Goal: Task Accomplishment & Management: Manage account settings

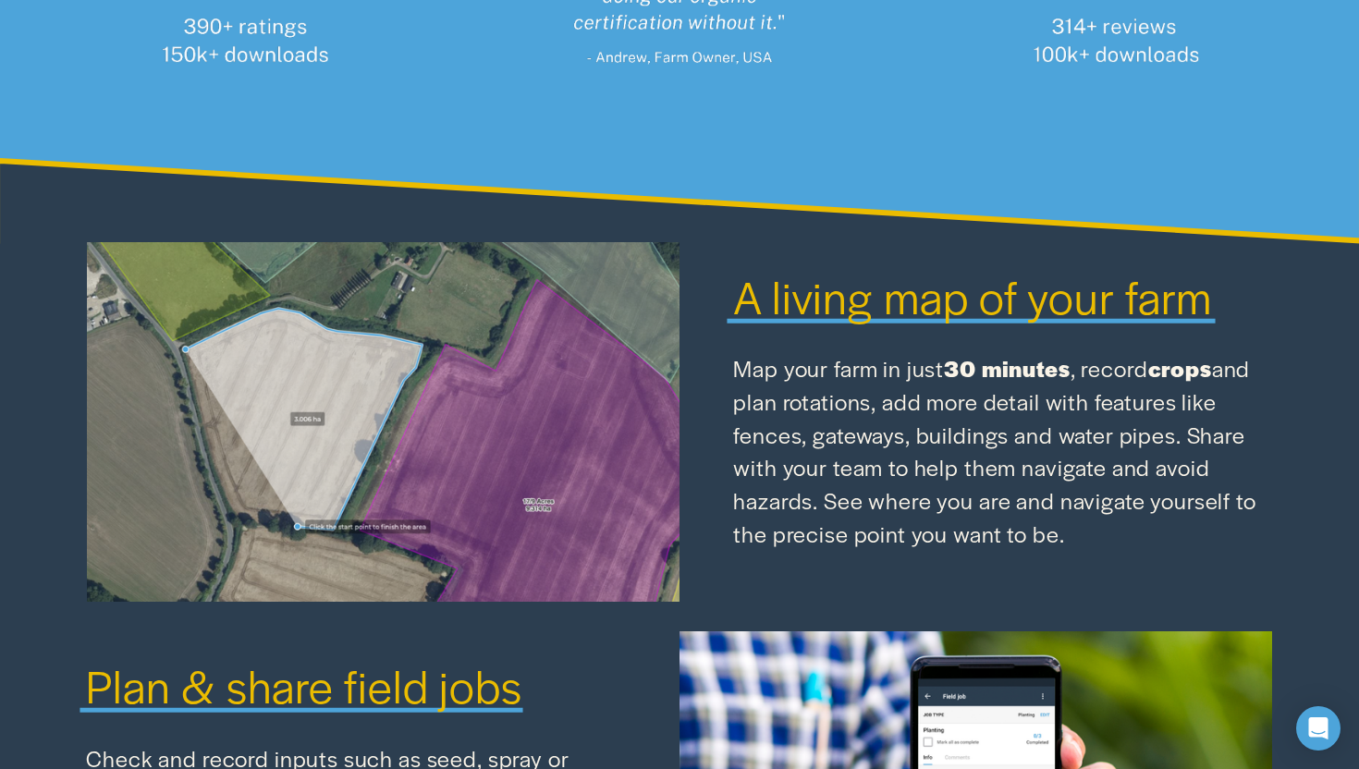
scroll to position [637, 0]
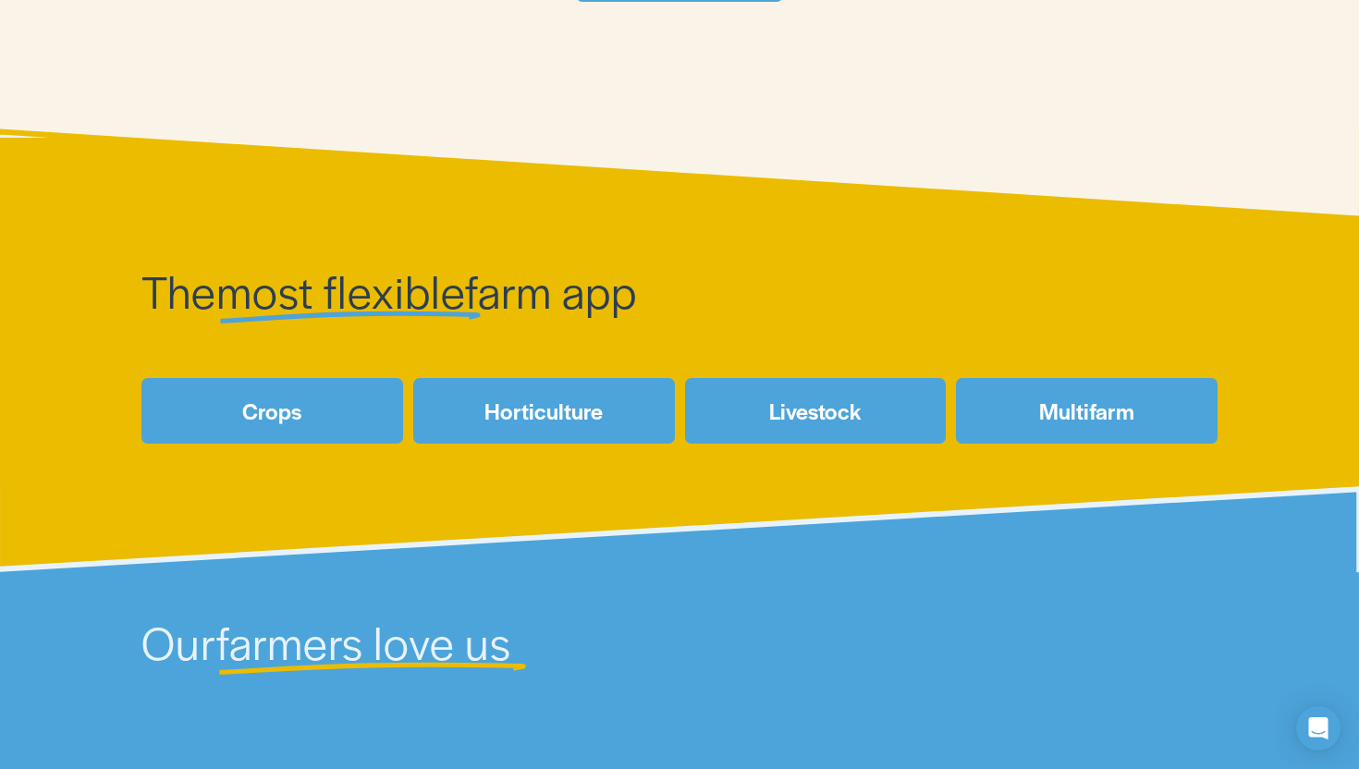
click at [312, 404] on link "Crops" at bounding box center [272, 411] width 262 height 66
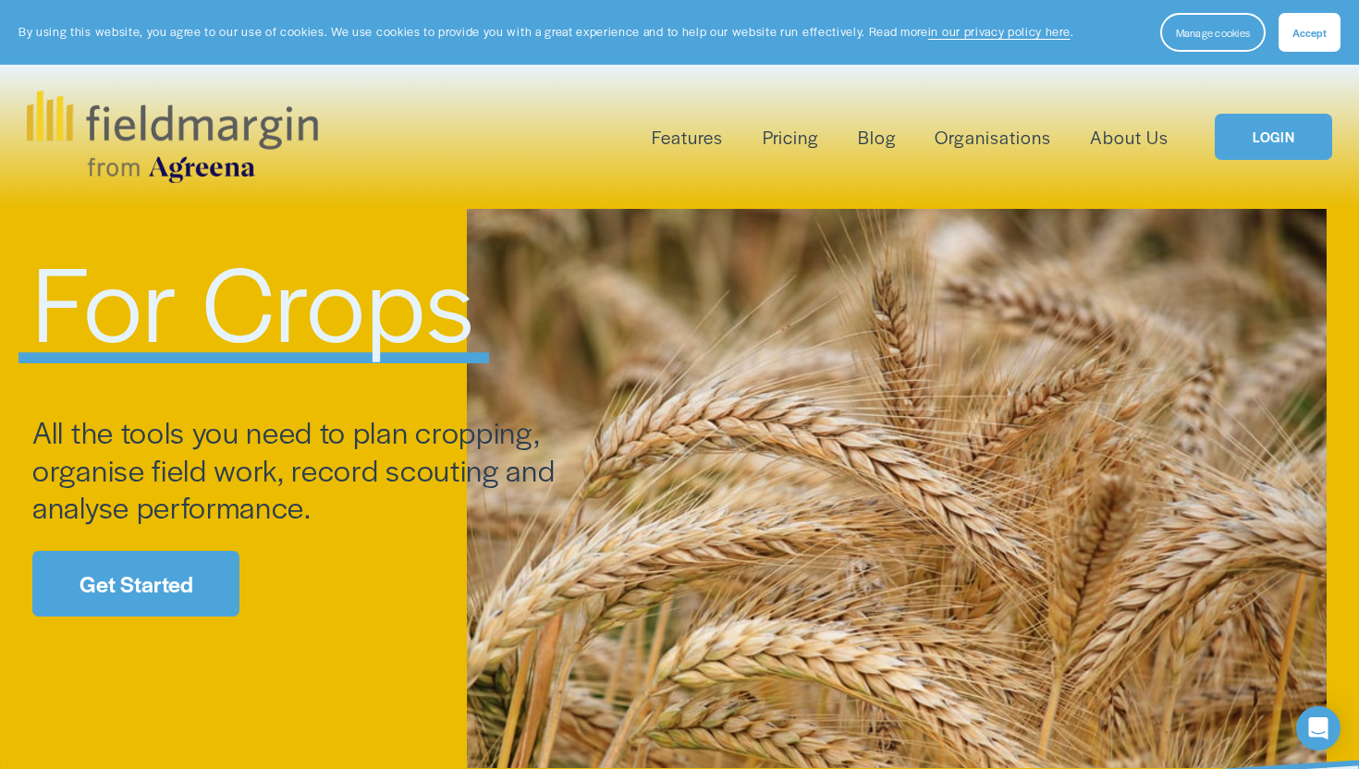
click at [0, 0] on span "Mapping" at bounding box center [0, 0] width 0 height 0
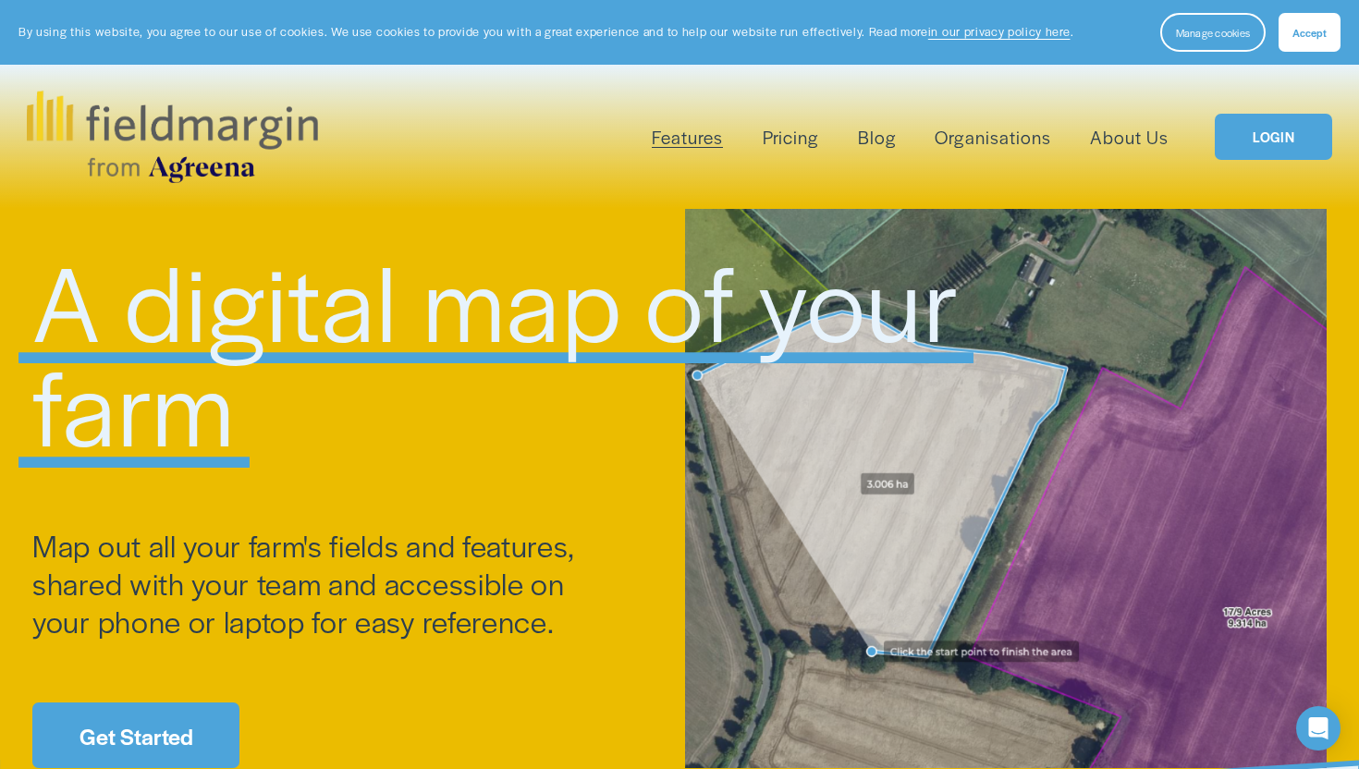
click at [840, 504] on div at bounding box center [1006, 488] width 642 height 559
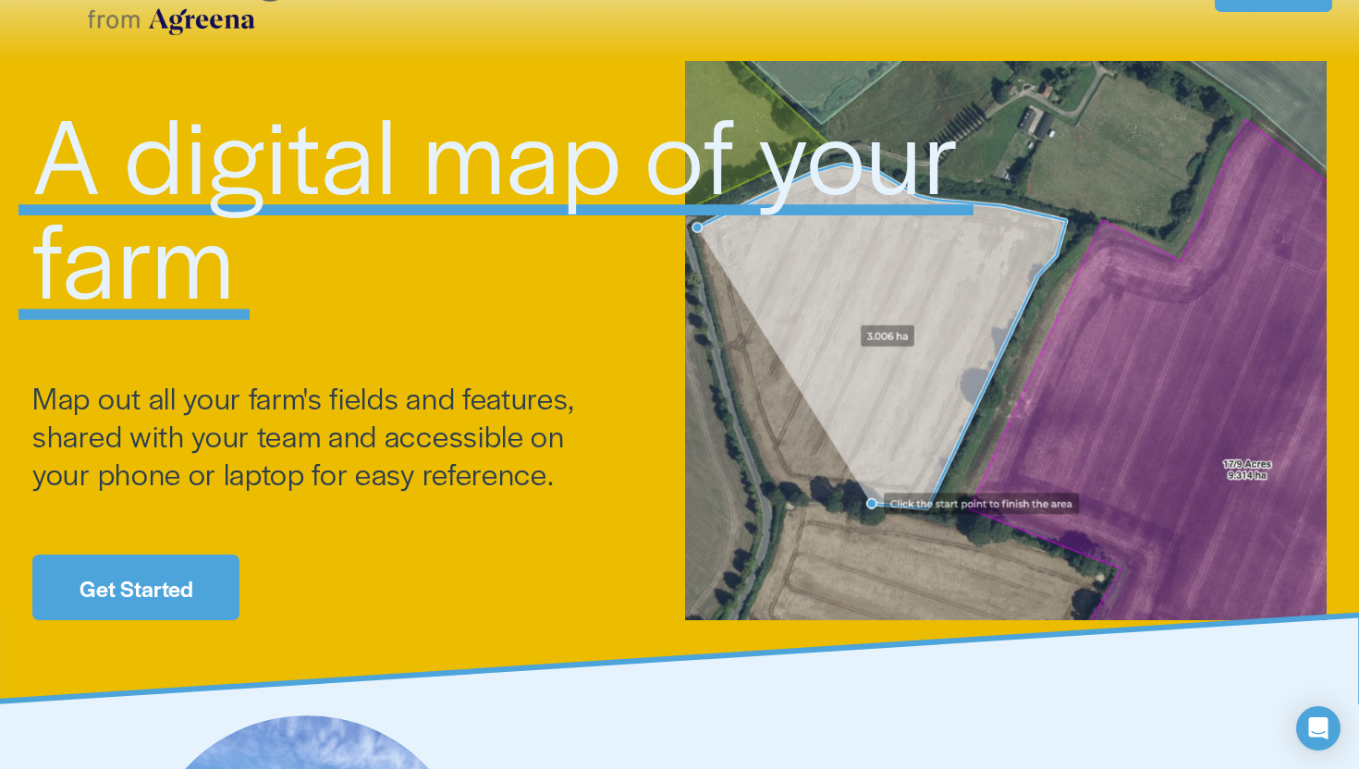
scroll to position [152, 0]
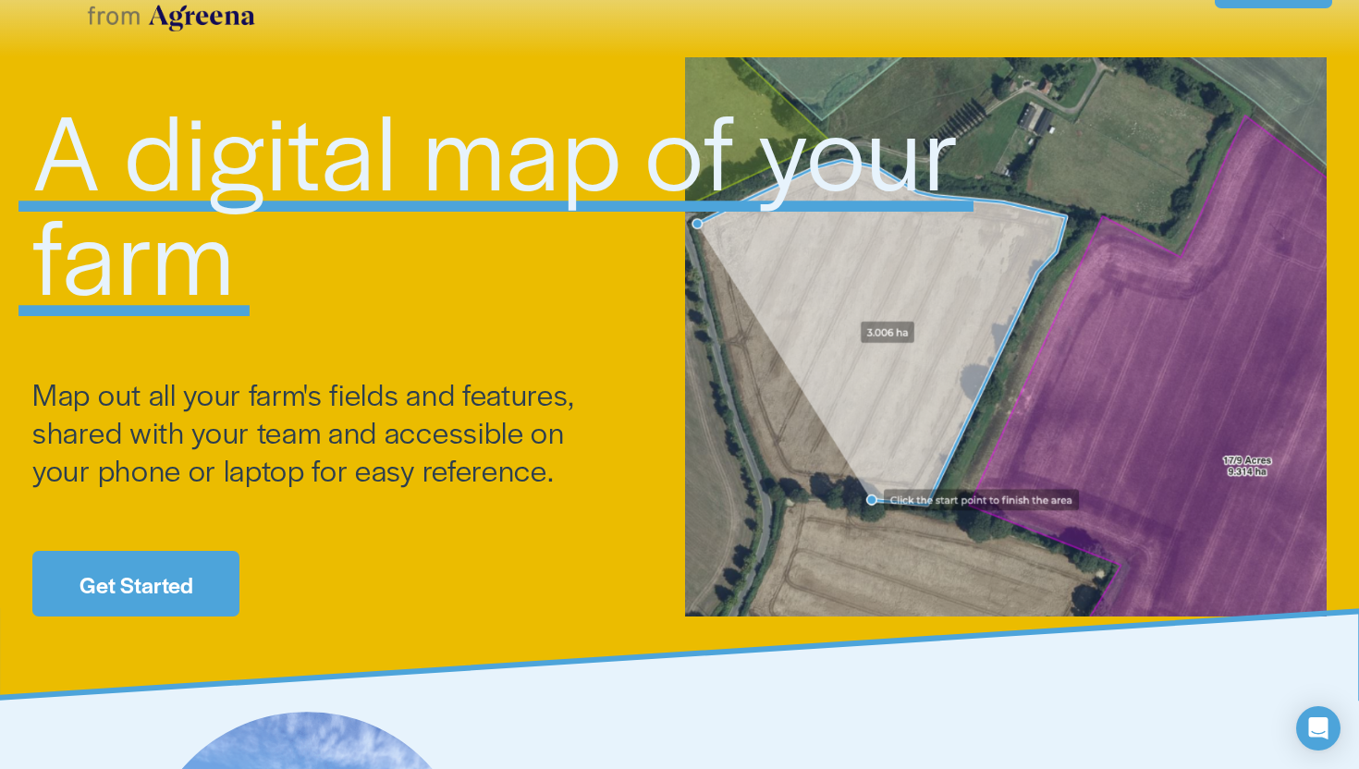
click at [174, 605] on link "Get Started" at bounding box center [135, 584] width 207 height 66
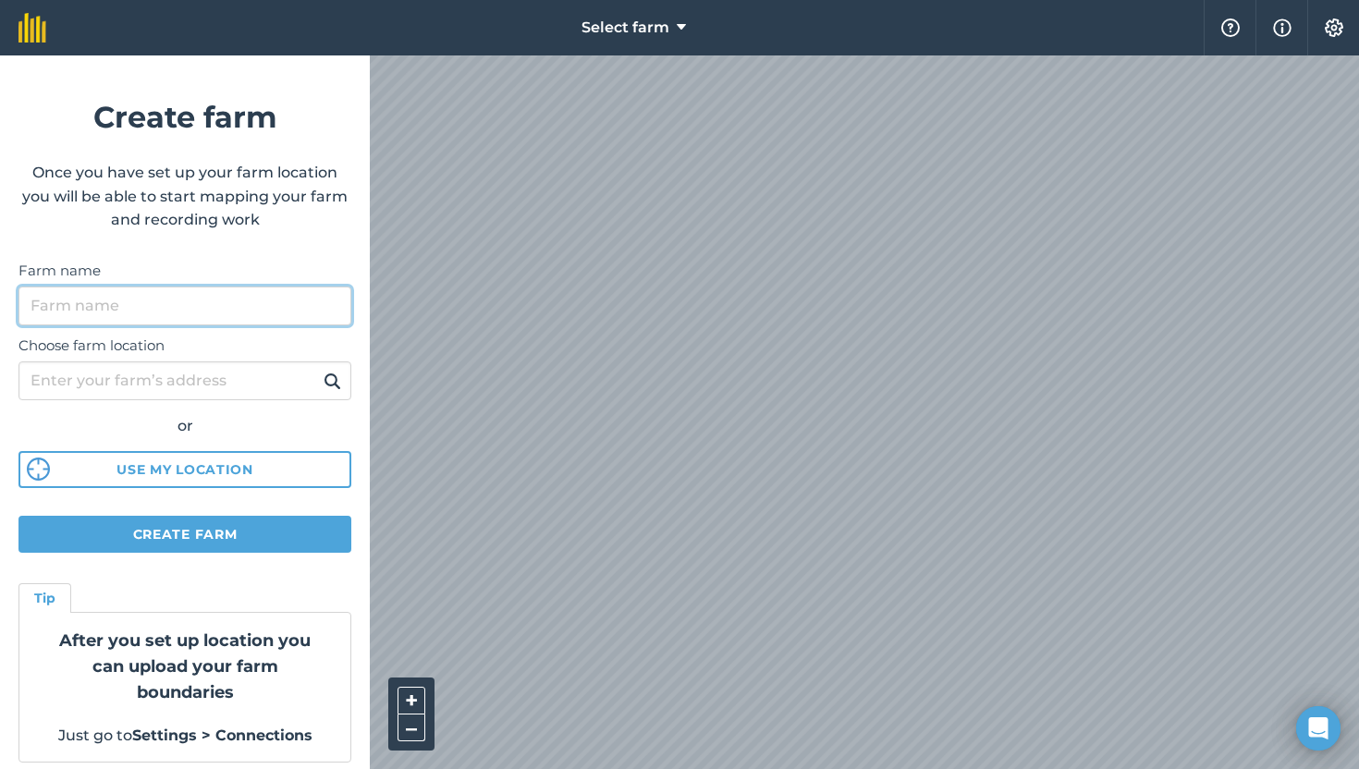
click at [288, 298] on input "Farm name" at bounding box center [184, 306] width 333 height 39
type input "[PERSON_NAME]'s Farm"
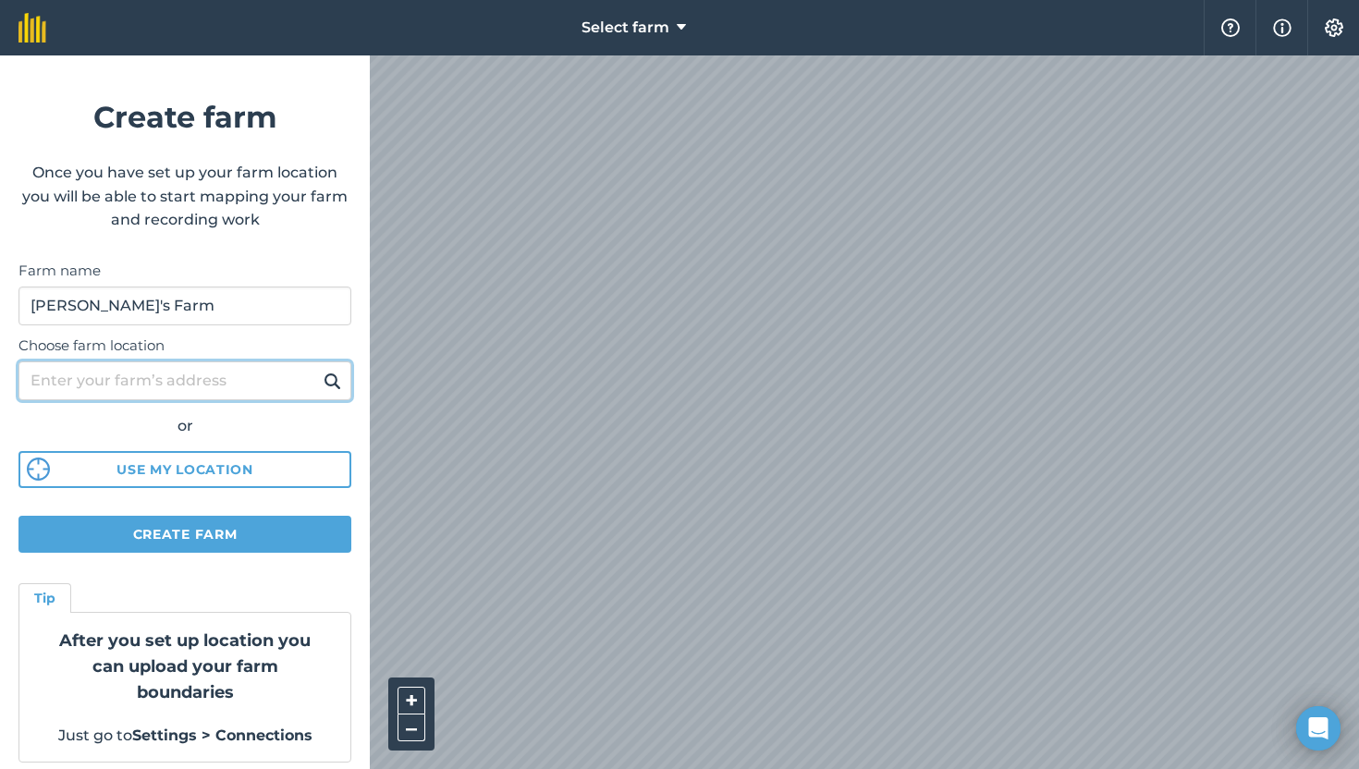
click at [222, 393] on input "Choose farm location" at bounding box center [184, 380] width 333 height 39
type input "[STREET_ADDRESS][PERSON_NAME]"
click at [318, 369] on button at bounding box center [332, 381] width 29 height 24
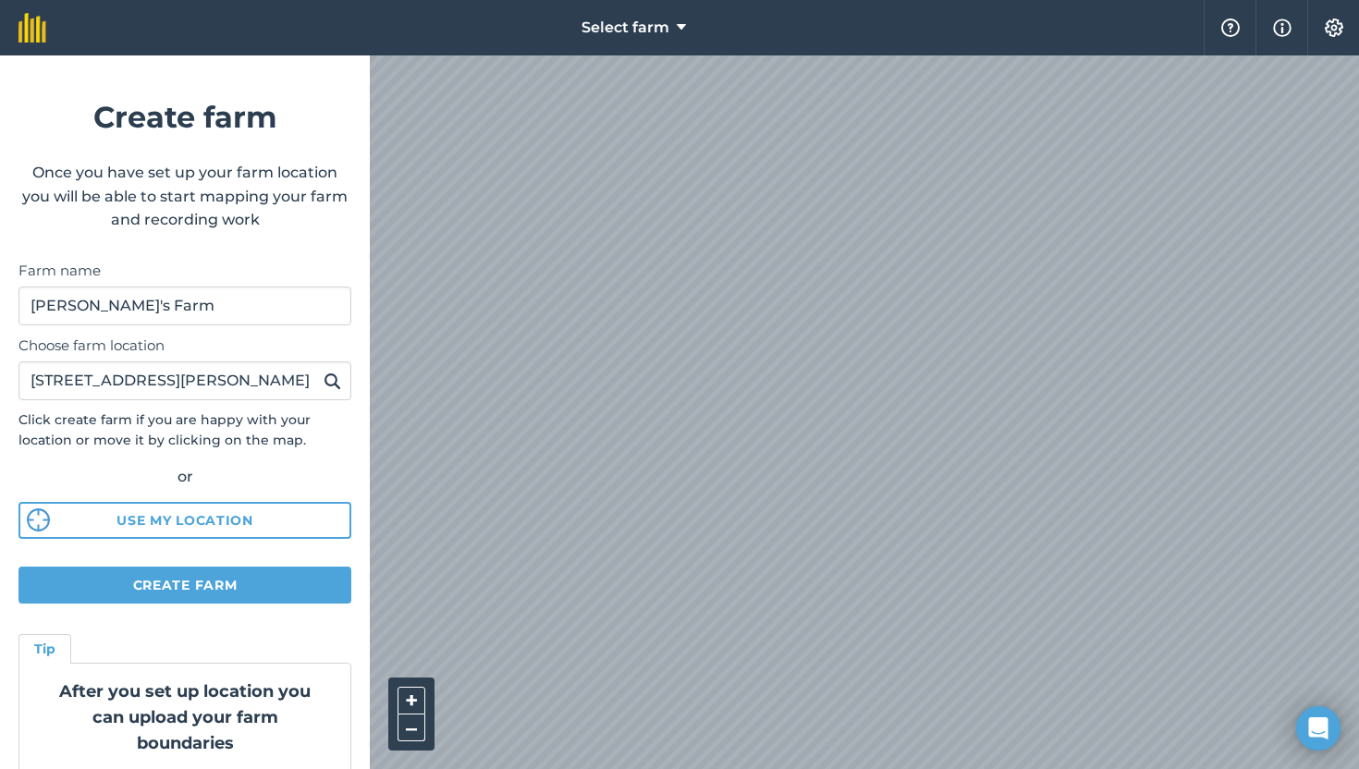
click at [327, 387] on img at bounding box center [333, 381] width 18 height 22
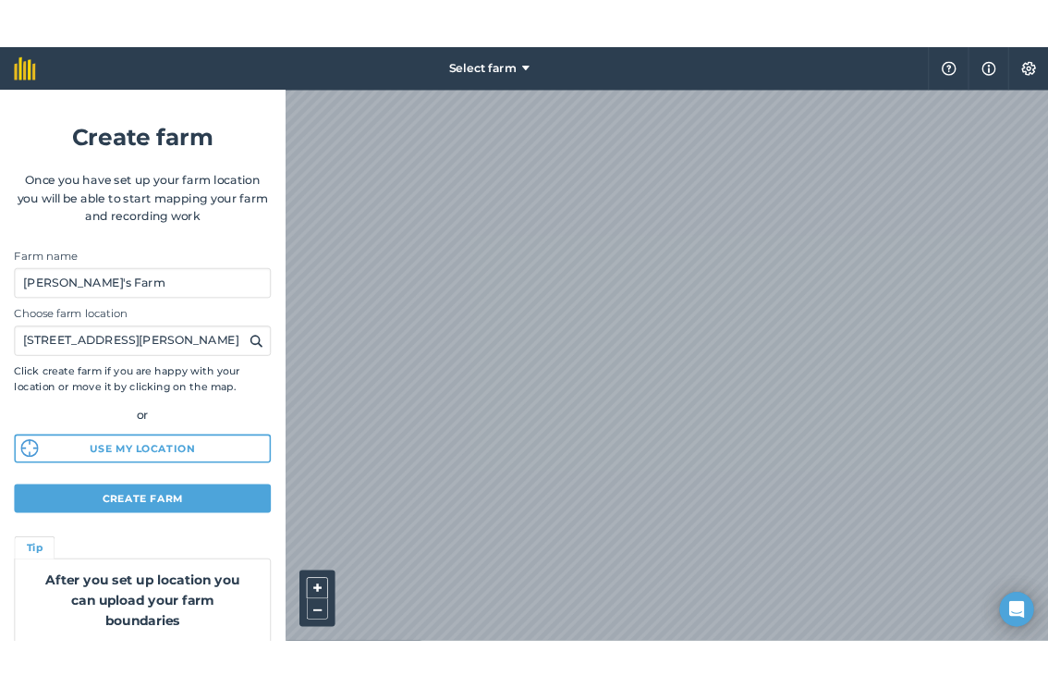
scroll to position [63, 0]
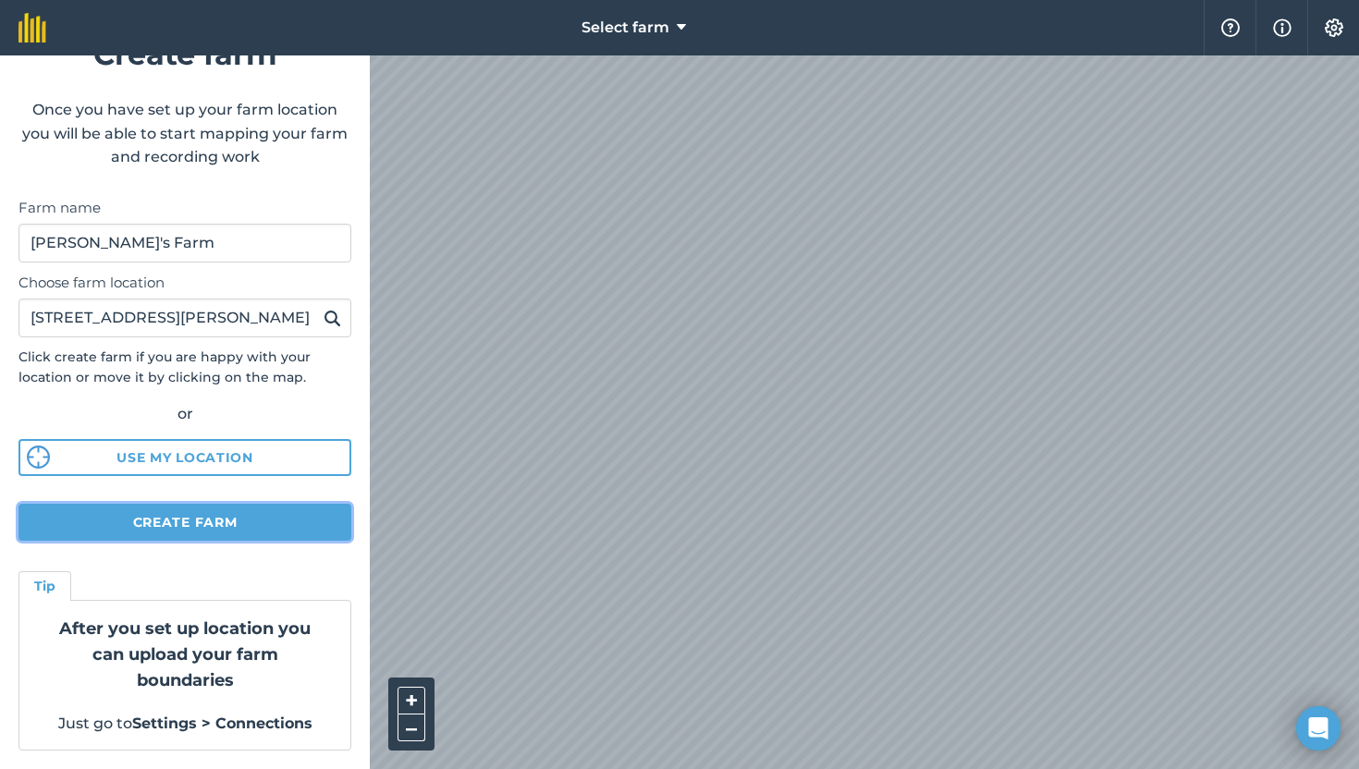
click at [233, 524] on button "Create farm" at bounding box center [184, 522] width 333 height 37
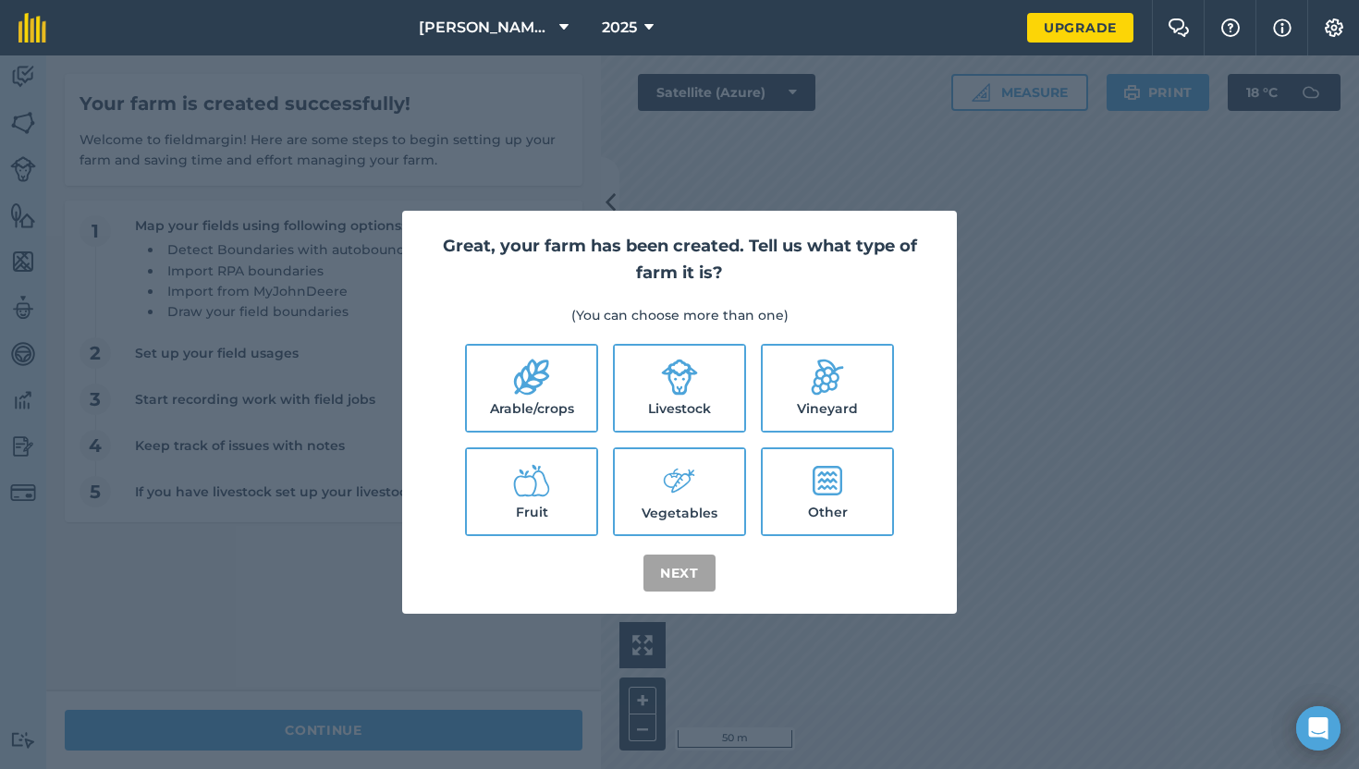
click at [679, 471] on icon at bounding box center [679, 481] width 37 height 40
checkbox input "true"
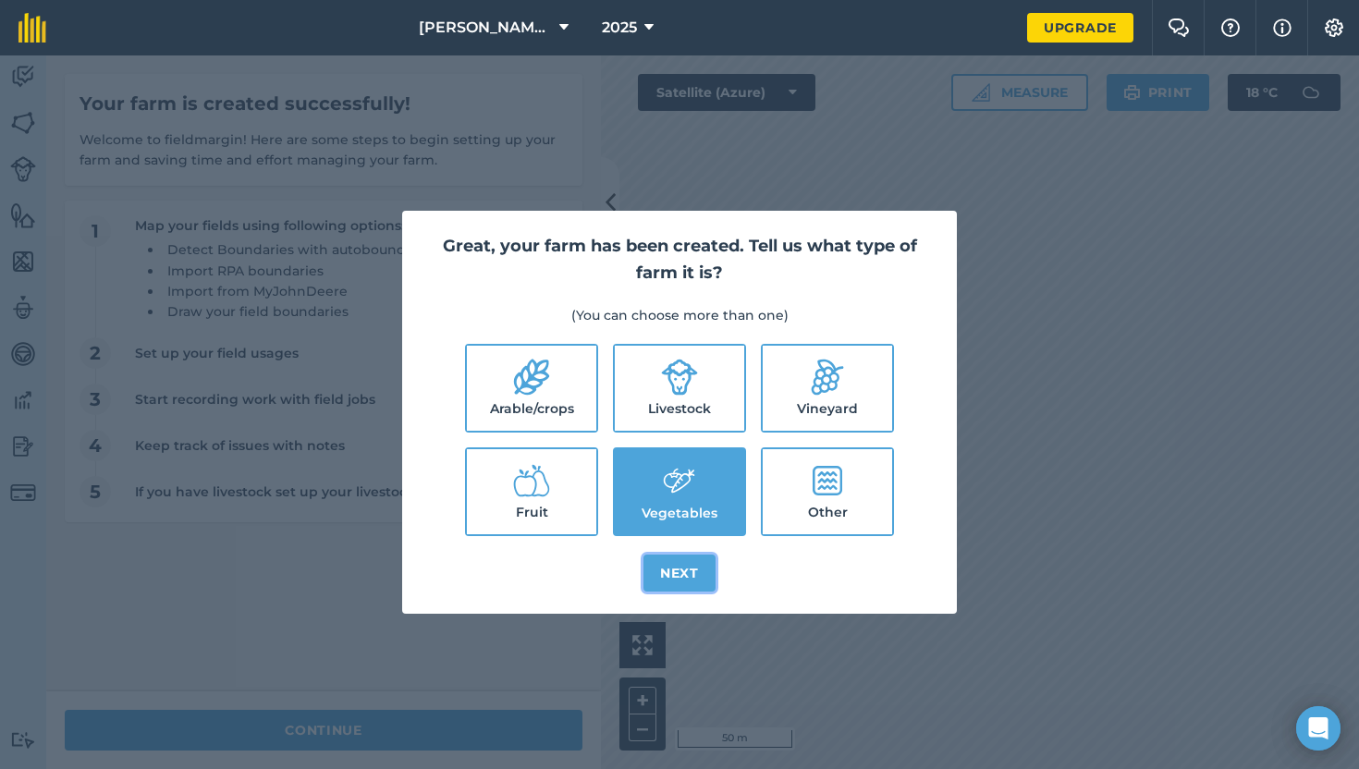
click at [684, 581] on button "Next" at bounding box center [679, 573] width 72 height 37
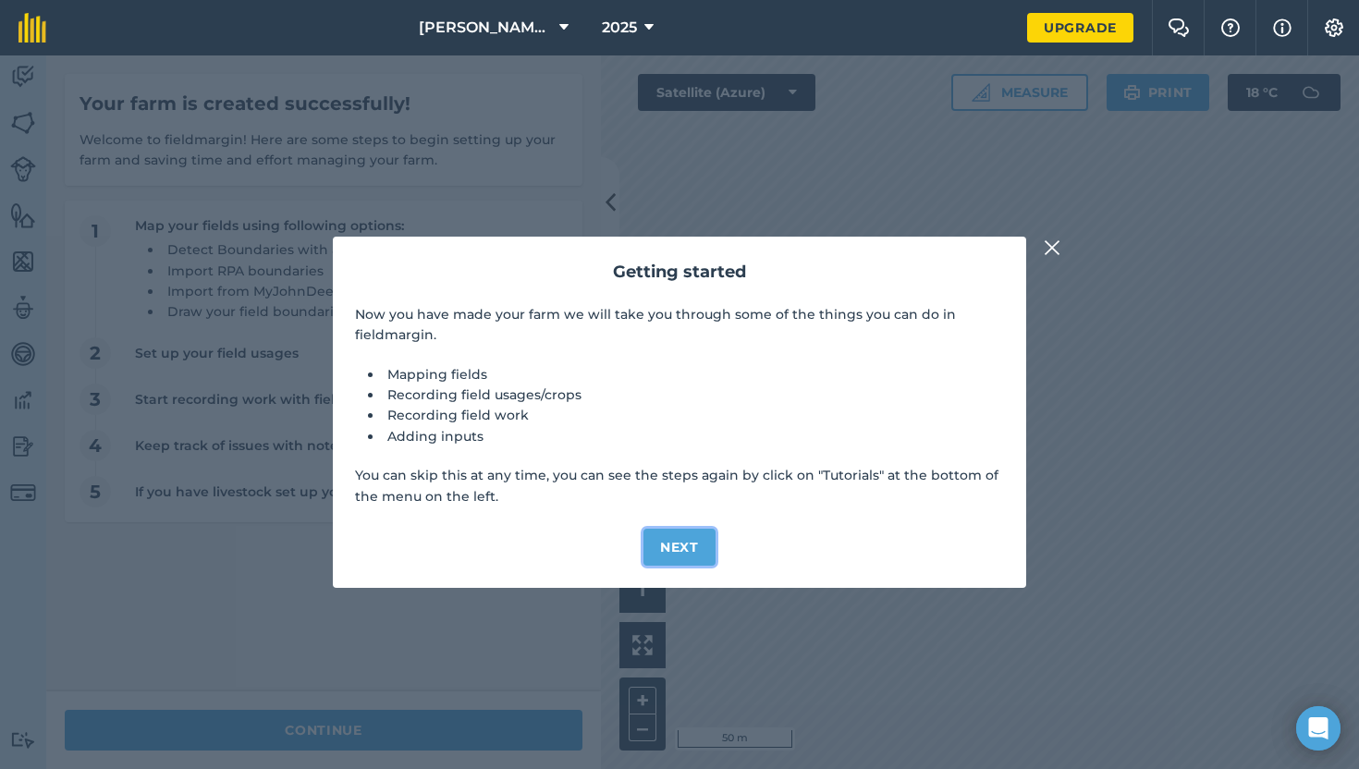
click at [695, 547] on button "Next" at bounding box center [679, 547] width 72 height 37
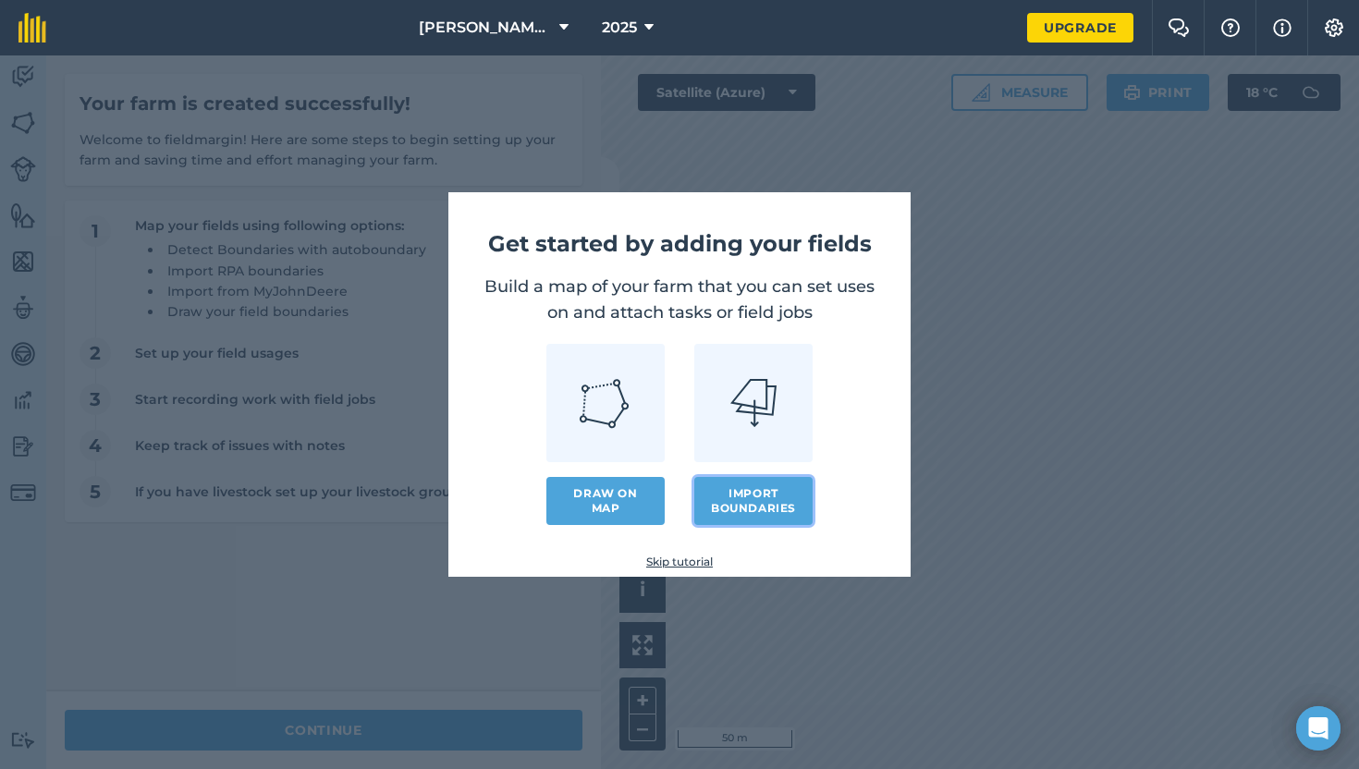
click at [743, 515] on button "Import boundaries" at bounding box center [753, 501] width 118 height 48
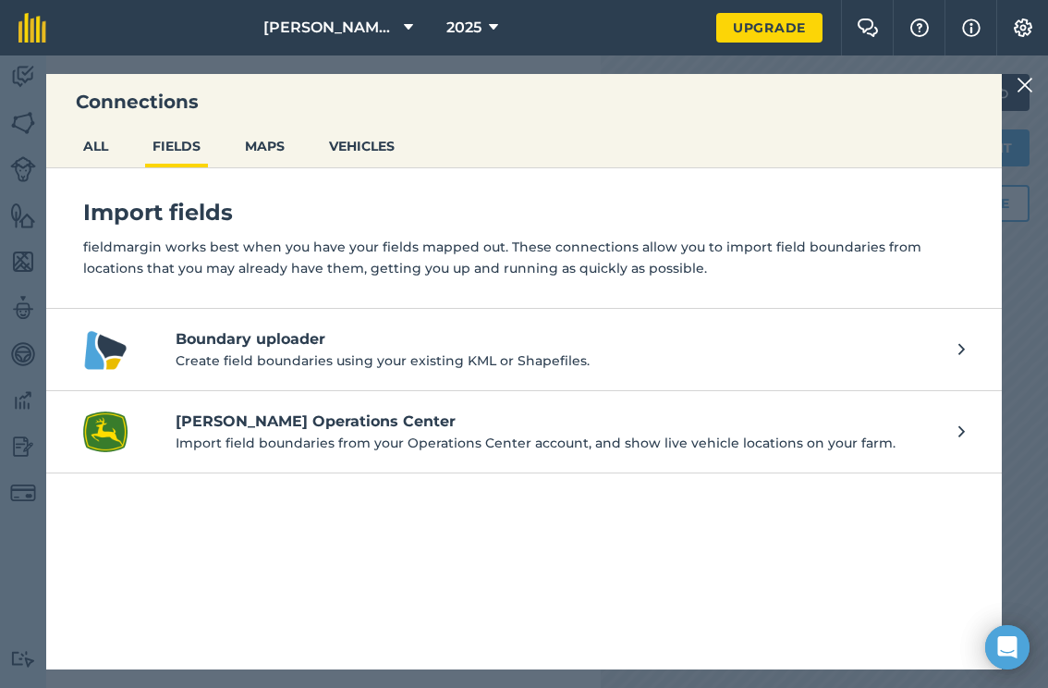
click at [411, 545] on div "Import fields fieldmargin works best when you have your fields mapped out. Thes…" at bounding box center [524, 418] width 956 height 501
click at [270, 149] on button "MAPS" at bounding box center [265, 146] width 55 height 35
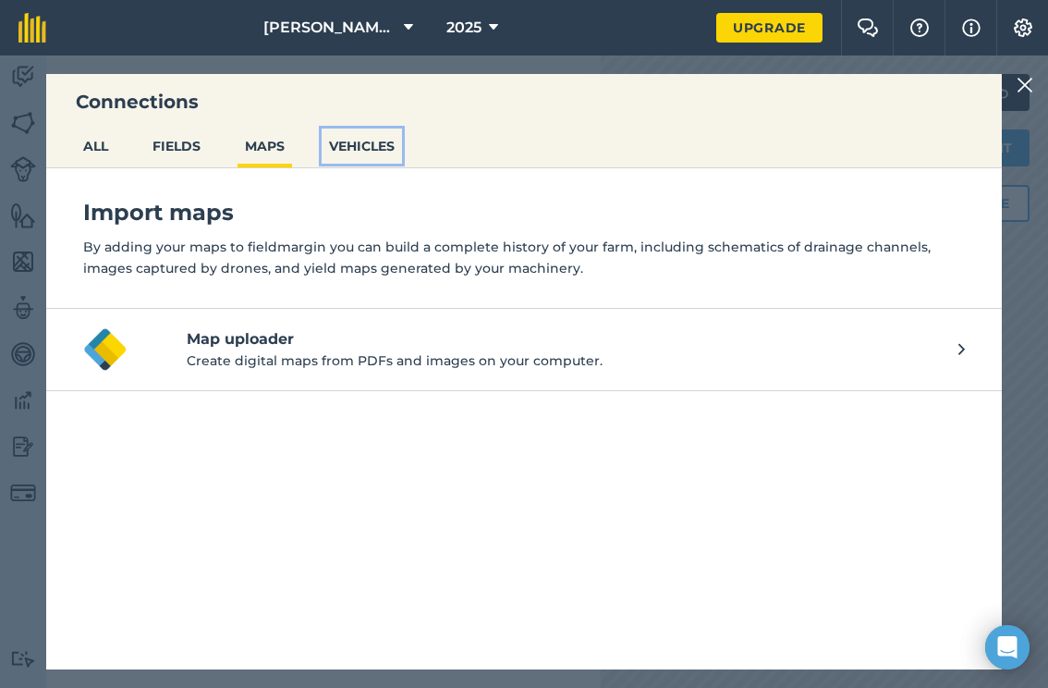
click at [332, 134] on button "VEHICLES" at bounding box center [362, 146] width 80 height 35
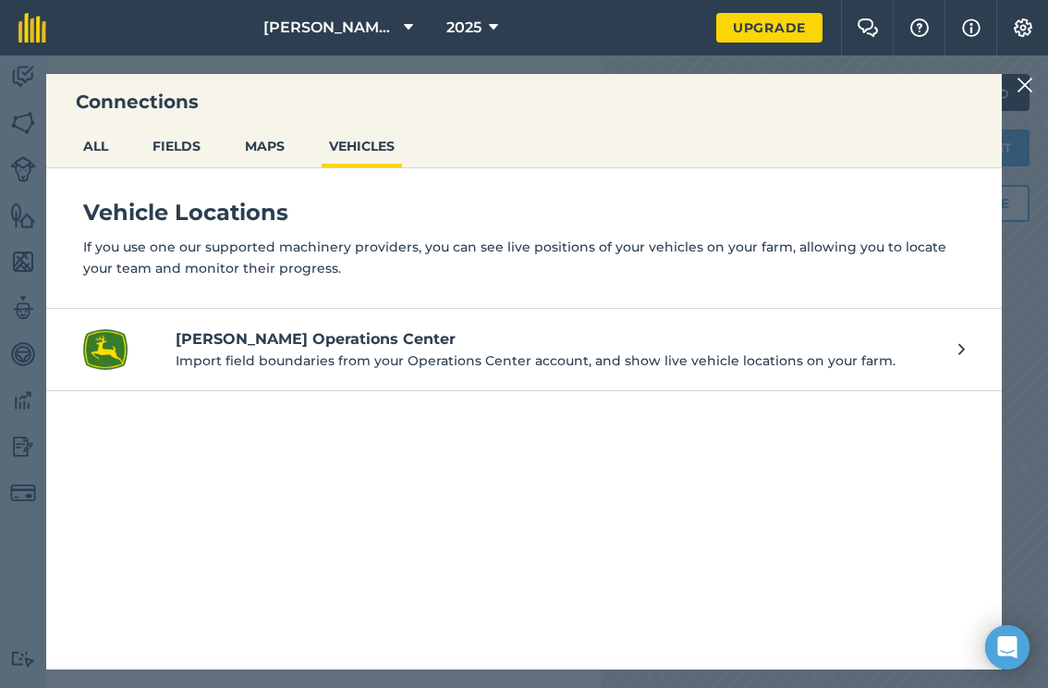
click at [435, 331] on h4 "[PERSON_NAME] Operations Center" at bounding box center [558, 339] width 765 height 22
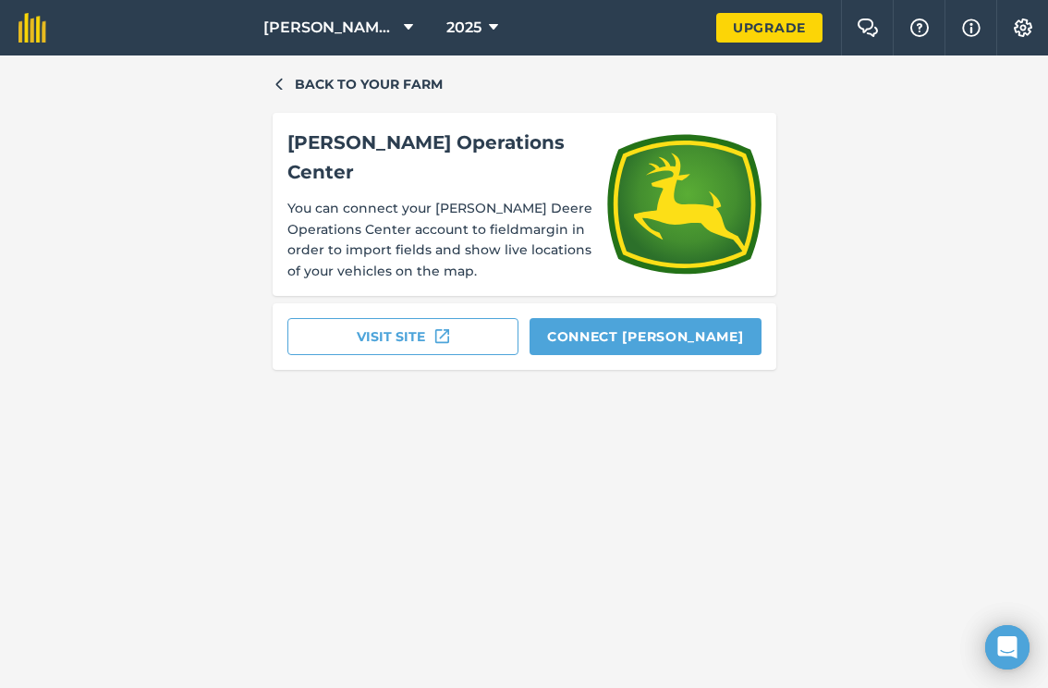
click at [274, 72] on div "Back to your farm [PERSON_NAME] Operations Center You can connect your [PERSON_…" at bounding box center [524, 371] width 1048 height 632
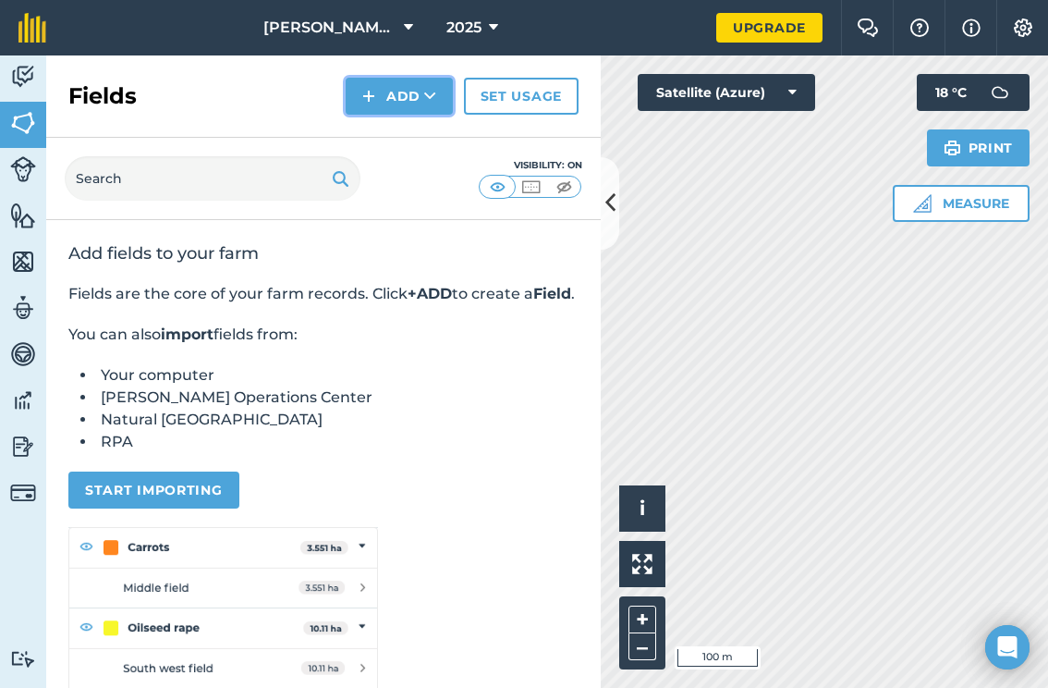
click at [400, 94] on button "Add" at bounding box center [399, 96] width 107 height 37
click at [392, 145] on link "Draw" at bounding box center [400, 137] width 102 height 41
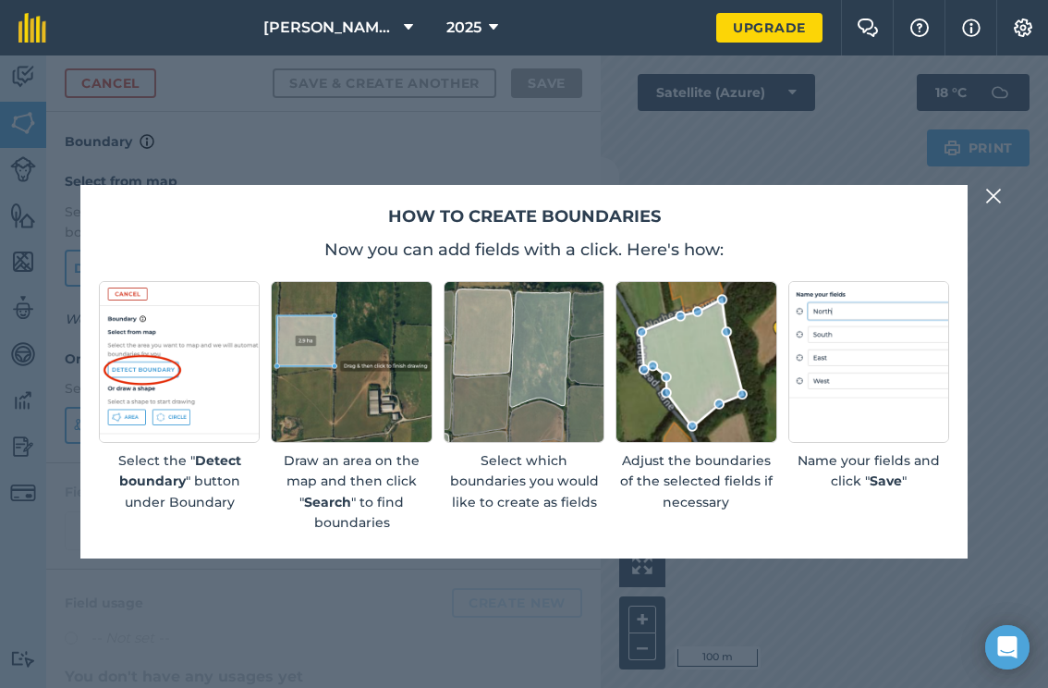
click at [983, 199] on button at bounding box center [994, 196] width 22 height 22
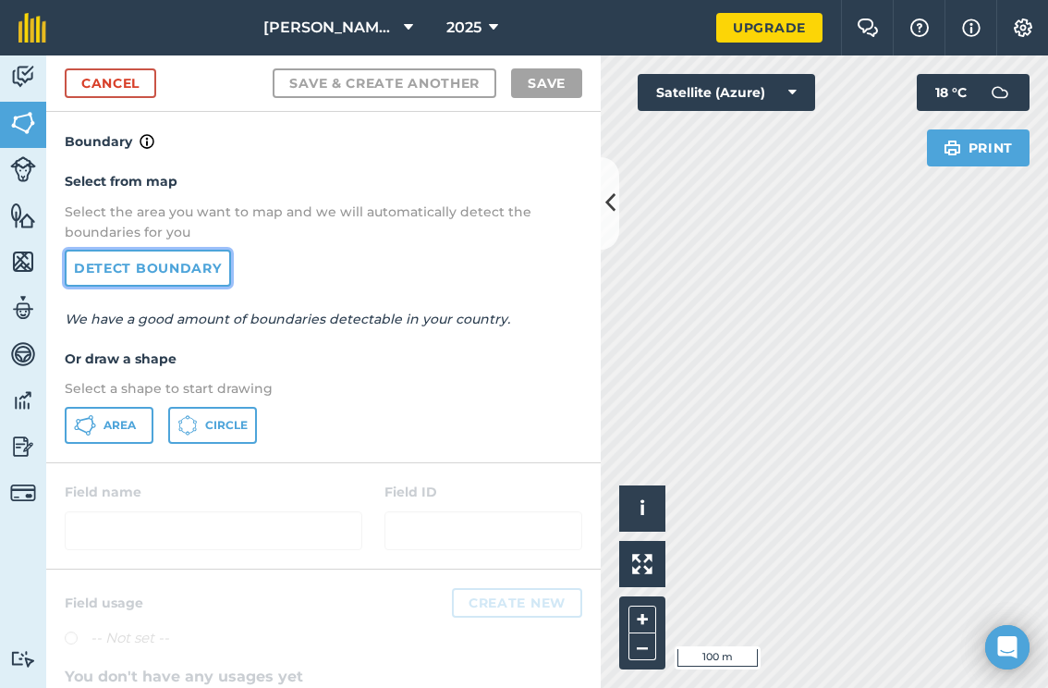
click at [159, 268] on link "Detect boundary" at bounding box center [148, 268] width 166 height 37
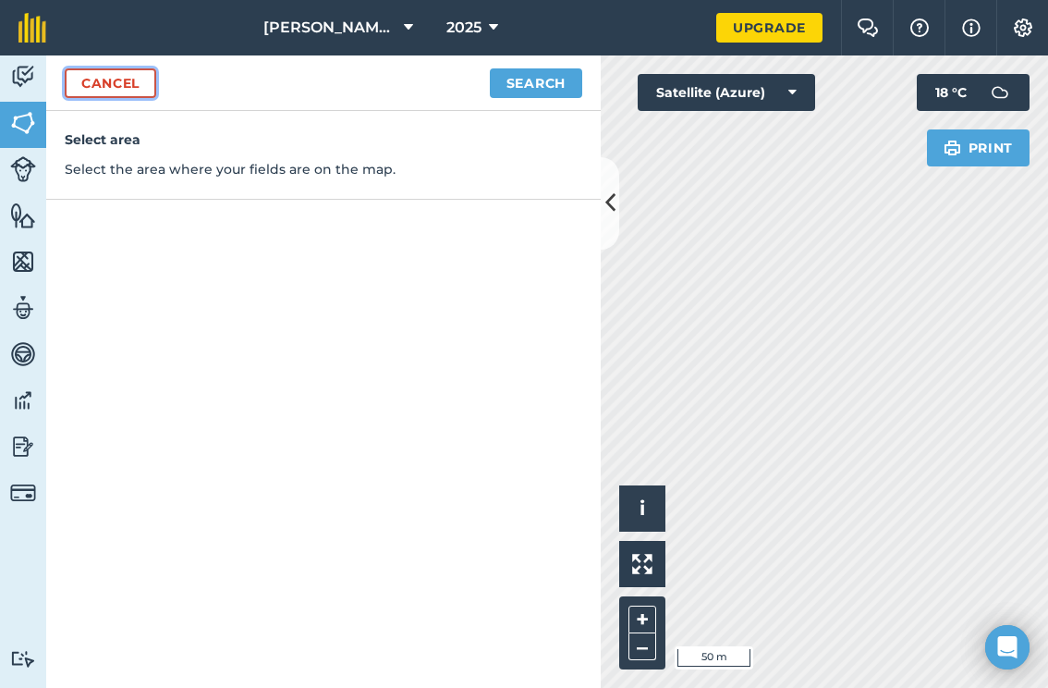
click at [89, 81] on link "Cancel" at bounding box center [111, 83] width 92 height 30
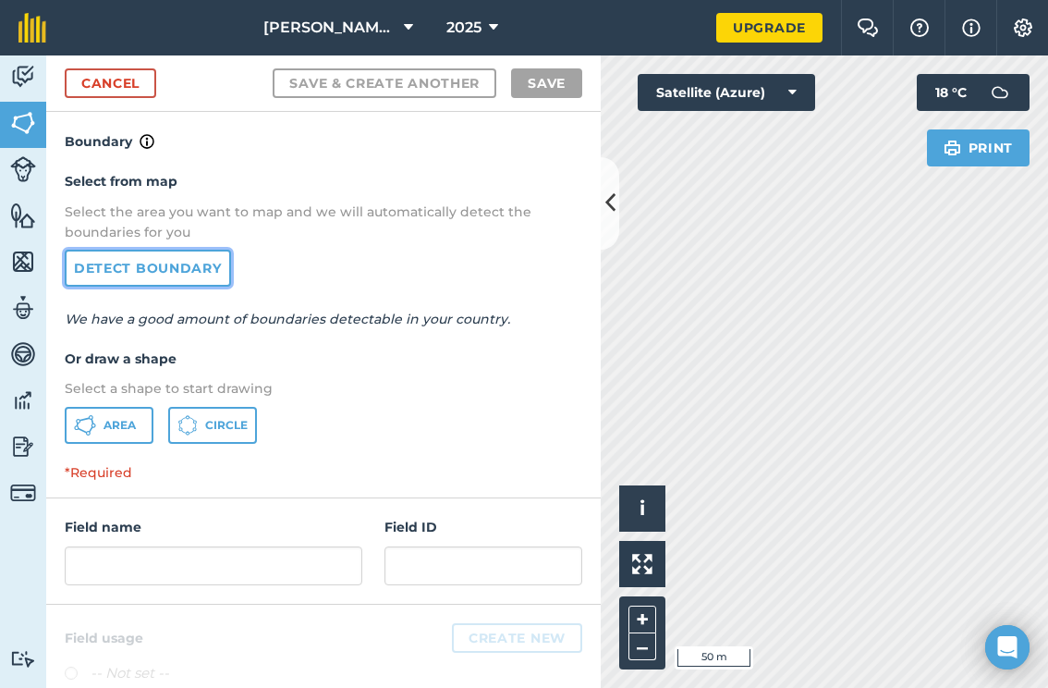
click at [155, 270] on link "Detect boundary" at bounding box center [148, 268] width 166 height 37
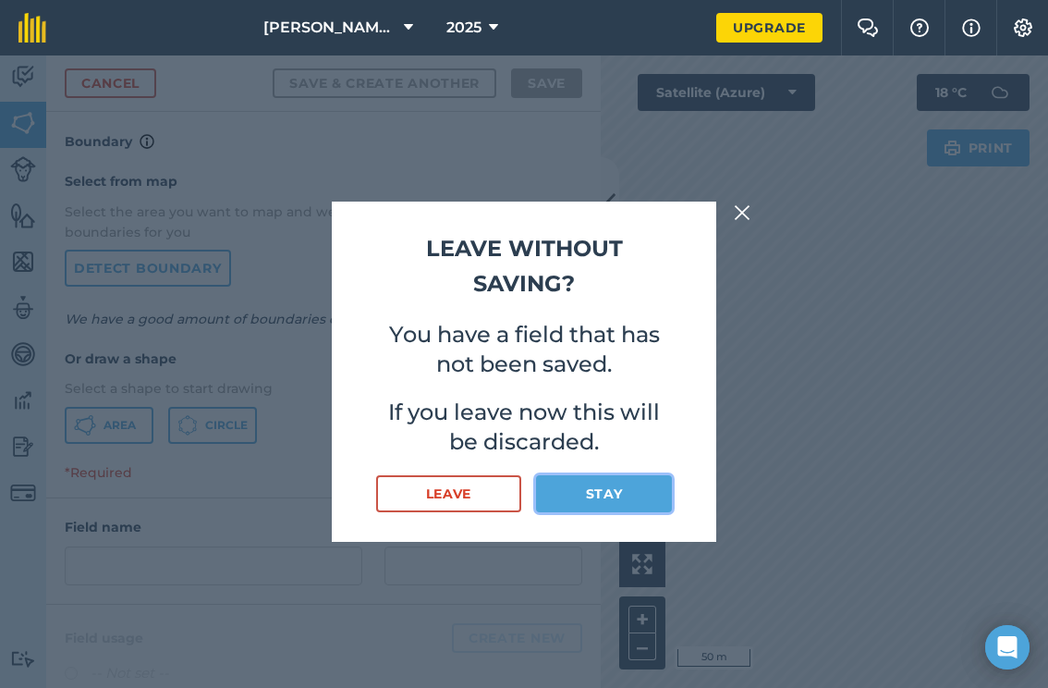
click at [601, 494] on button "Stay" at bounding box center [604, 493] width 136 height 37
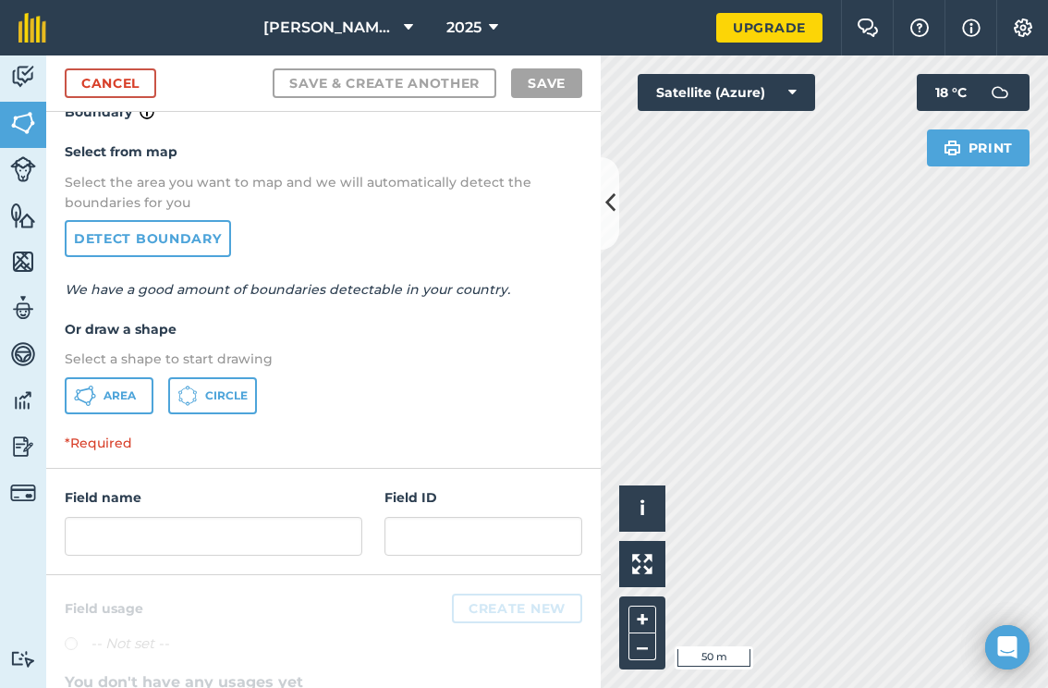
scroll to position [31, 0]
click at [121, 390] on span "Area" at bounding box center [120, 394] width 32 height 15
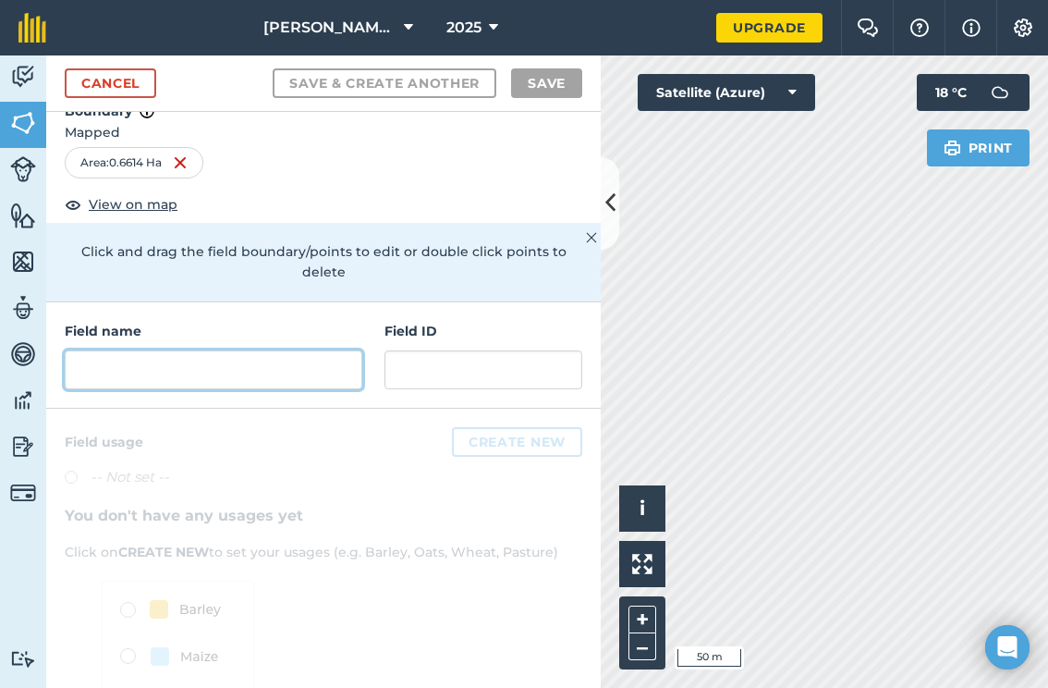
click at [324, 360] on input "text" at bounding box center [214, 369] width 298 height 39
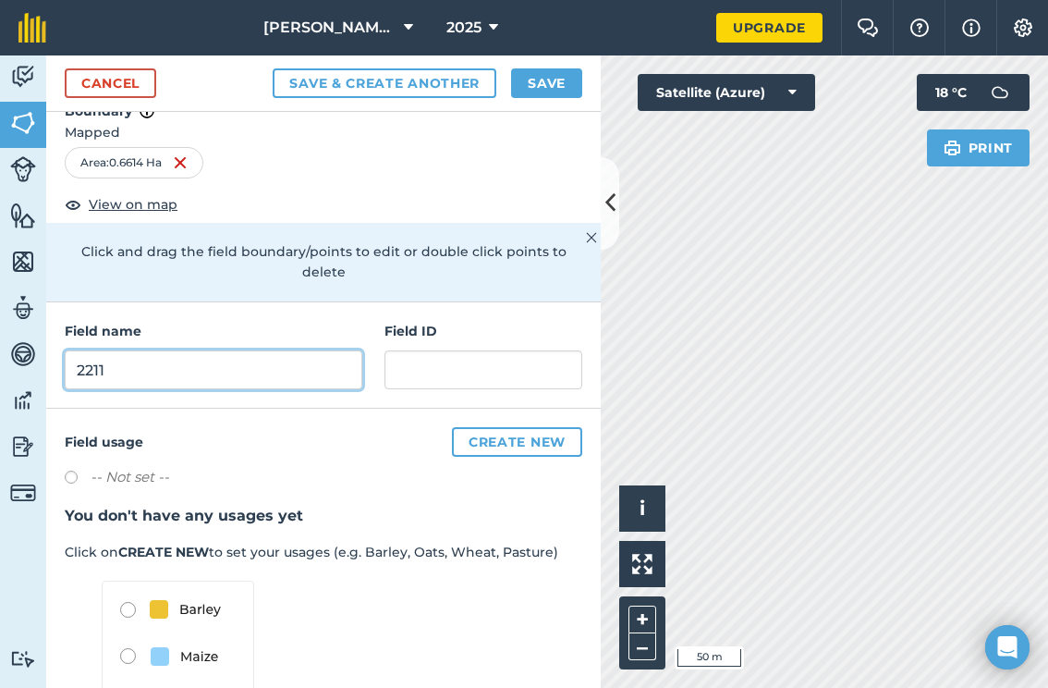
type input "2211"
click at [382, 409] on div "Field usage Create new -- Not set -- You don't have any usages yet Click on CRE…" at bounding box center [323, 609] width 555 height 400
click at [392, 373] on div "Field name 2211 Field ID" at bounding box center [323, 355] width 555 height 106
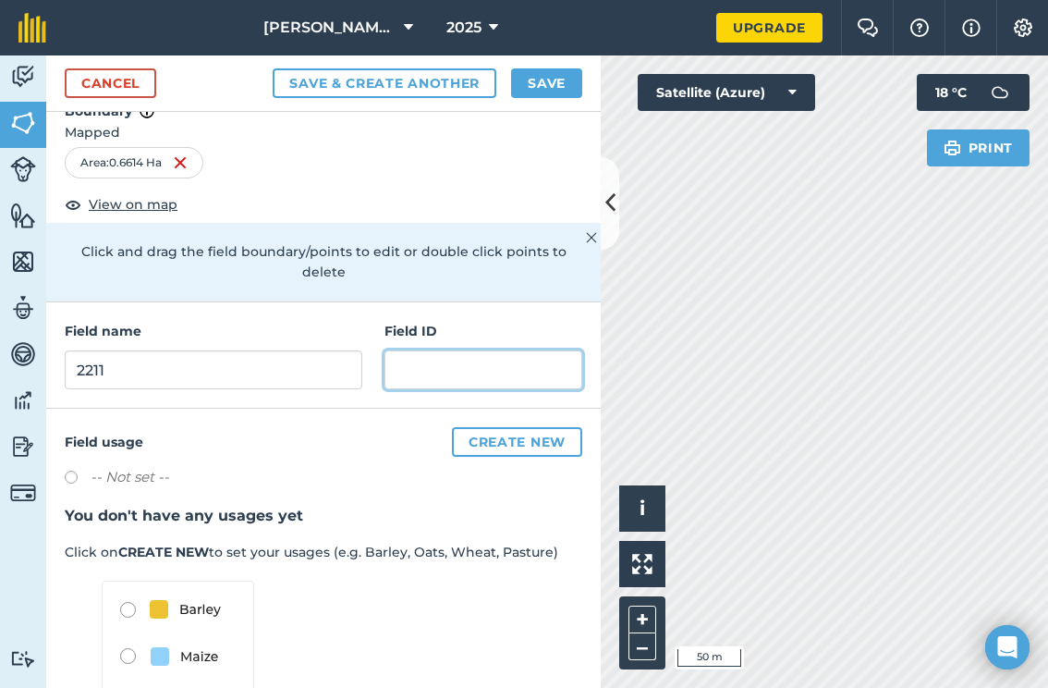
click at [400, 365] on input "text" at bounding box center [484, 369] width 198 height 39
click at [345, 409] on div "Field usage Create new -- Not set -- You don't have any usages yet Click on CRE…" at bounding box center [323, 609] width 555 height 400
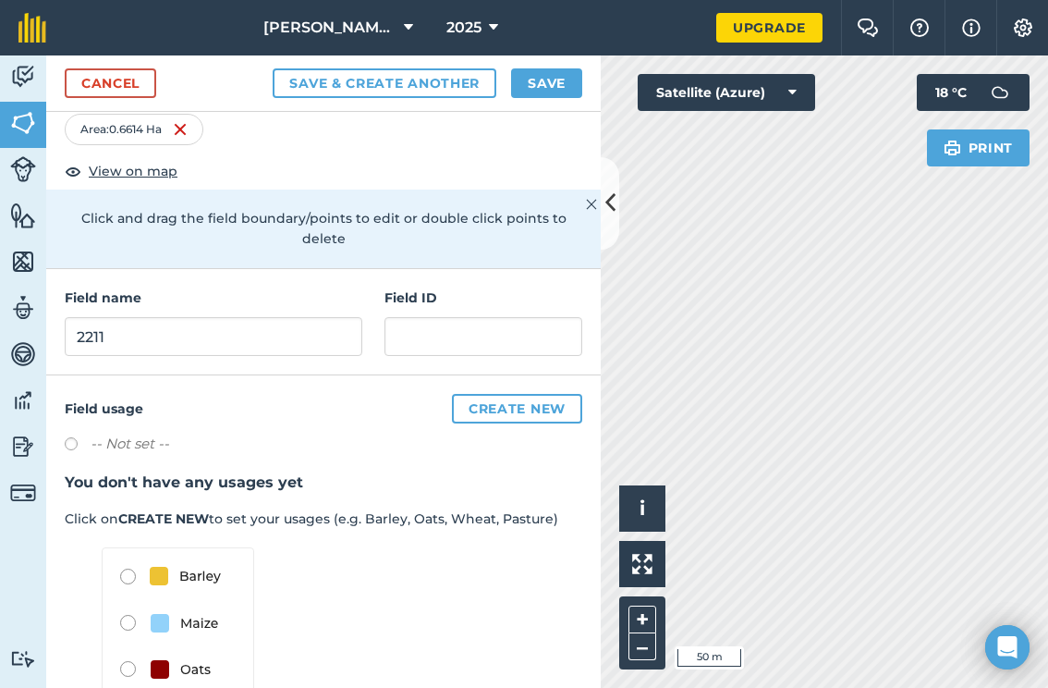
scroll to position [0, 0]
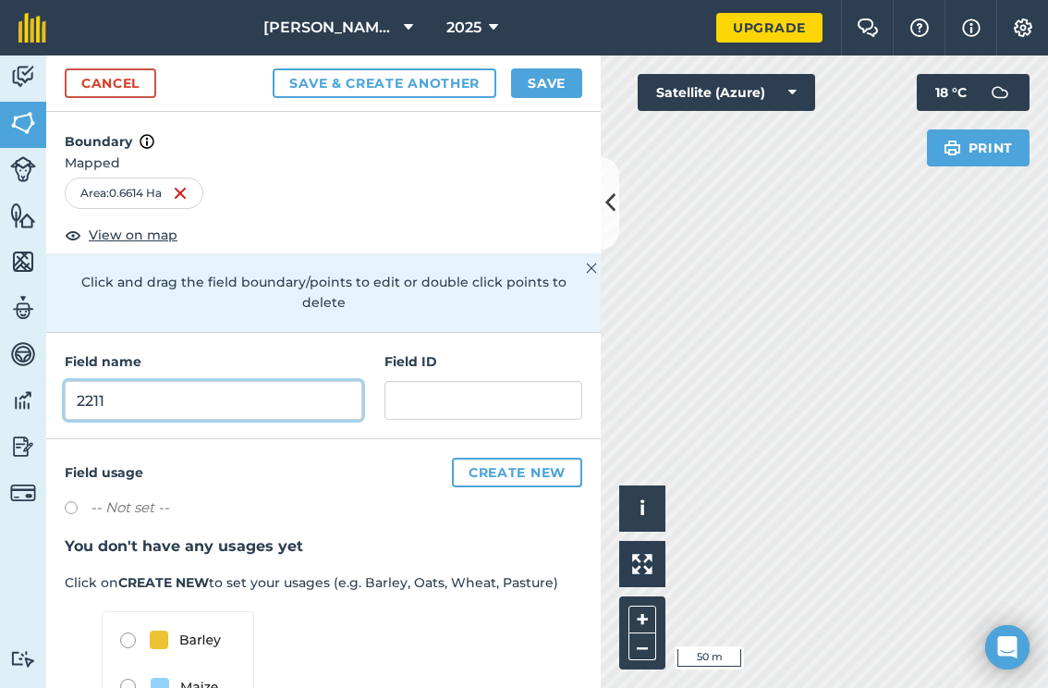
click at [190, 381] on input "2211" at bounding box center [214, 400] width 298 height 39
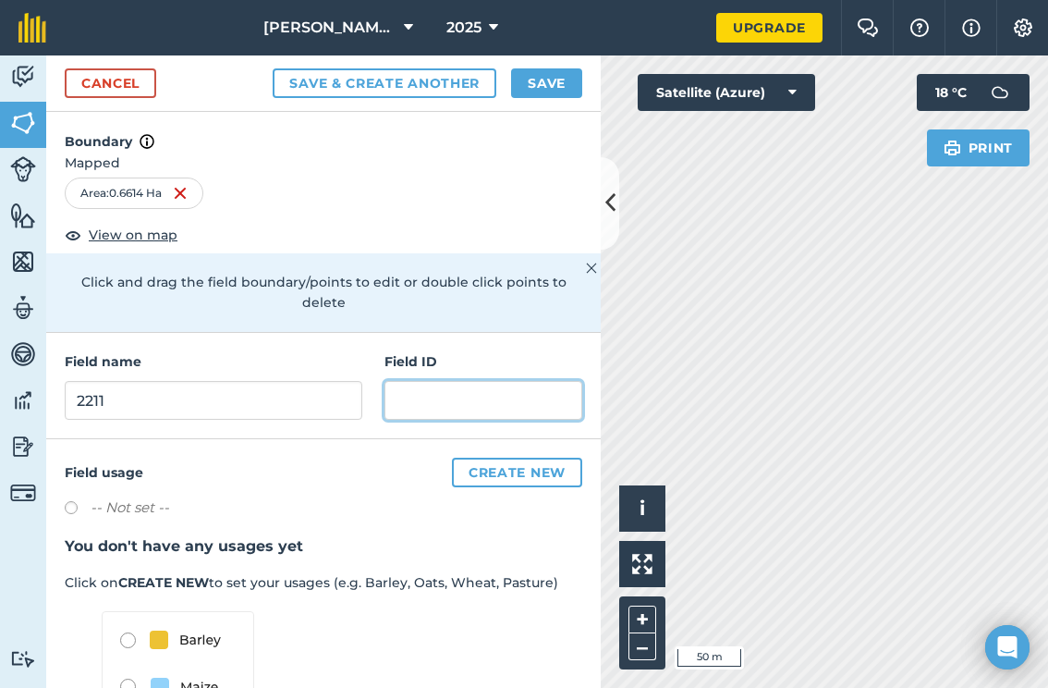
click at [481, 389] on input "text" at bounding box center [484, 400] width 198 height 39
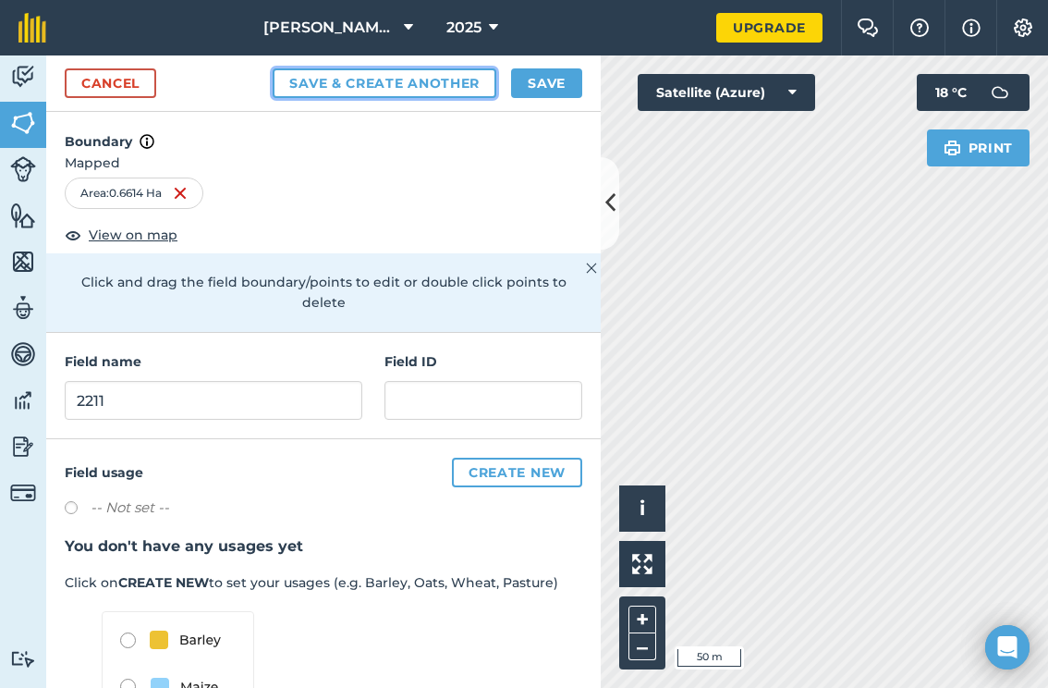
click at [387, 82] on button "Save & Create Another" at bounding box center [385, 83] width 224 height 30
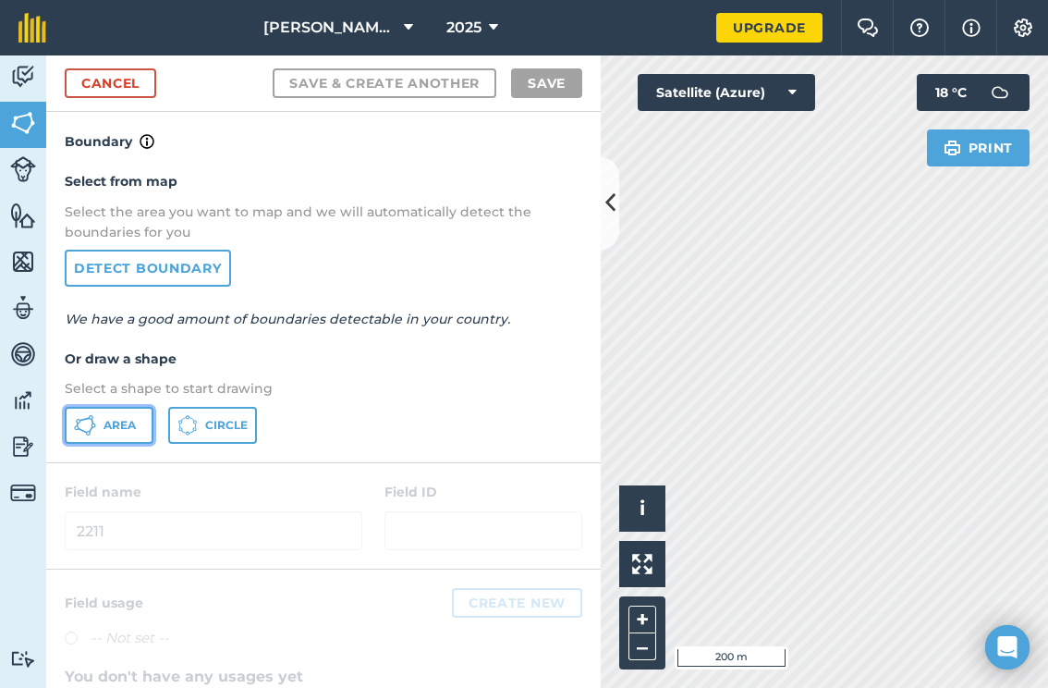
click at [119, 423] on span "Area" at bounding box center [120, 425] width 32 height 15
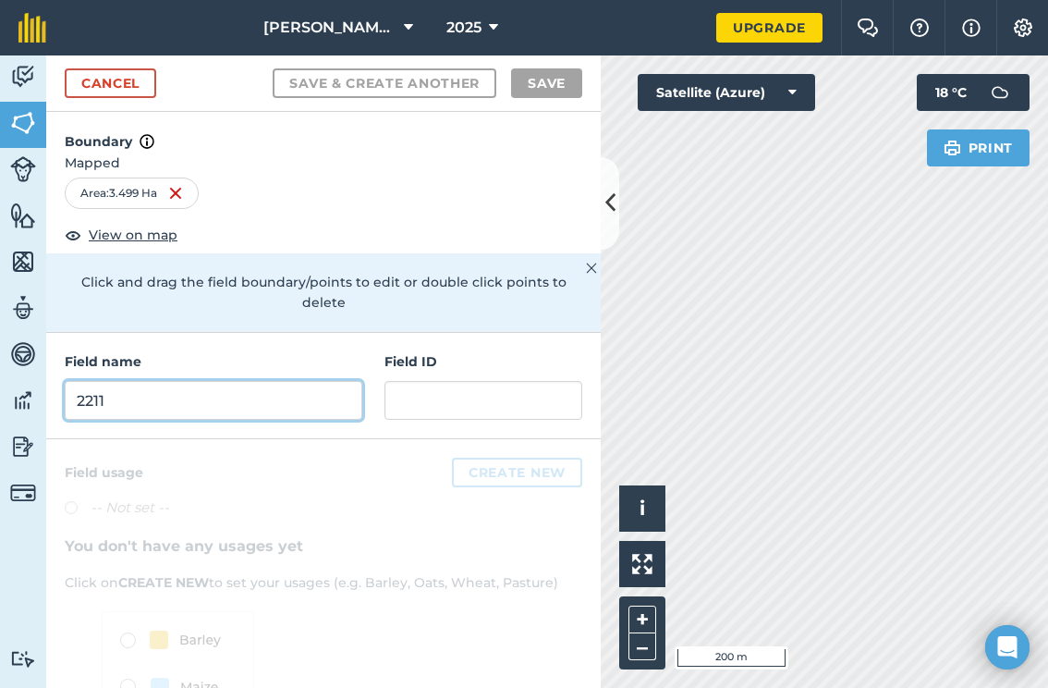
click at [224, 381] on input "2211" at bounding box center [214, 400] width 298 height 39
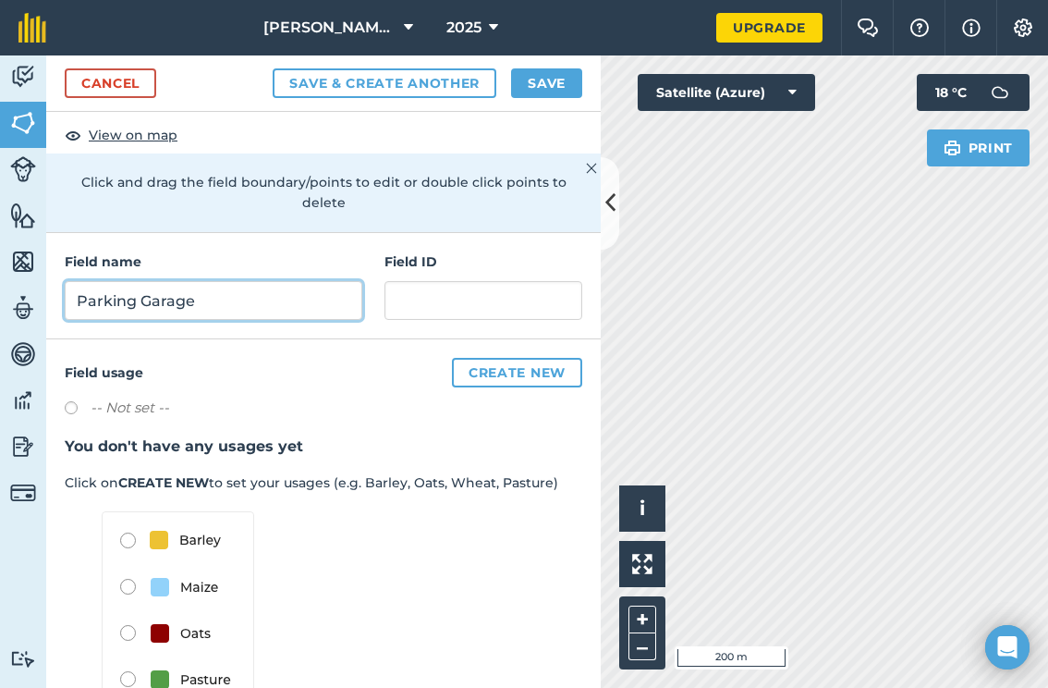
scroll to position [131, 0]
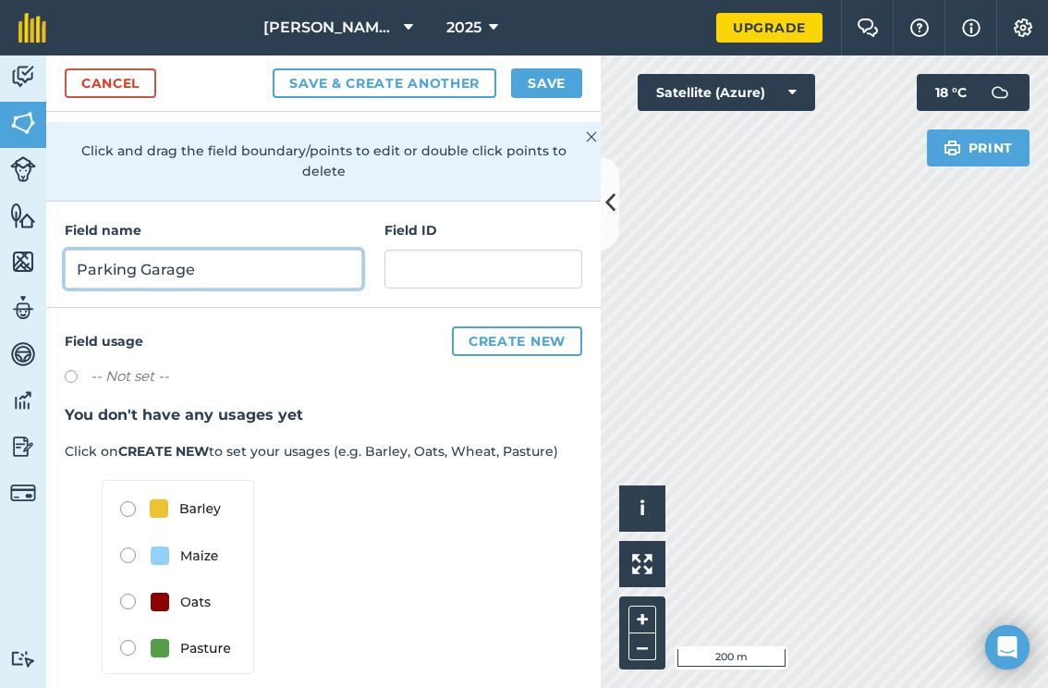
type input "Parking Garage"
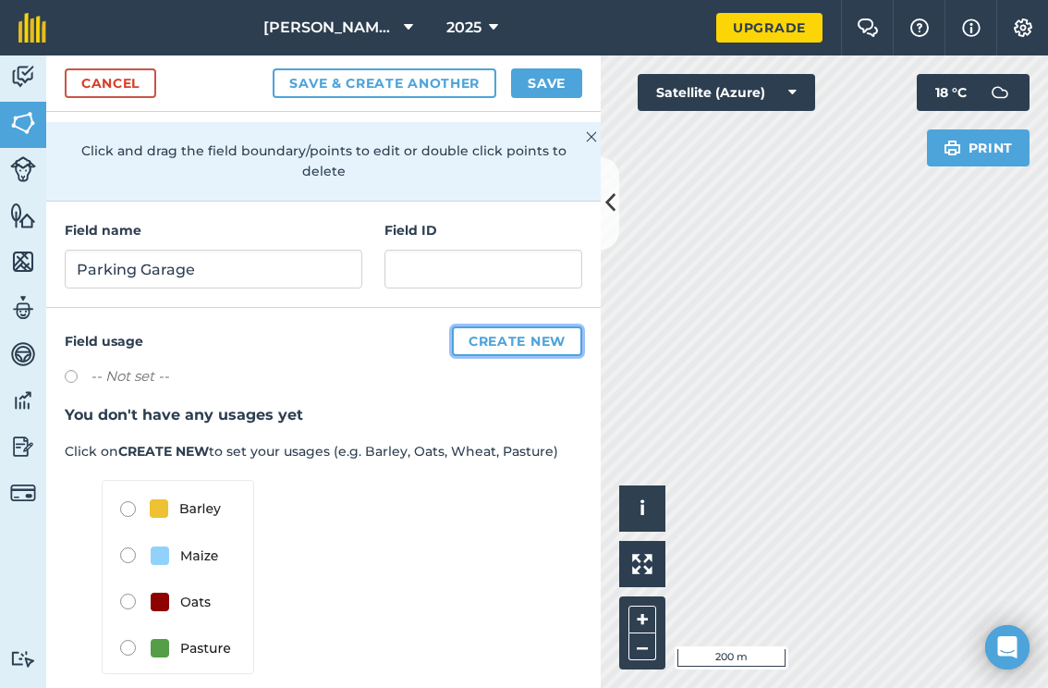
click at [501, 326] on button "Create new" at bounding box center [517, 341] width 130 height 30
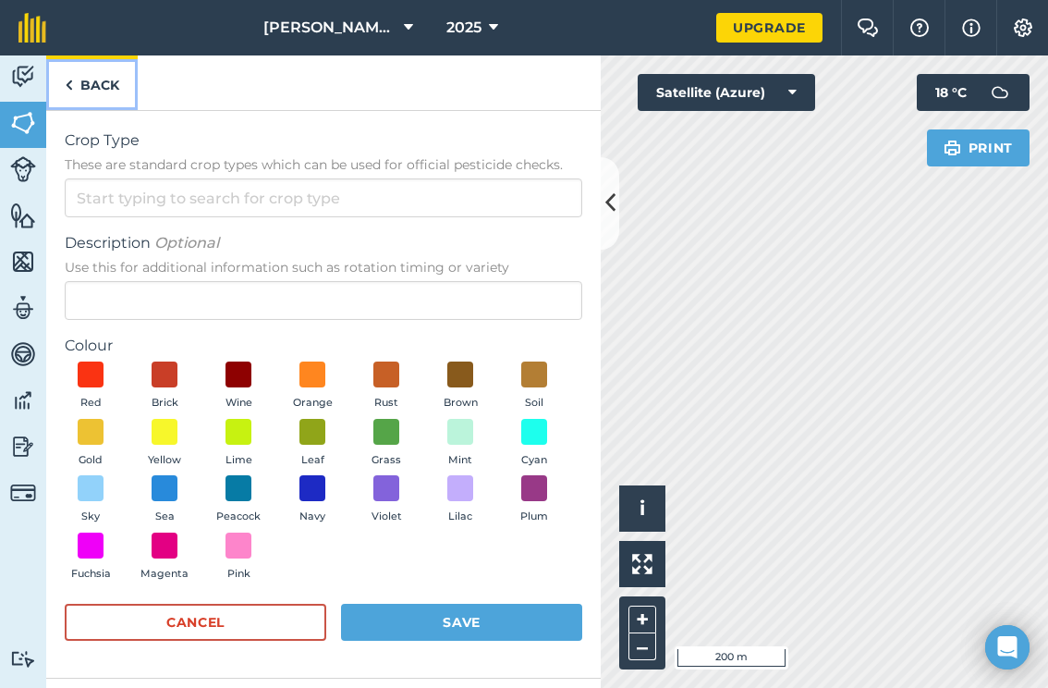
click at [75, 75] on link "Back" at bounding box center [92, 82] width 92 height 55
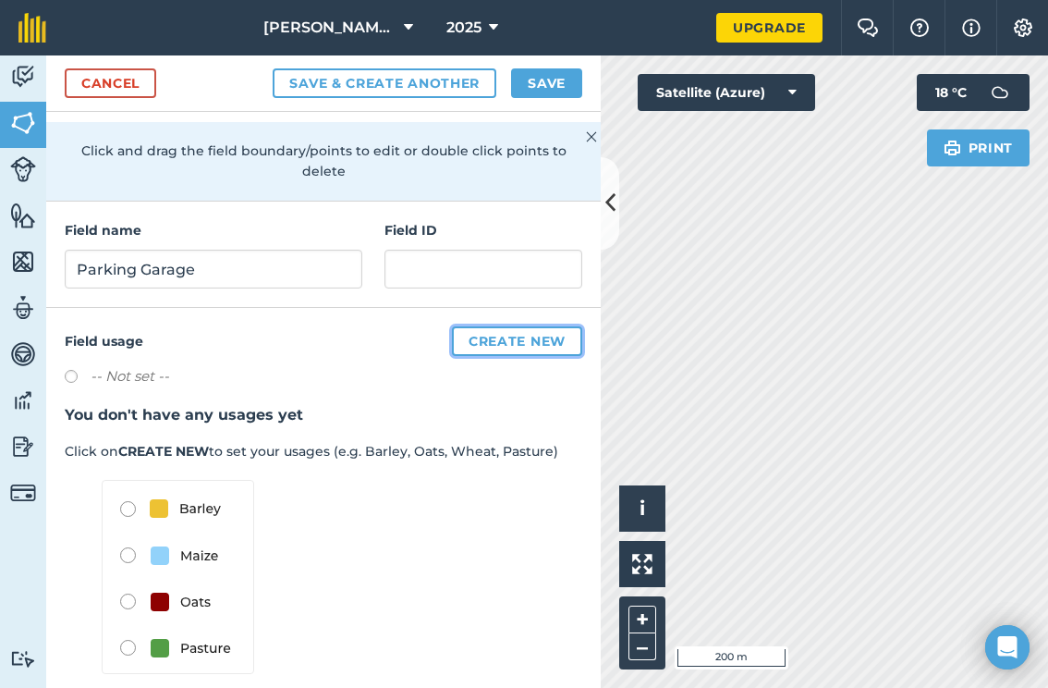
click at [524, 326] on button "Create new" at bounding box center [517, 341] width 130 height 30
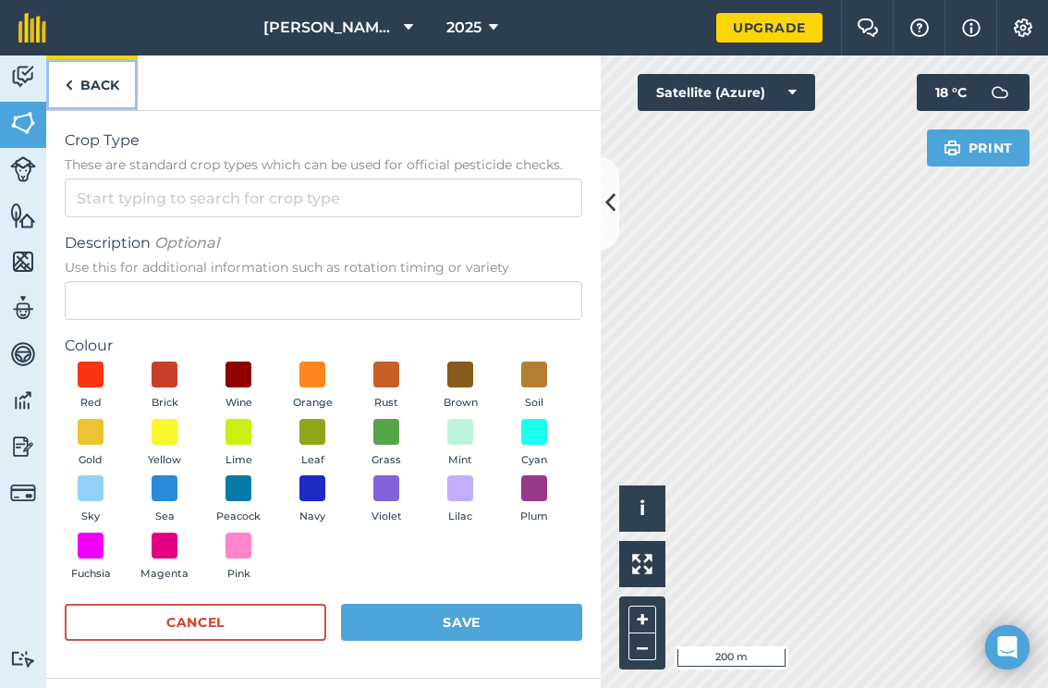
click at [69, 92] on img at bounding box center [69, 85] width 8 height 22
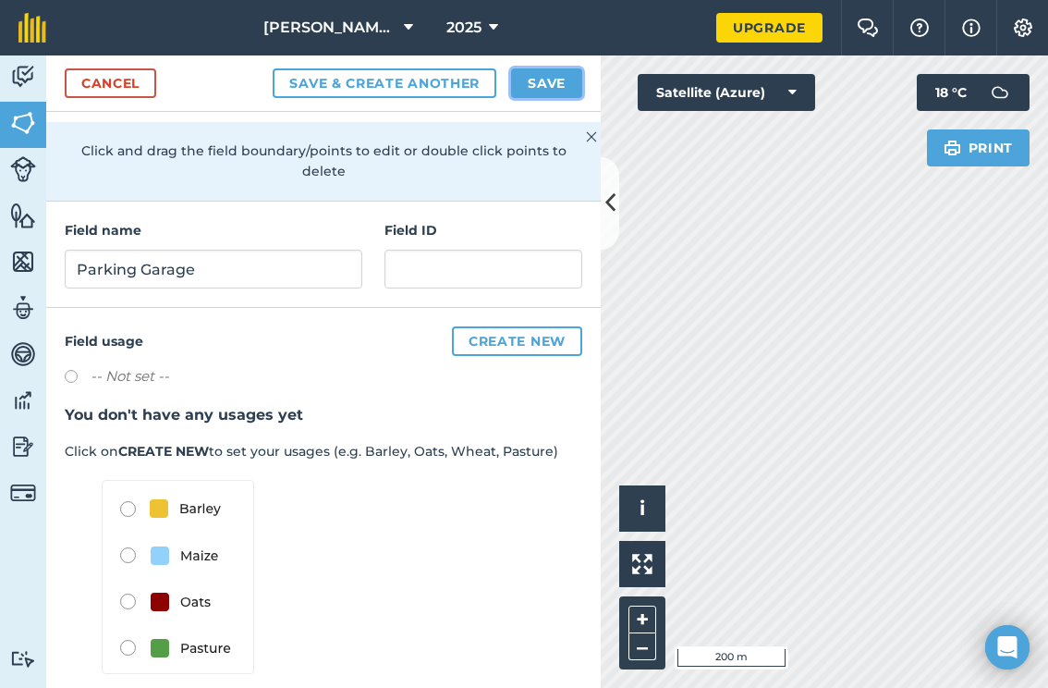
click at [535, 74] on button "Save" at bounding box center [546, 83] width 71 height 30
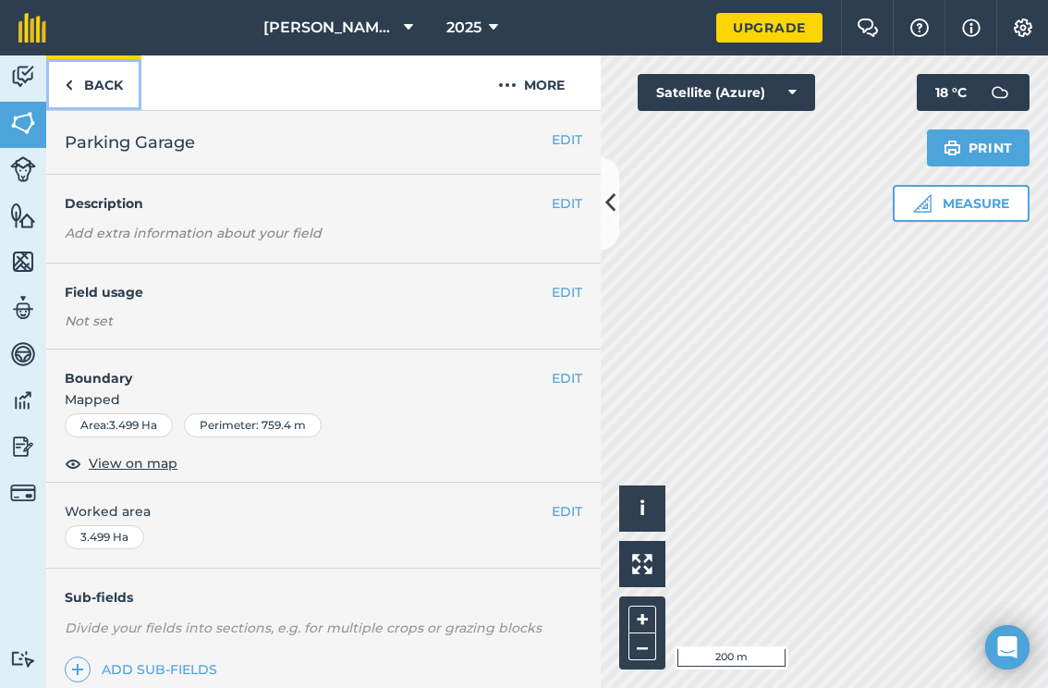
click at [71, 76] on img at bounding box center [69, 85] width 8 height 22
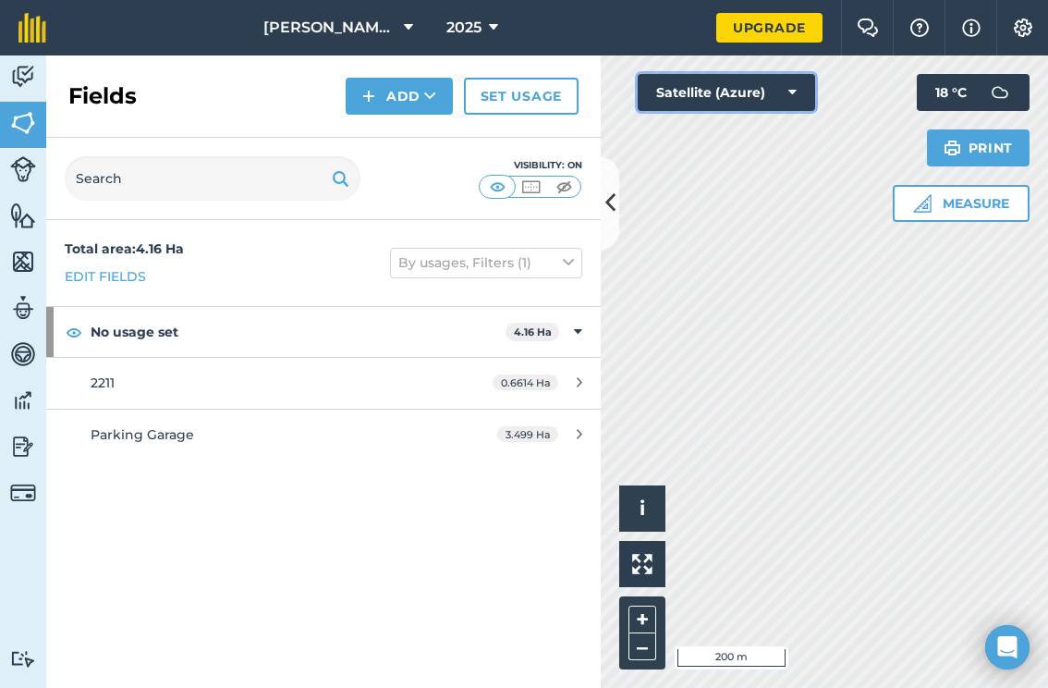
click at [801, 102] on button "Satellite (Azure)" at bounding box center [726, 92] width 177 height 37
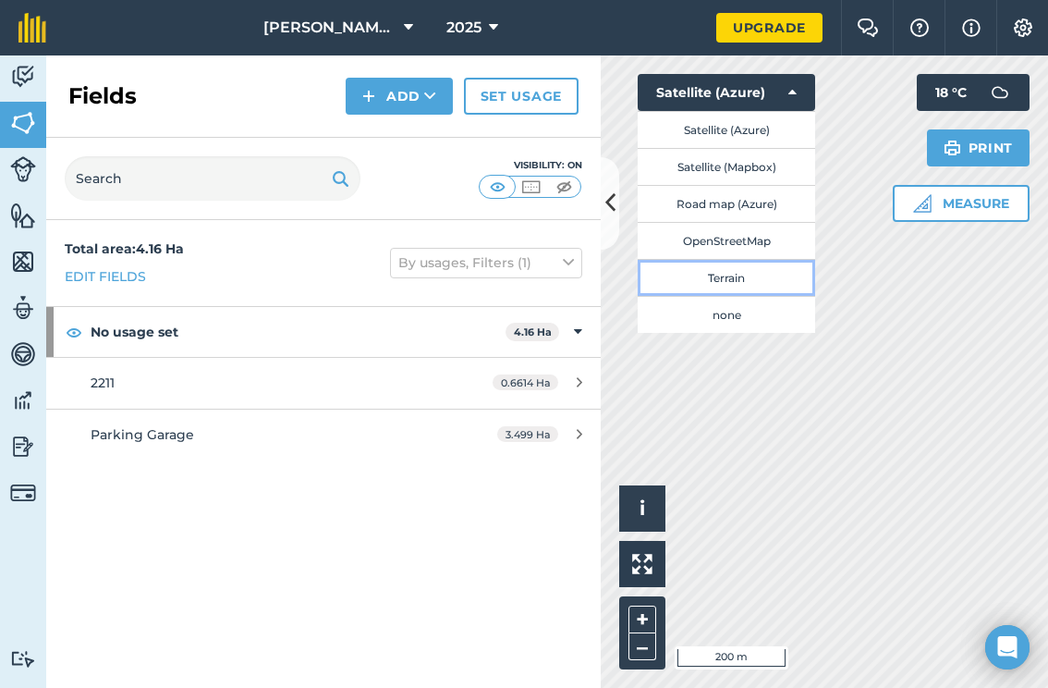
click at [713, 279] on button "Terrain" at bounding box center [726, 277] width 177 height 37
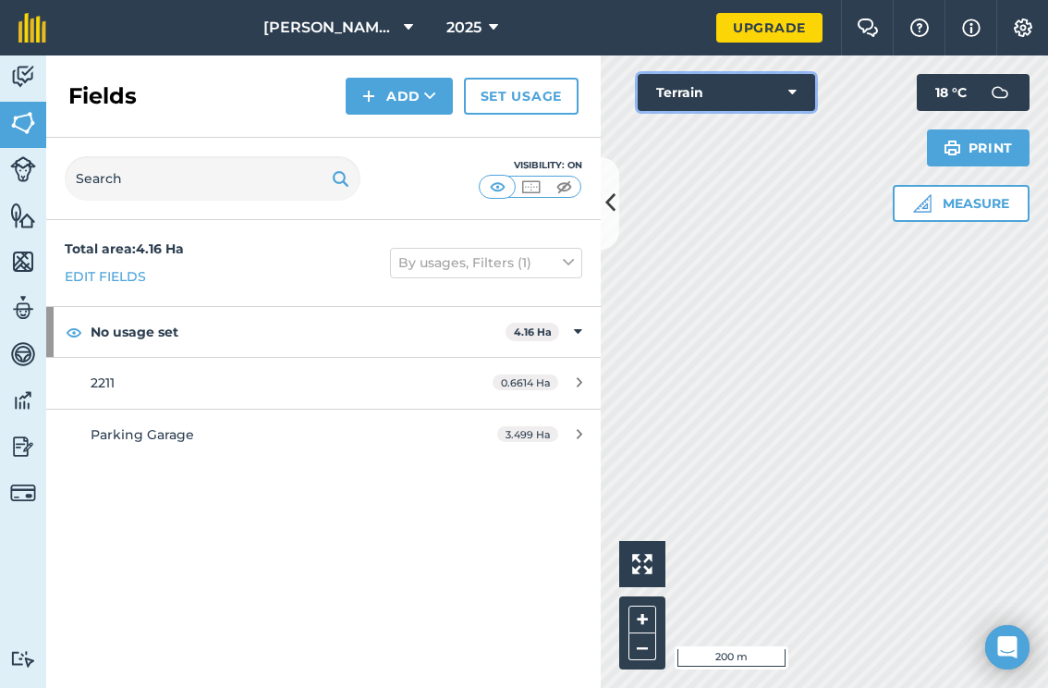
click at [764, 106] on button "Terrain" at bounding box center [726, 92] width 177 height 37
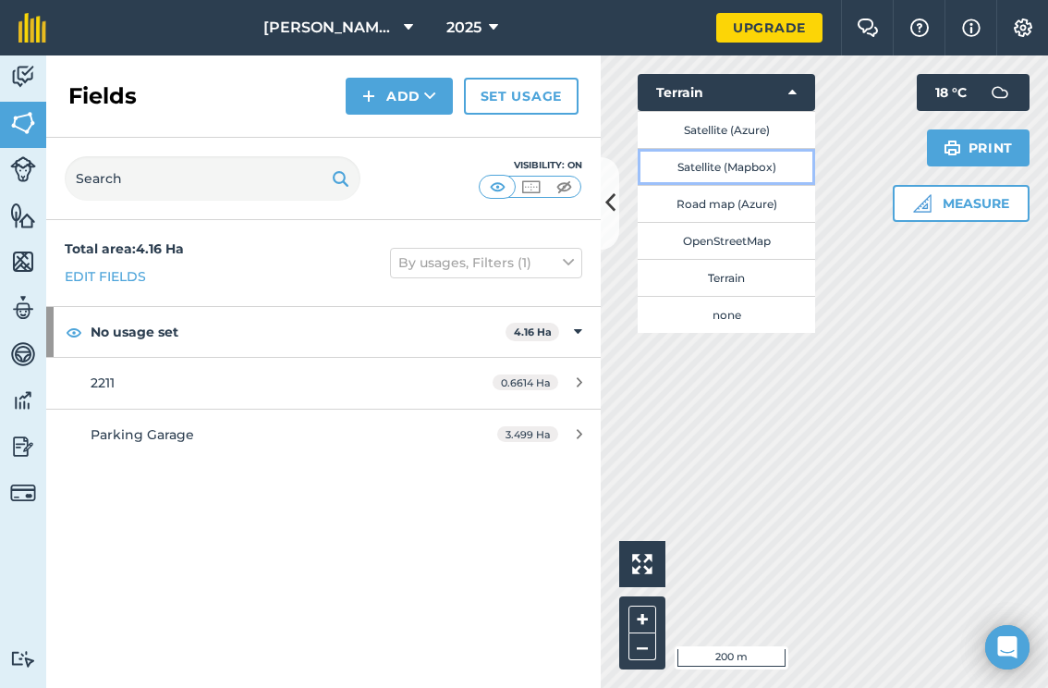
click at [728, 182] on button "Satellite (Mapbox)" at bounding box center [726, 166] width 177 height 37
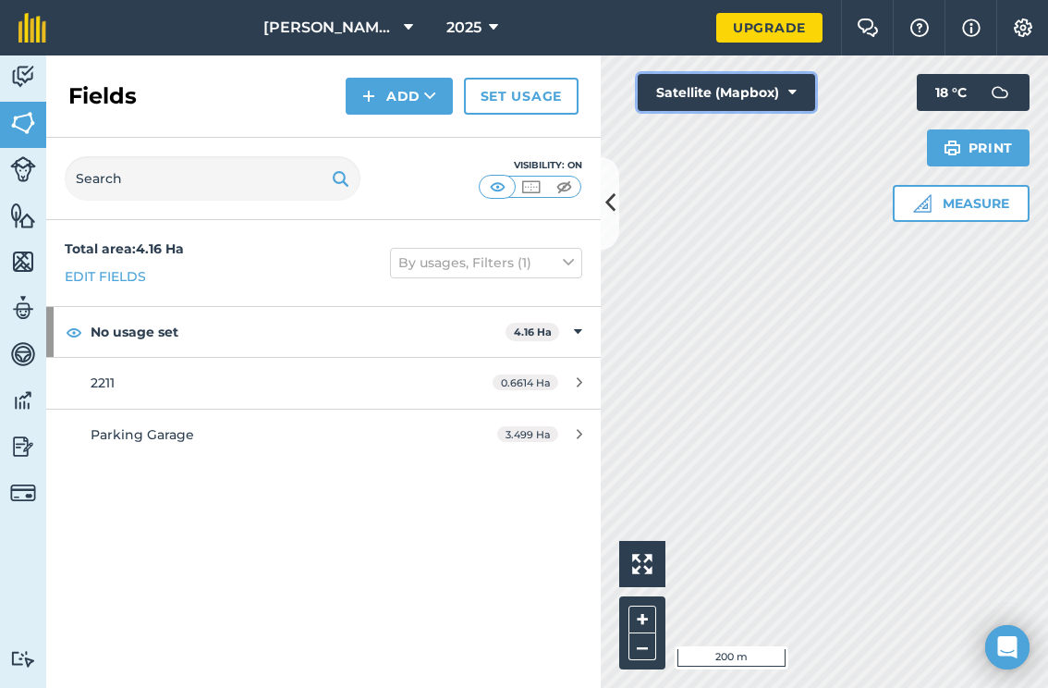
click at [777, 78] on button "Satellite (Mapbox)" at bounding box center [726, 92] width 177 height 37
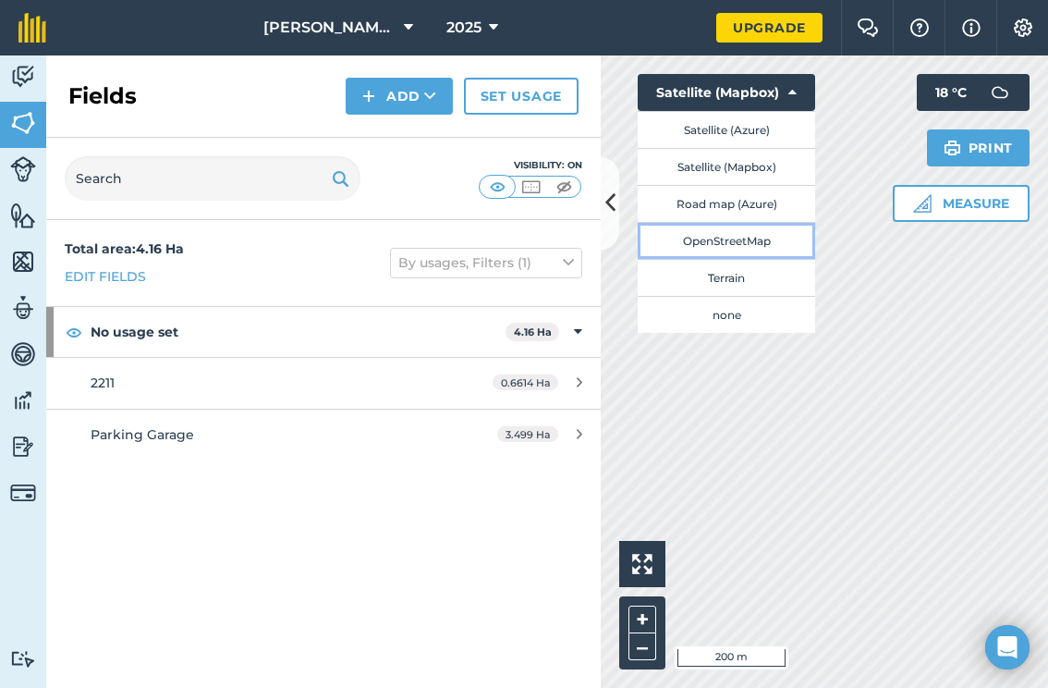
click at [760, 243] on button "OpenStreetMap" at bounding box center [726, 240] width 177 height 37
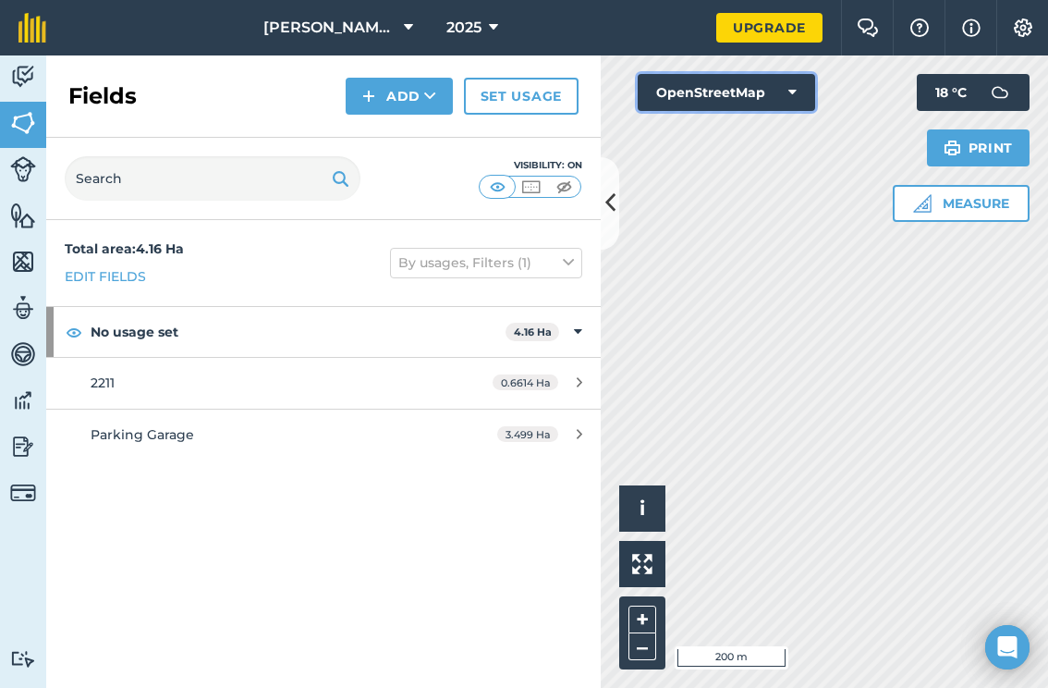
click at [777, 97] on button "OpenStreetMap" at bounding box center [726, 92] width 177 height 37
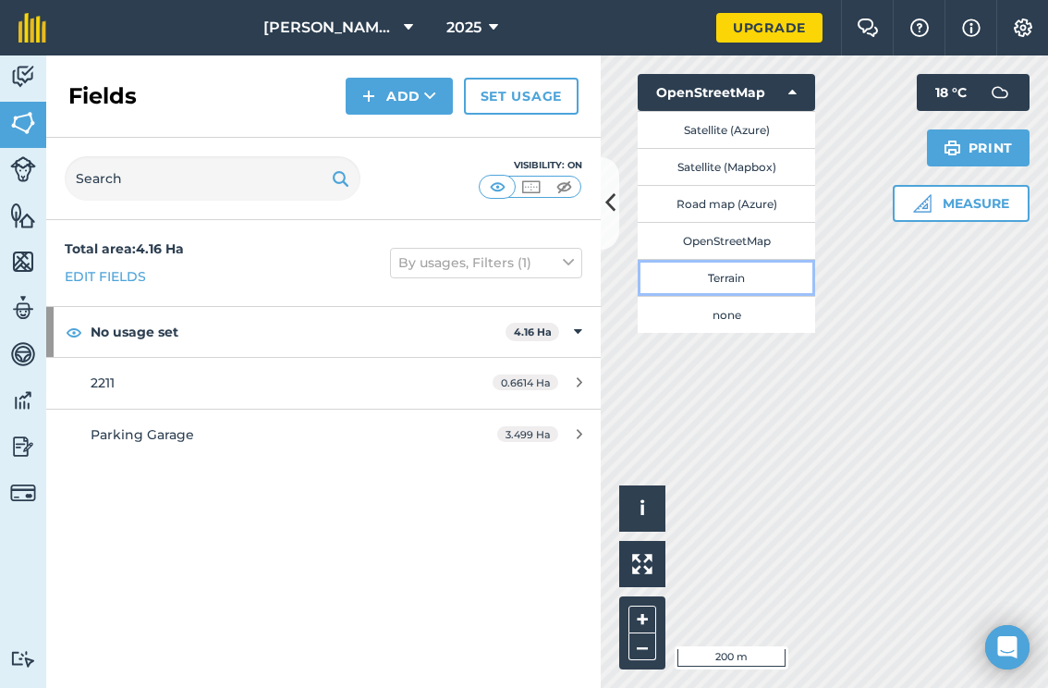
click at [734, 277] on button "Terrain" at bounding box center [726, 277] width 177 height 37
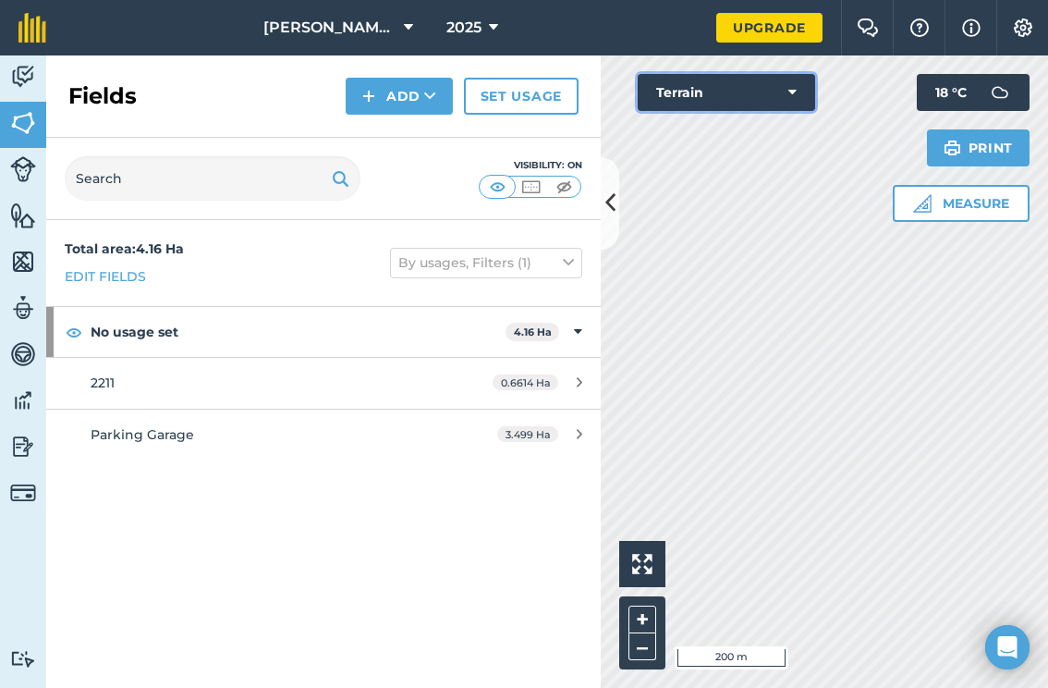
click at [760, 103] on button "Terrain" at bounding box center [726, 92] width 177 height 37
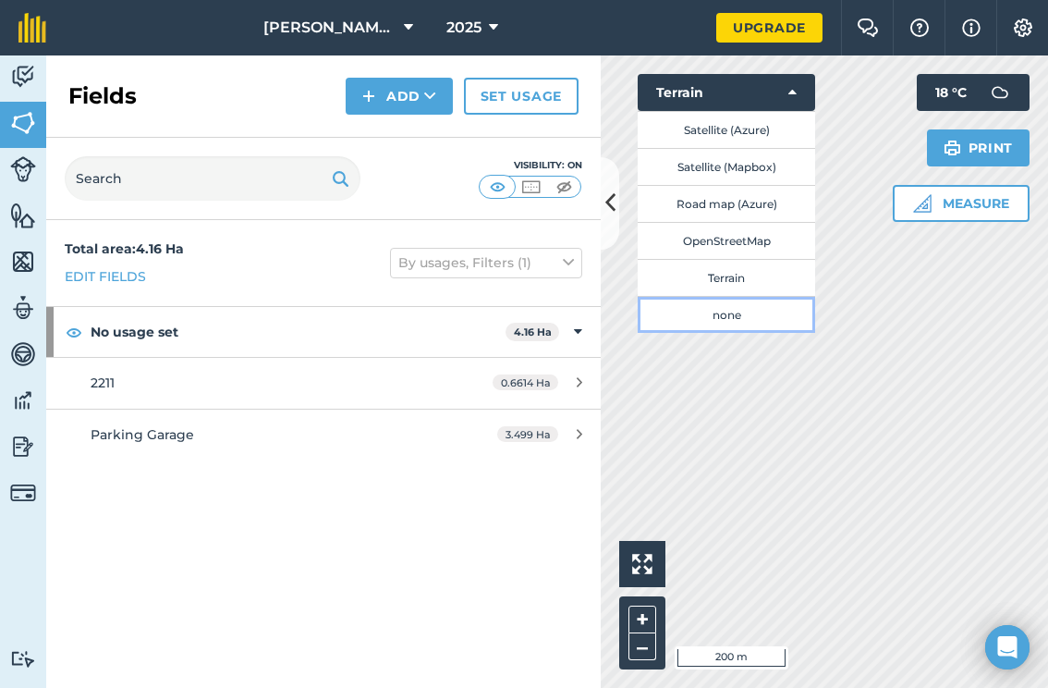
click at [746, 313] on button "none" at bounding box center [726, 314] width 177 height 37
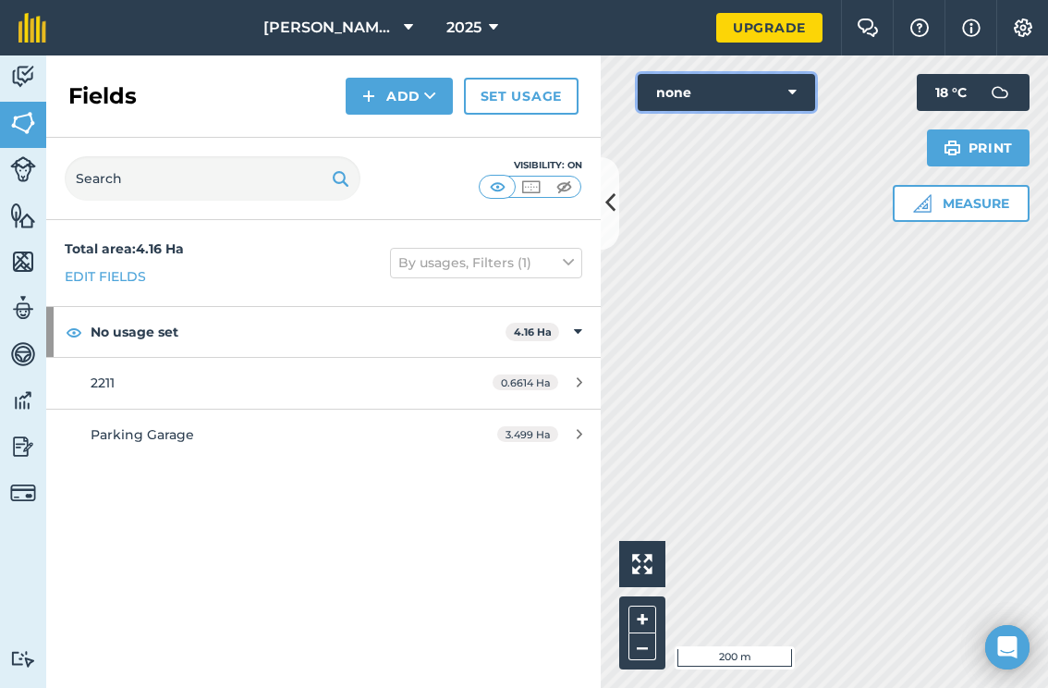
click at [723, 90] on button "none" at bounding box center [726, 92] width 177 height 37
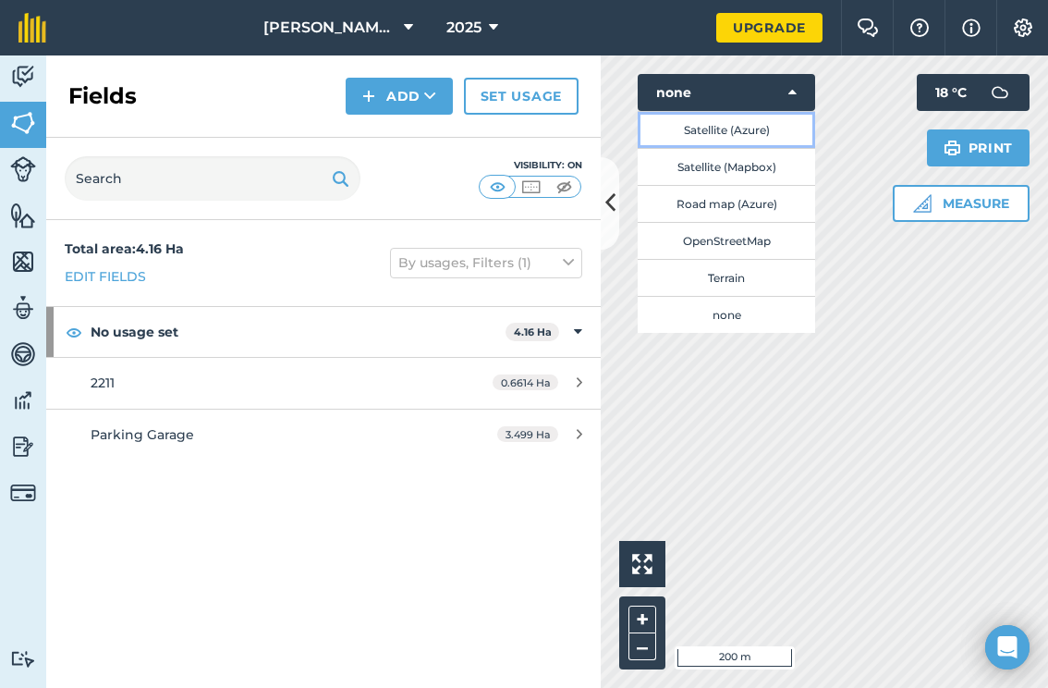
click at [719, 147] on button "Satellite (Azure)" at bounding box center [726, 129] width 177 height 37
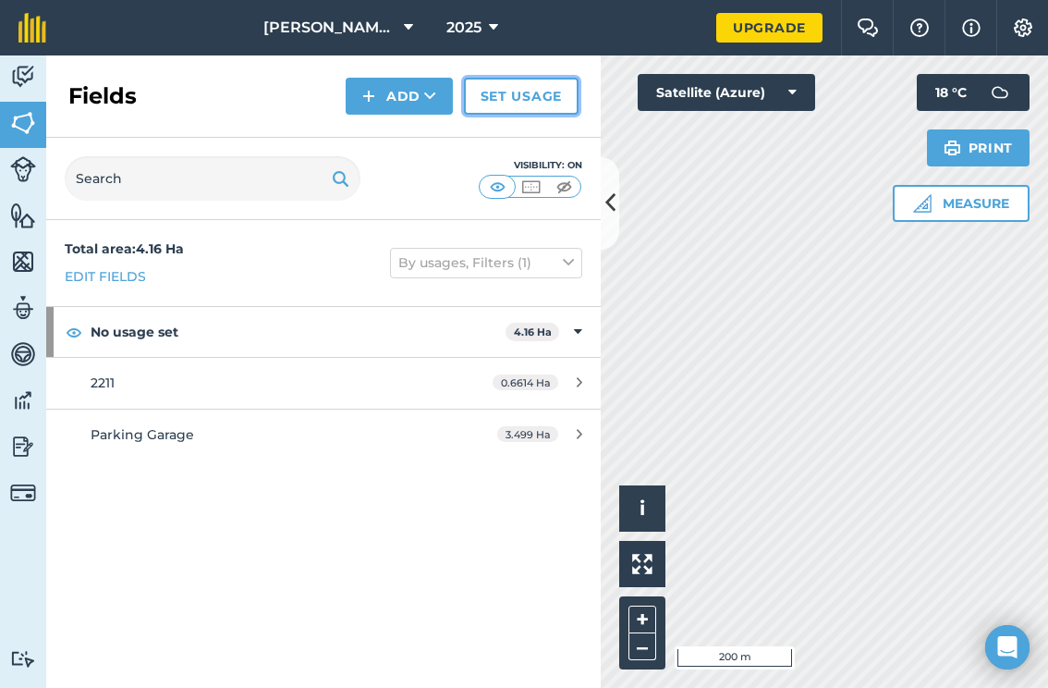
click at [489, 104] on link "Set usage" at bounding box center [521, 96] width 115 height 37
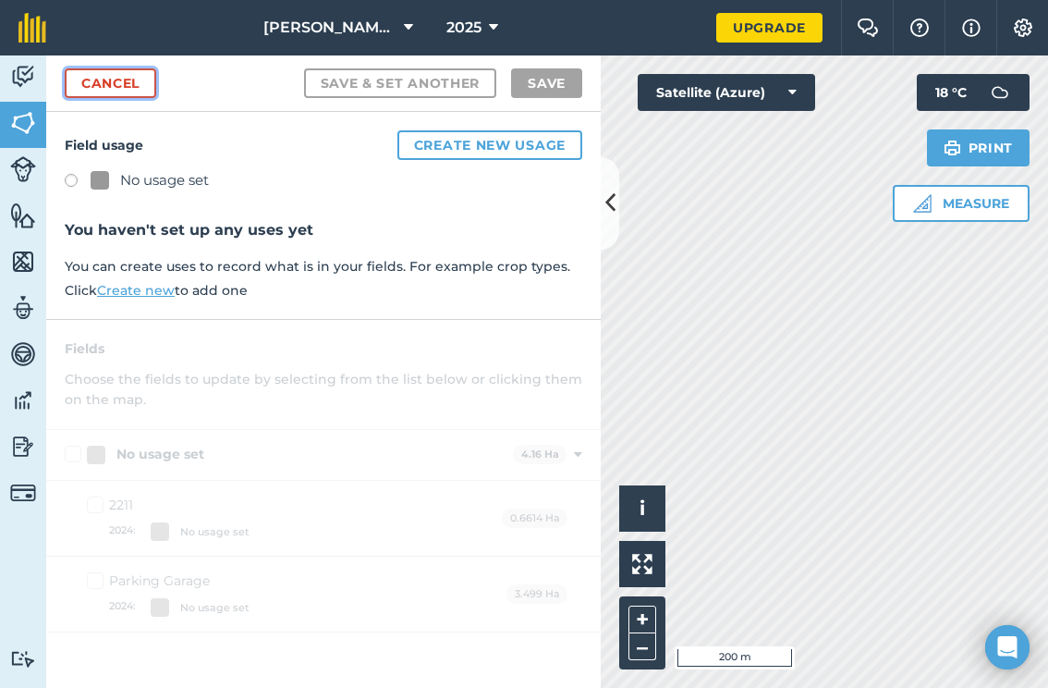
click at [117, 74] on link "Cancel" at bounding box center [111, 83] width 92 height 30
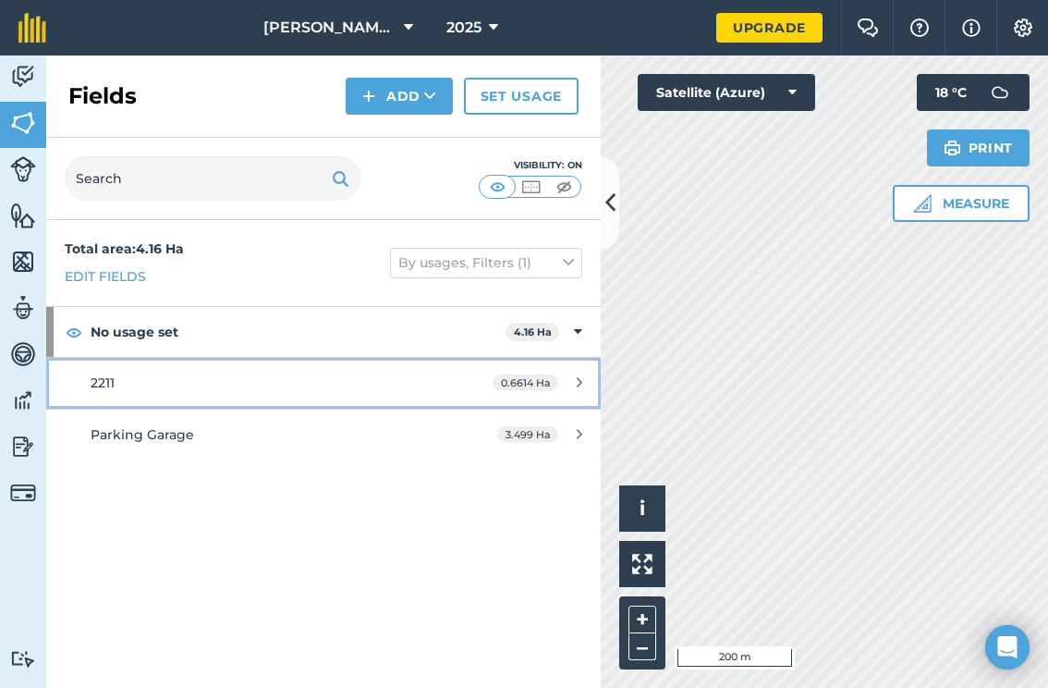
click at [220, 391] on div "2211" at bounding box center [265, 383] width 348 height 20
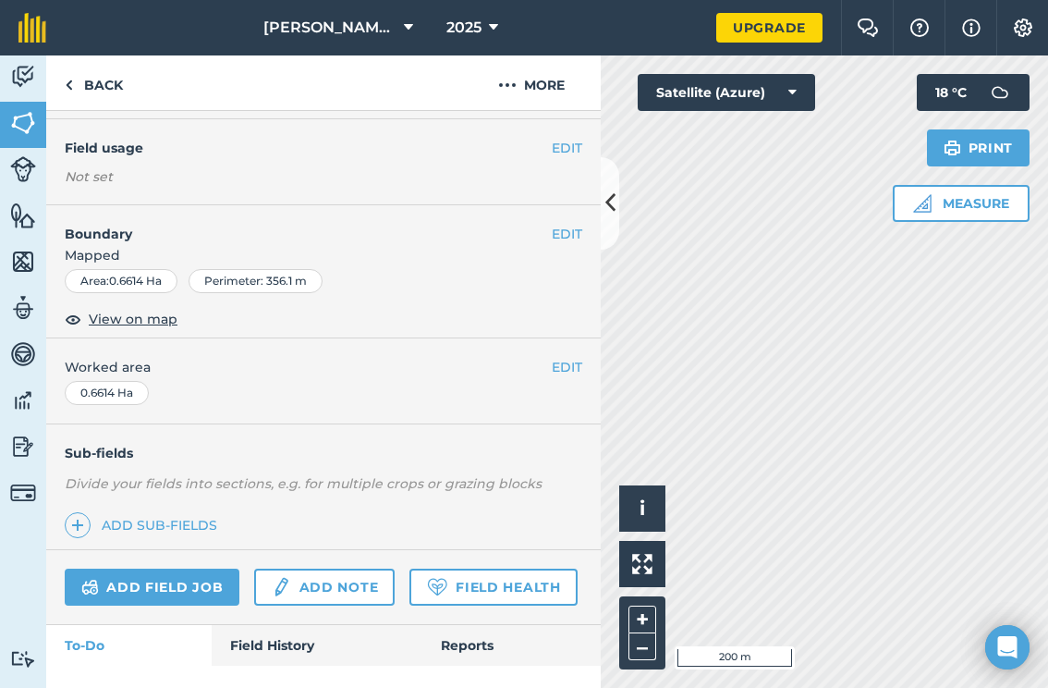
scroll to position [179, 0]
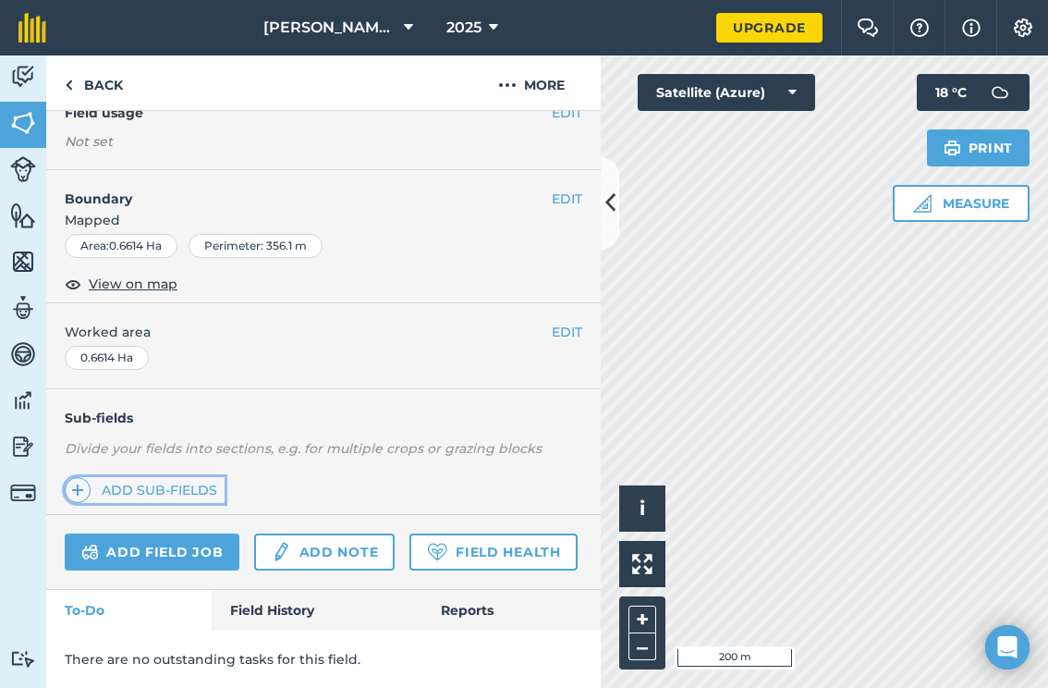
click at [178, 491] on link "Add sub-fields" at bounding box center [145, 490] width 160 height 26
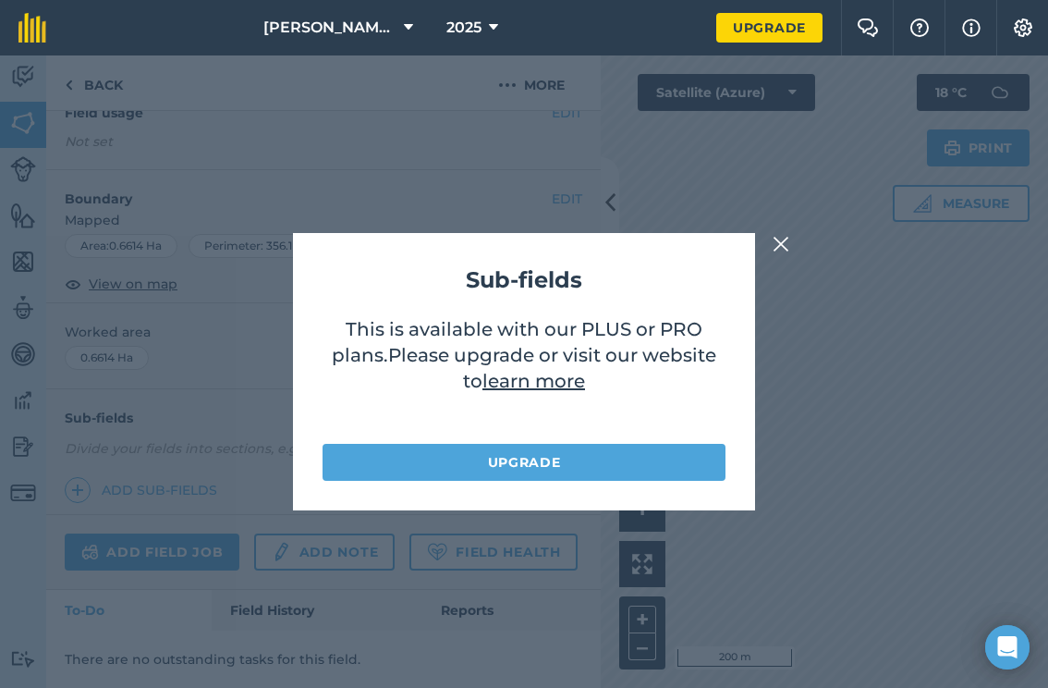
click at [784, 253] on img at bounding box center [781, 244] width 17 height 22
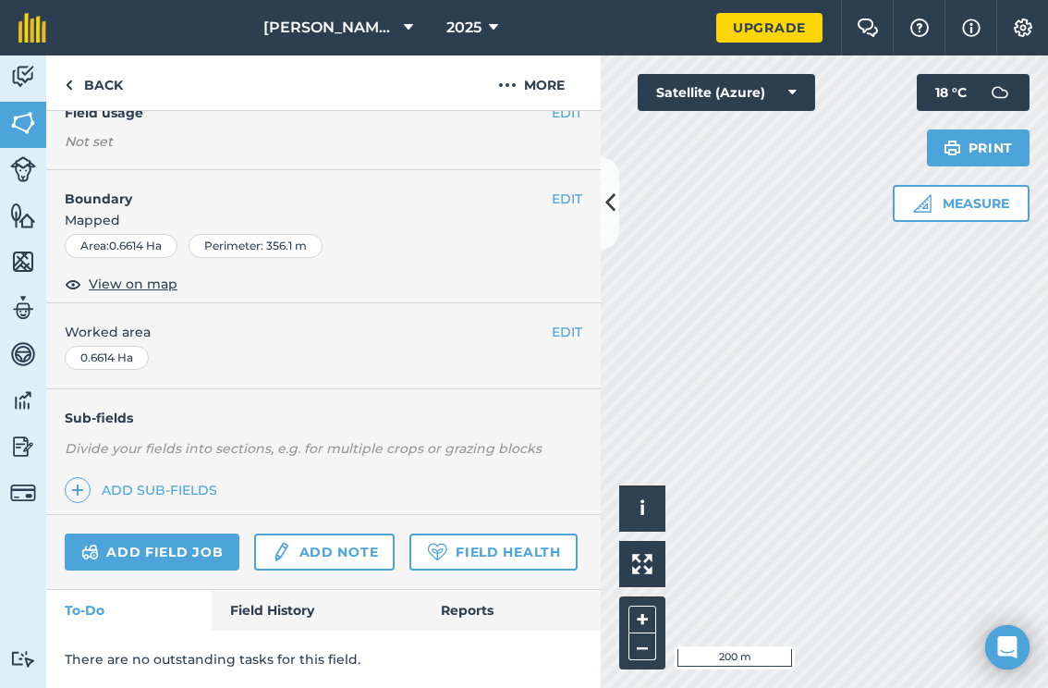
scroll to position [0, 0]
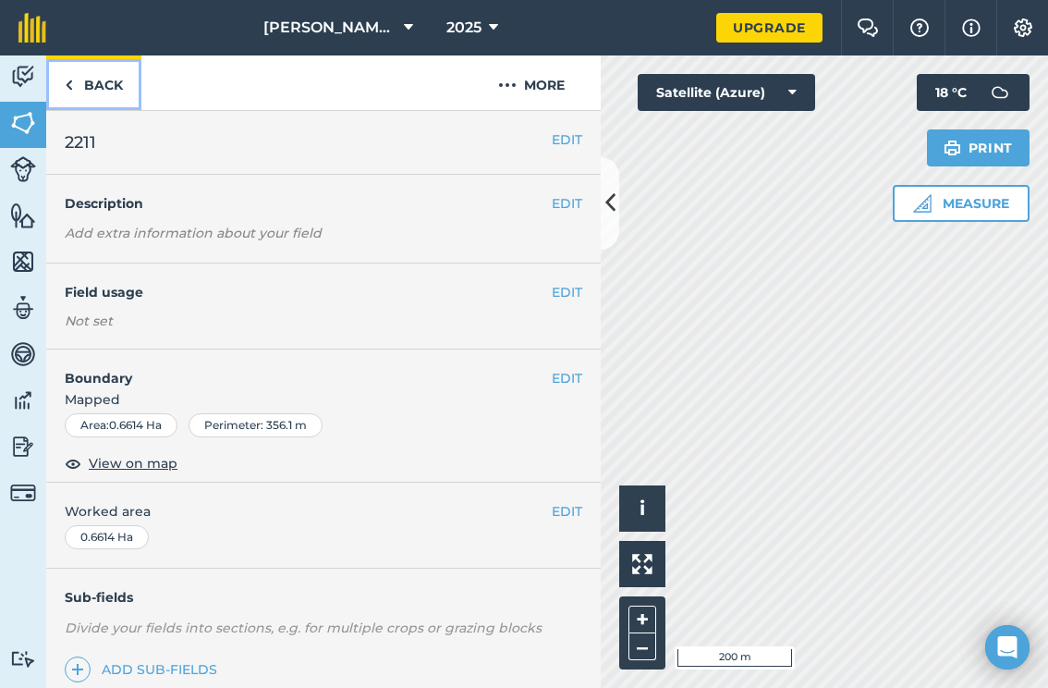
click at [65, 74] on img at bounding box center [69, 85] width 8 height 22
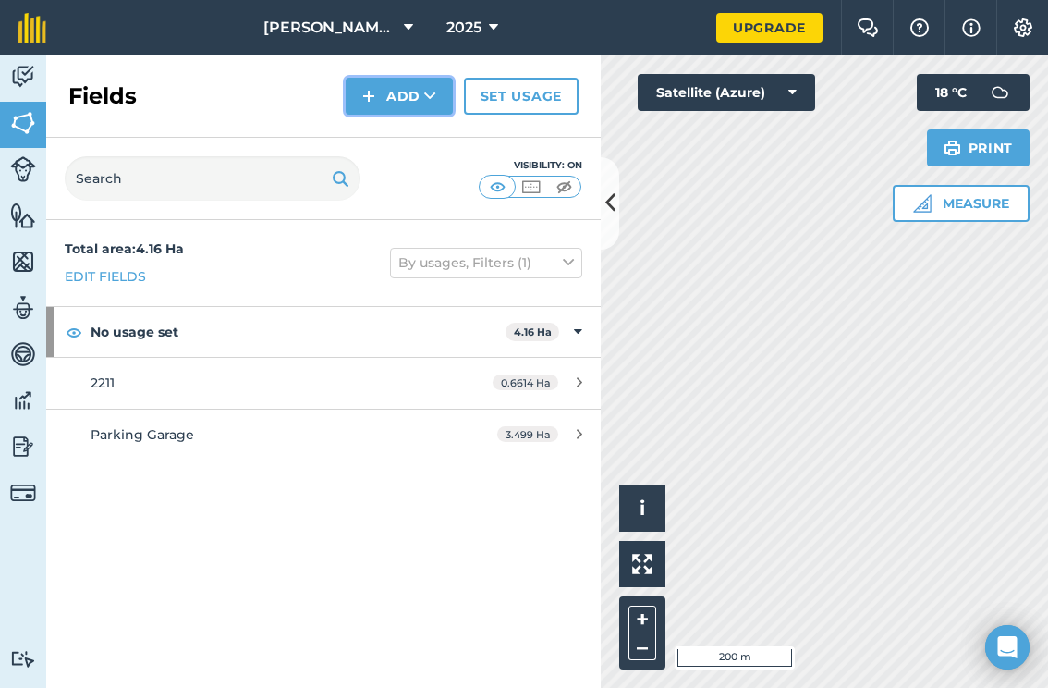
click at [398, 109] on button "Add" at bounding box center [399, 96] width 107 height 37
click at [389, 130] on link "Draw" at bounding box center [400, 137] width 102 height 41
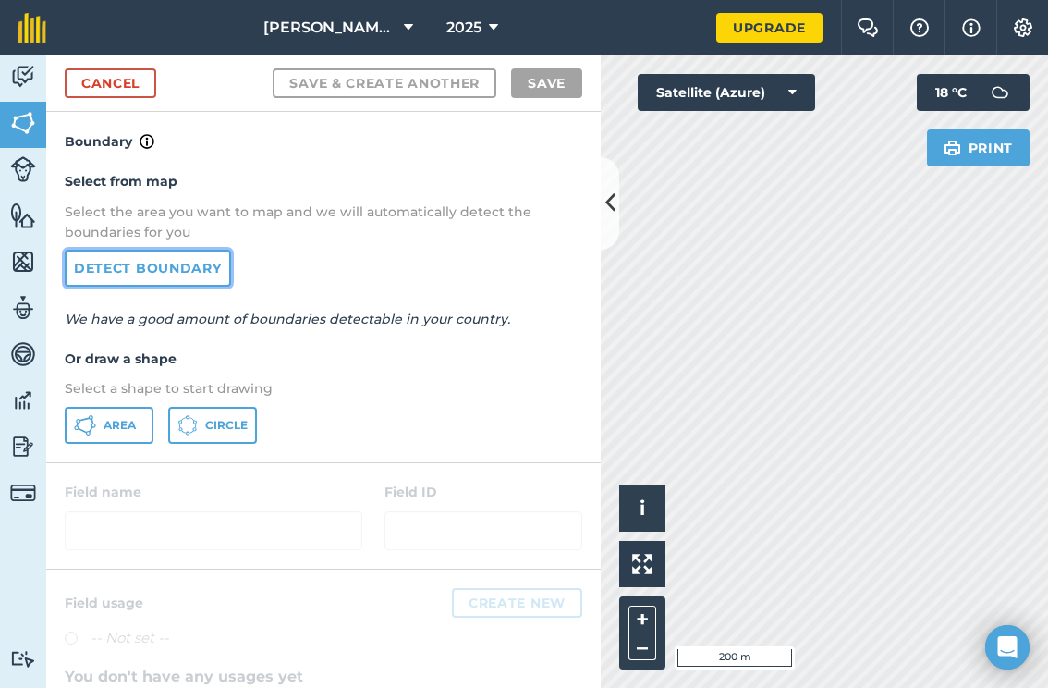
click at [147, 277] on link "Detect boundary" at bounding box center [148, 268] width 166 height 37
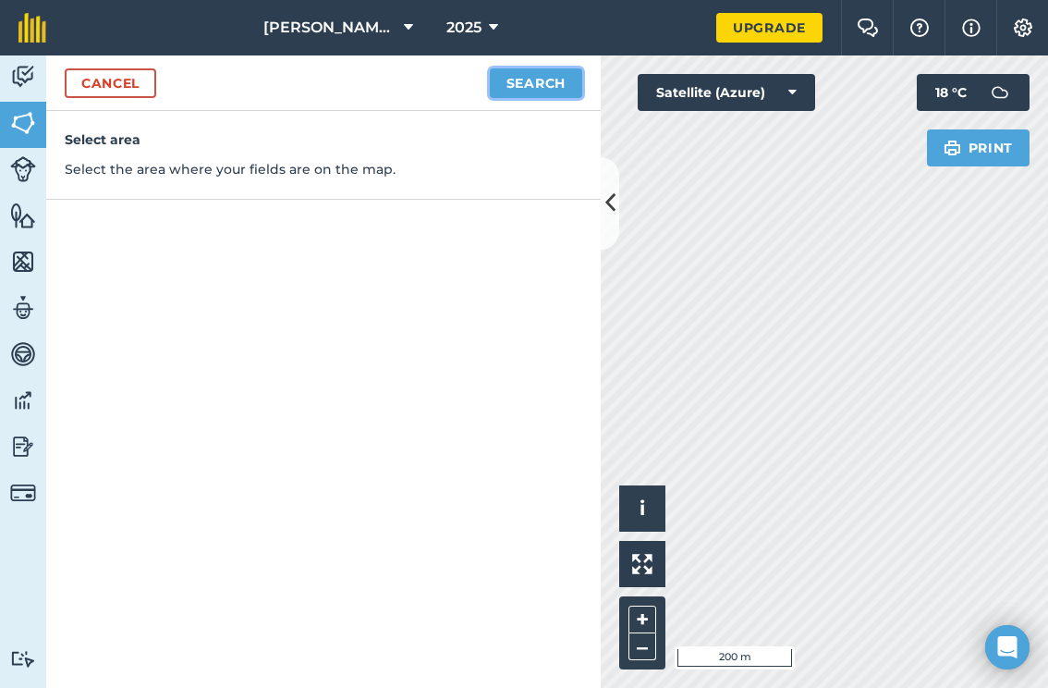
click at [518, 84] on button "Search" at bounding box center [536, 83] width 92 height 30
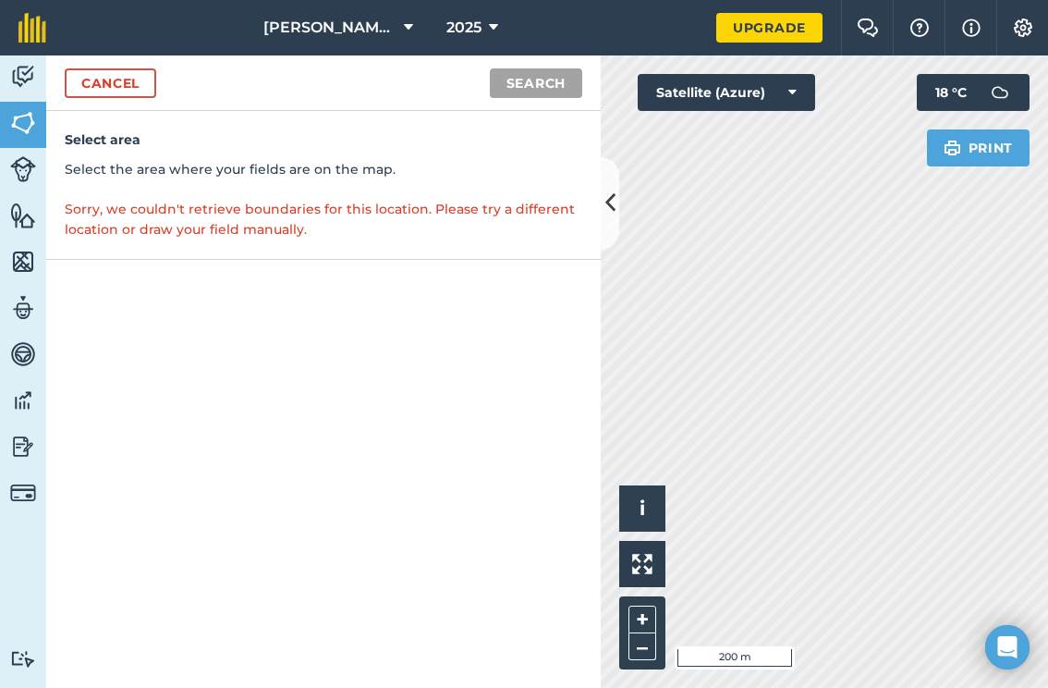
click at [100, 61] on div "Cancel Search" at bounding box center [323, 82] width 555 height 55
click at [104, 91] on link "Cancel" at bounding box center [111, 83] width 92 height 30
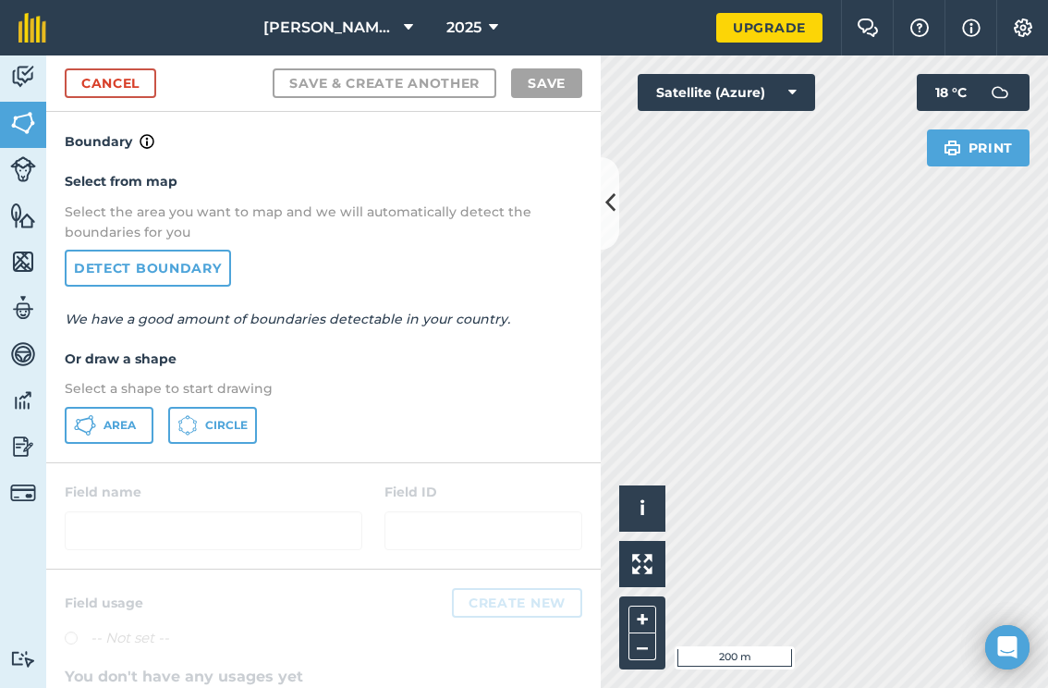
click at [386, 351] on h4 "Or draw a shape" at bounding box center [324, 359] width 518 height 20
click at [111, 427] on span "Area" at bounding box center [120, 425] width 32 height 15
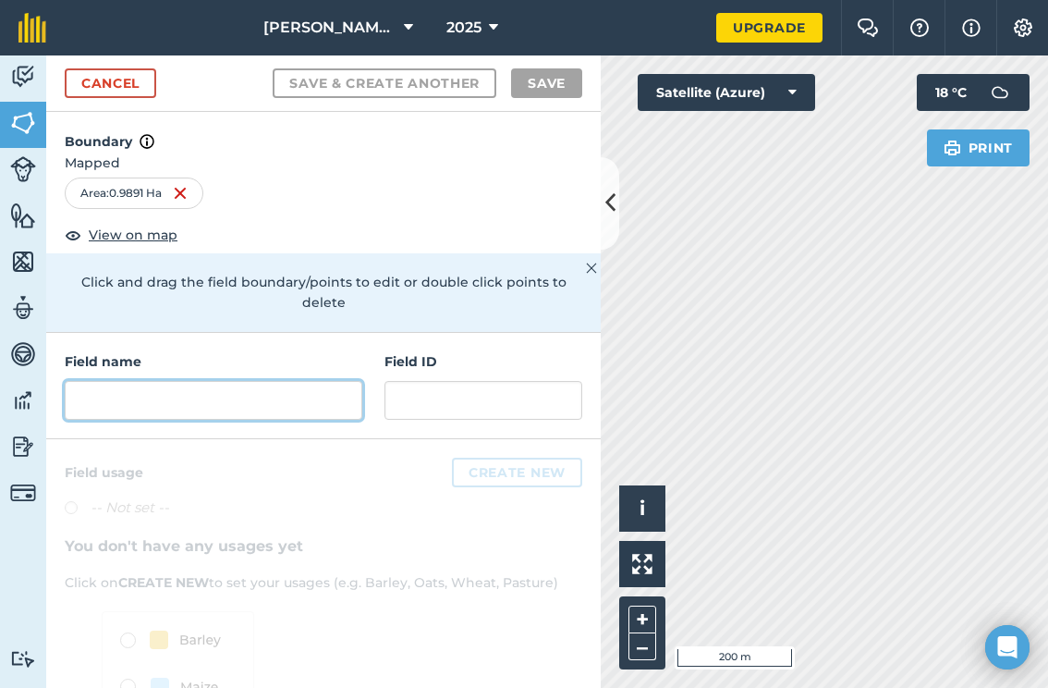
click at [129, 398] on input "text" at bounding box center [214, 400] width 298 height 39
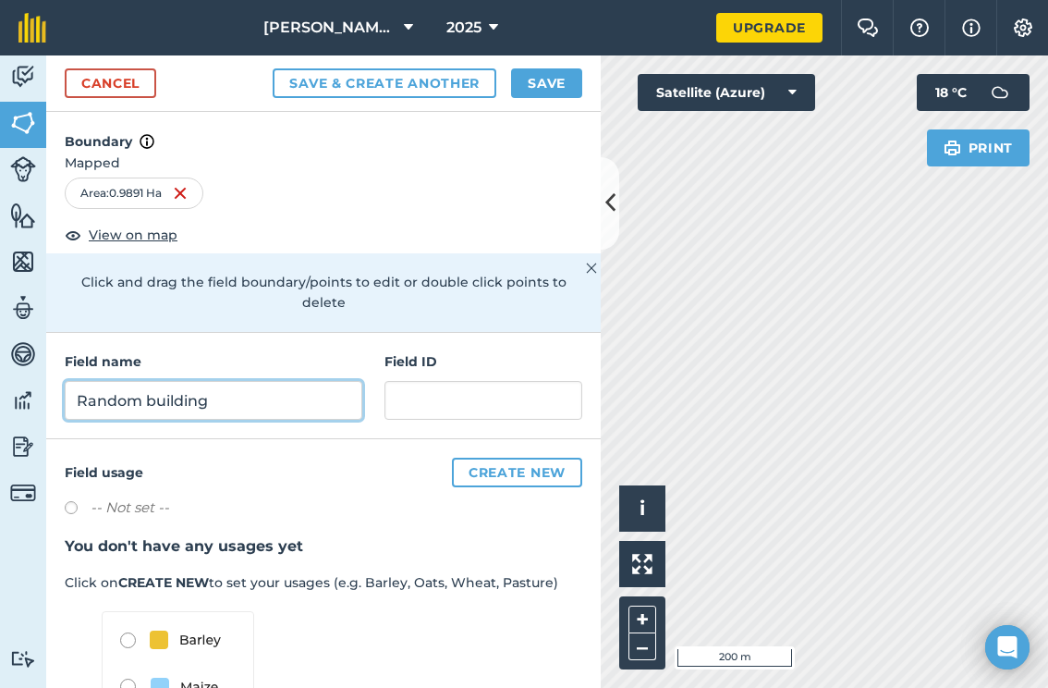
type input "Random building"
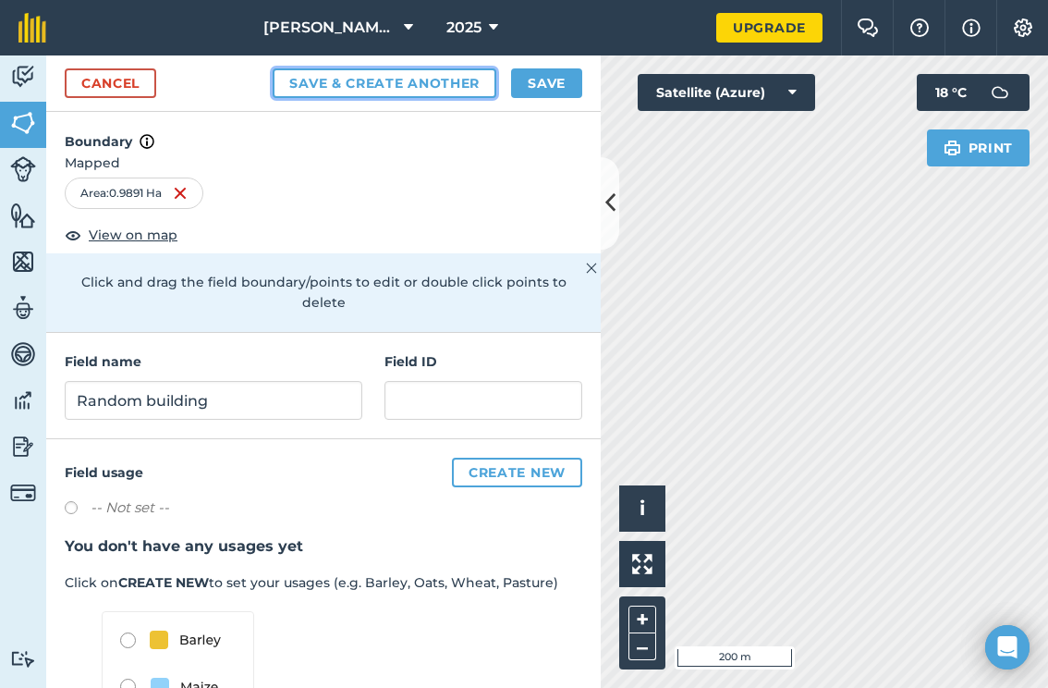
click at [409, 81] on button "Save & Create Another" at bounding box center [385, 83] width 224 height 30
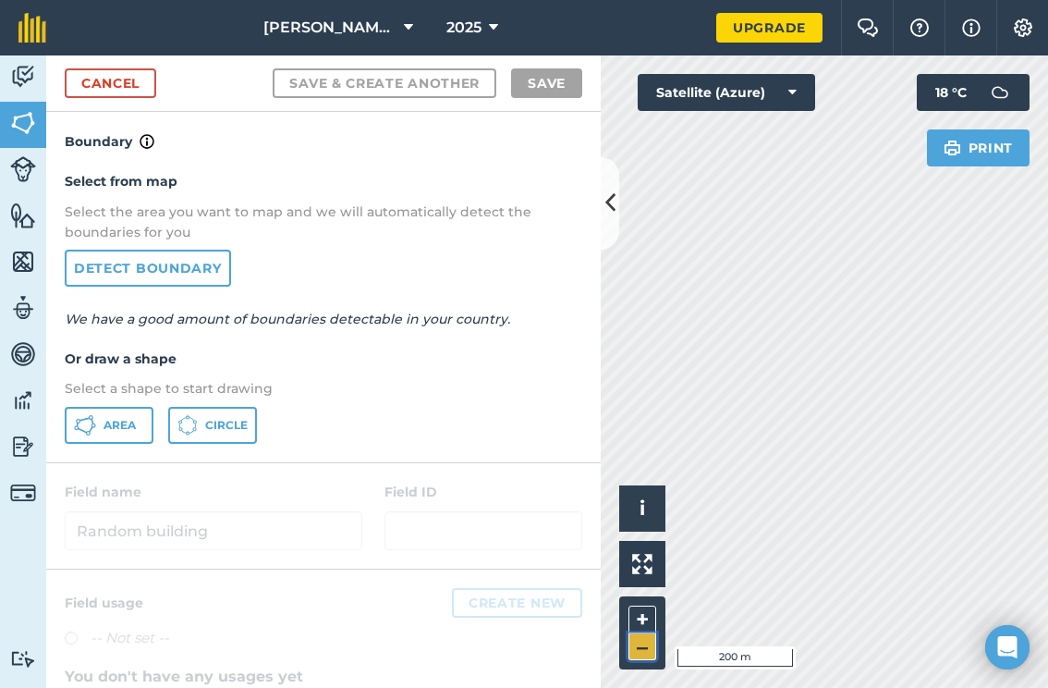
click at [643, 643] on button "–" at bounding box center [643, 646] width 28 height 27
click at [102, 435] on button "Area" at bounding box center [109, 425] width 89 height 37
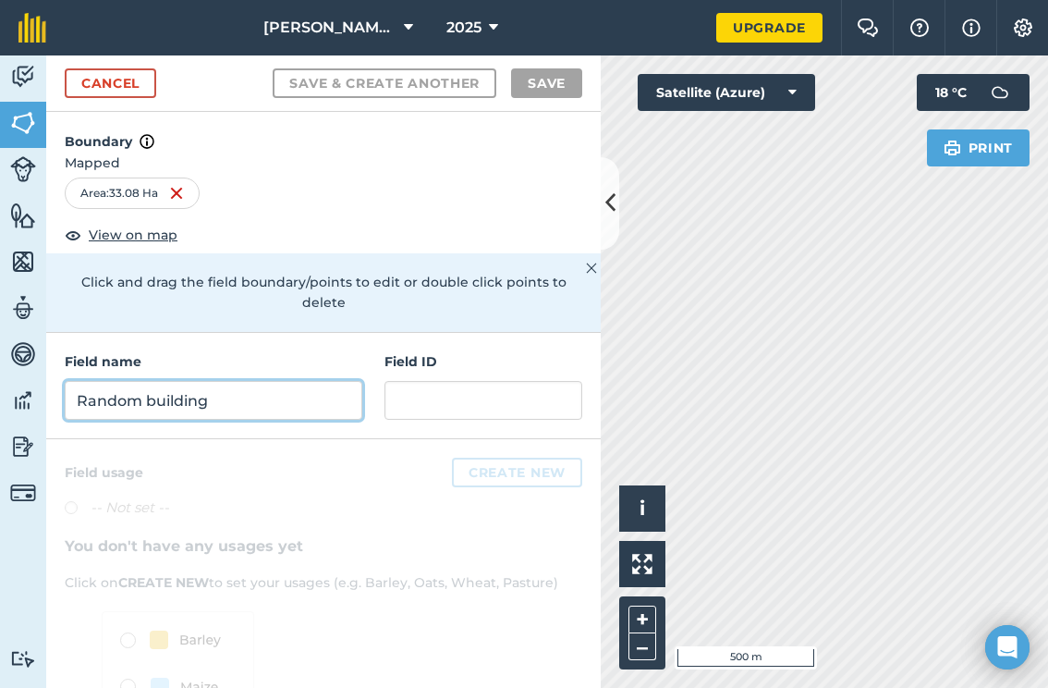
click at [183, 381] on input "Random building" at bounding box center [214, 400] width 298 height 39
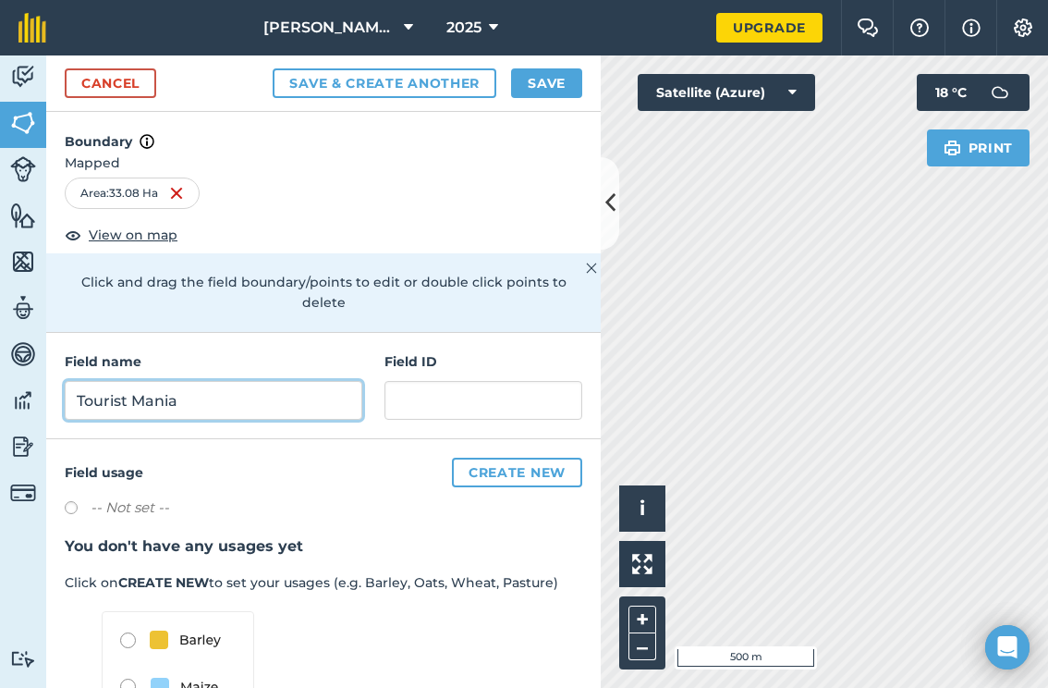
type input "Tourist Mania"
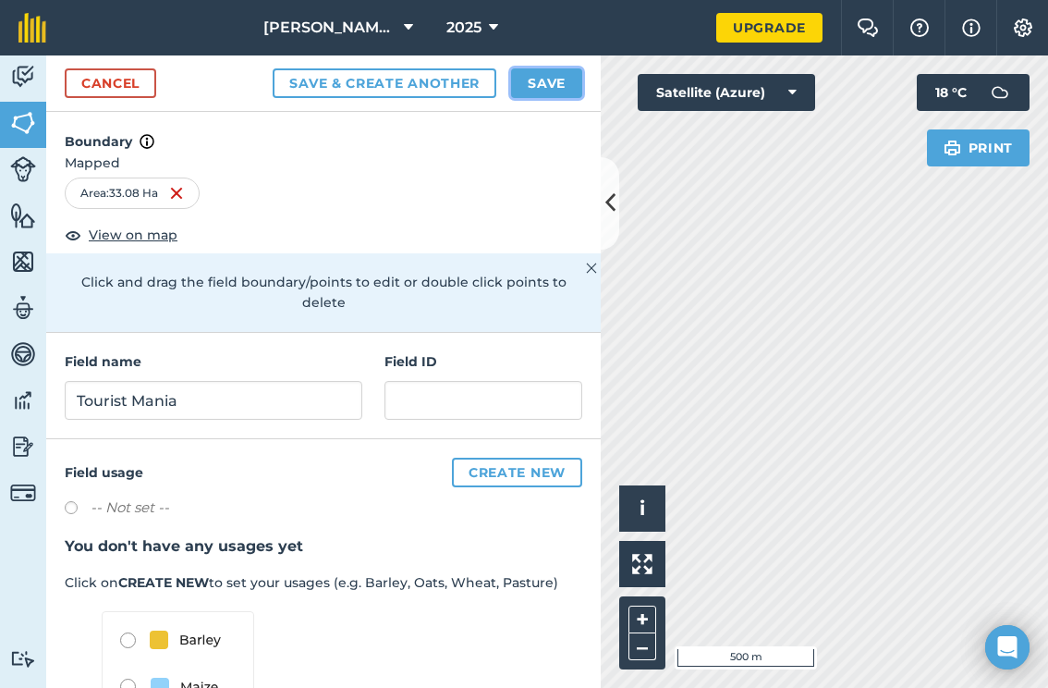
click at [542, 74] on button "Save" at bounding box center [546, 83] width 71 height 30
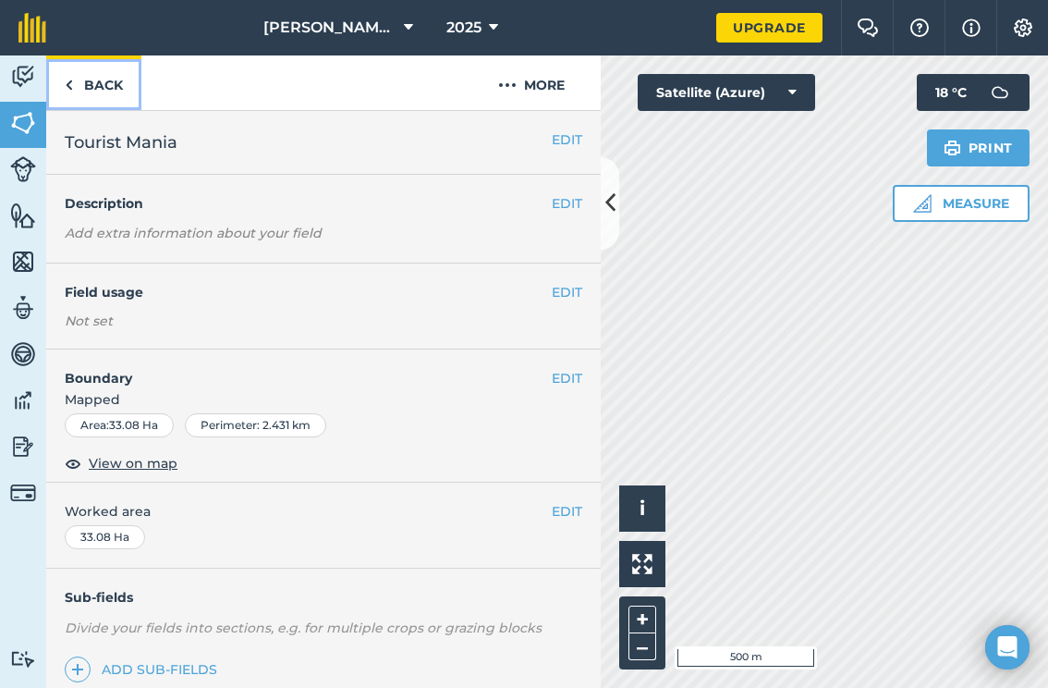
click at [71, 86] on img at bounding box center [69, 85] width 8 height 22
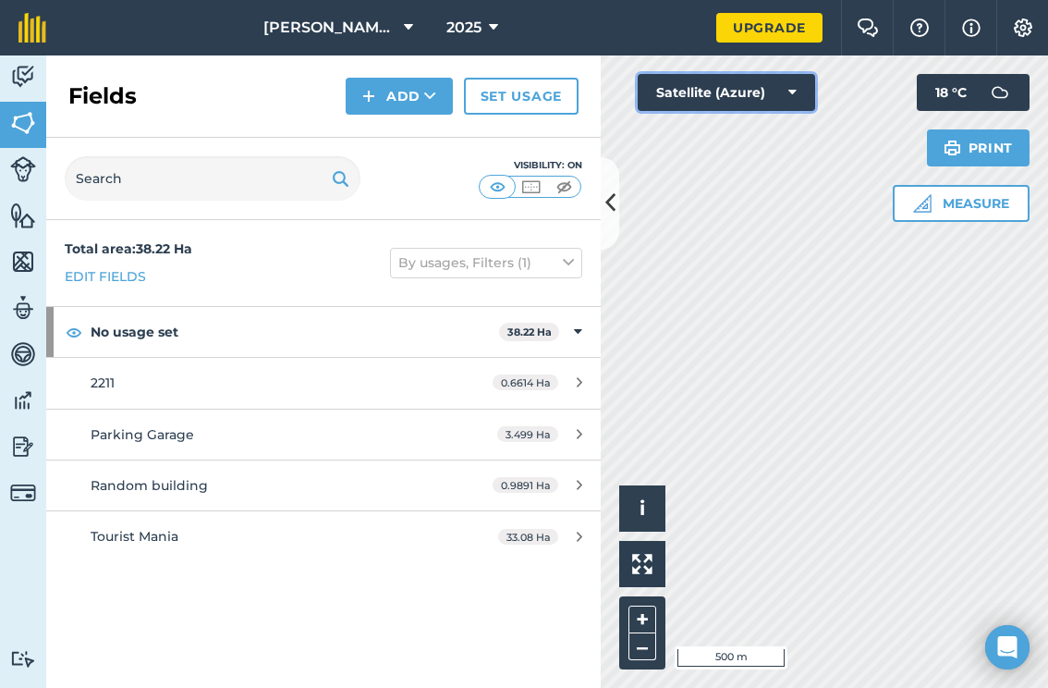
click at [734, 96] on button "Satellite (Azure)" at bounding box center [726, 92] width 177 height 37
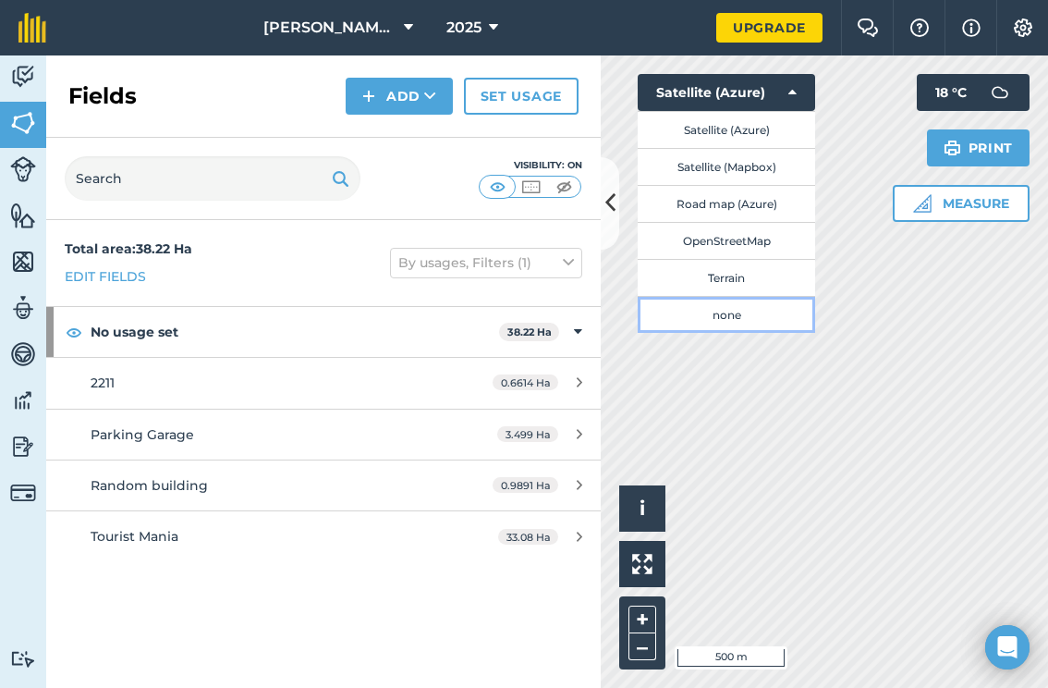
click at [705, 306] on button "none" at bounding box center [726, 314] width 177 height 37
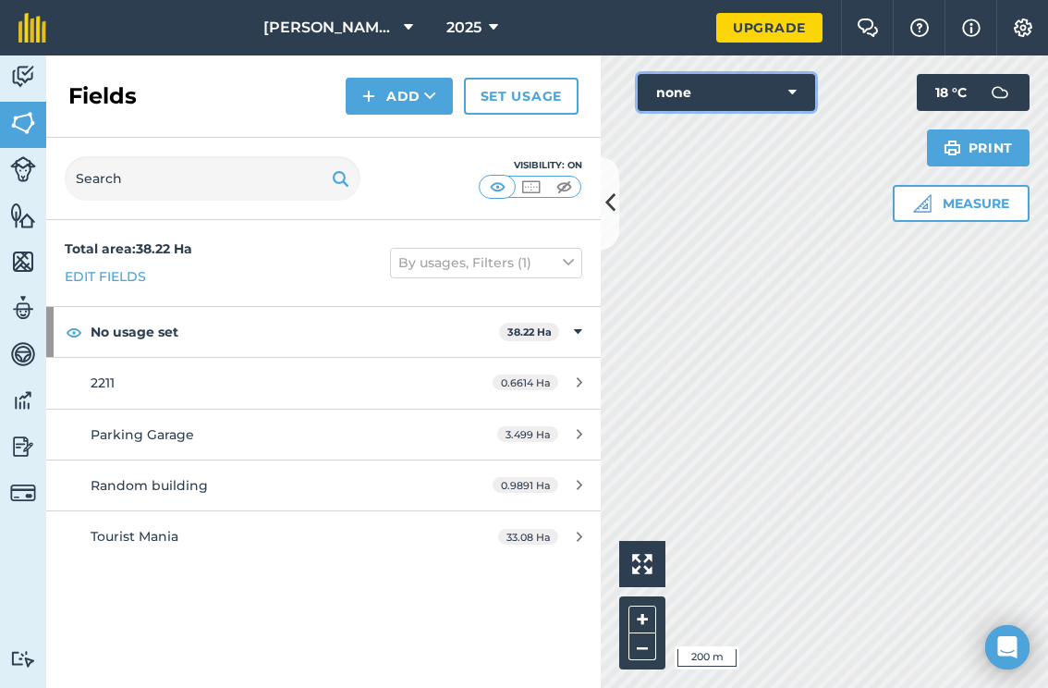
click at [737, 91] on button "none" at bounding box center [726, 92] width 177 height 37
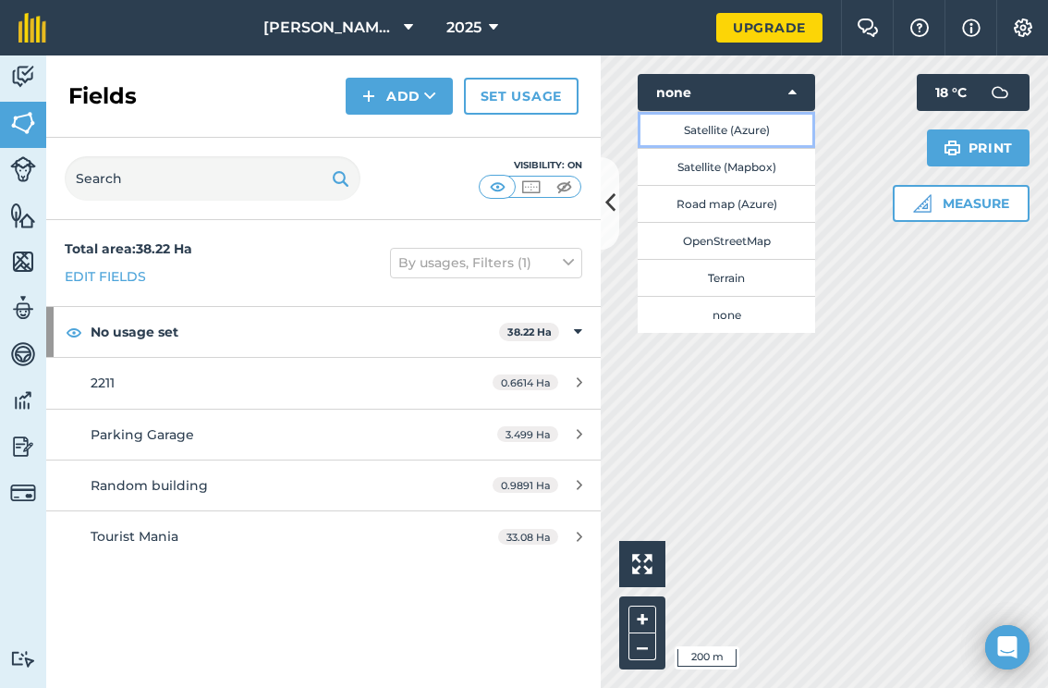
click at [716, 133] on button "Satellite (Azure)" at bounding box center [726, 129] width 177 height 37
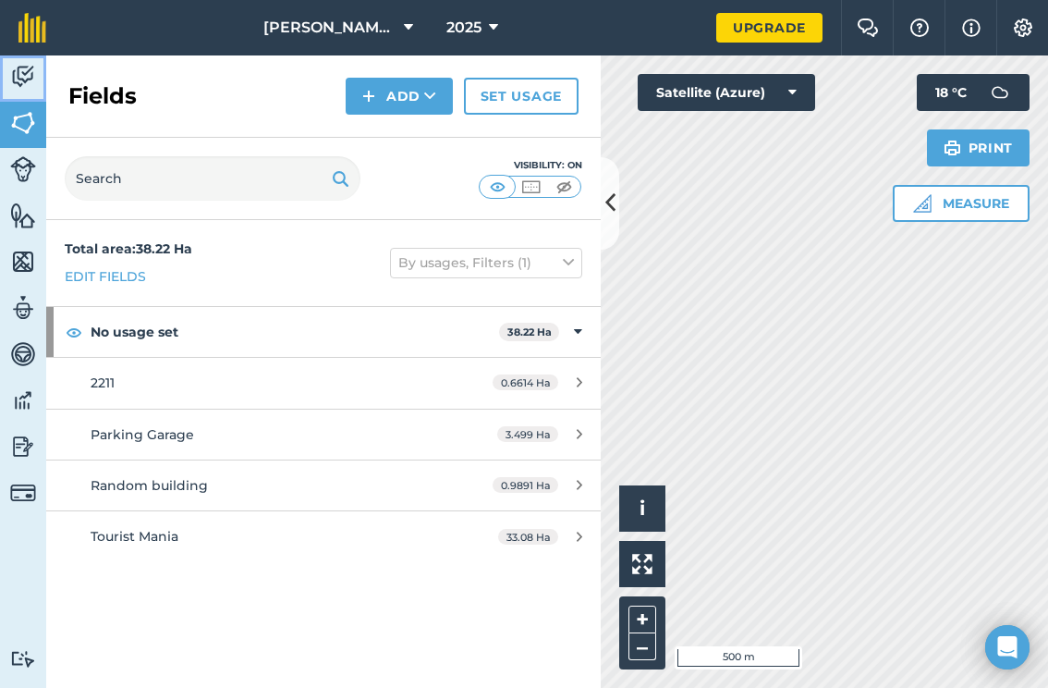
click at [27, 68] on img at bounding box center [23, 77] width 26 height 28
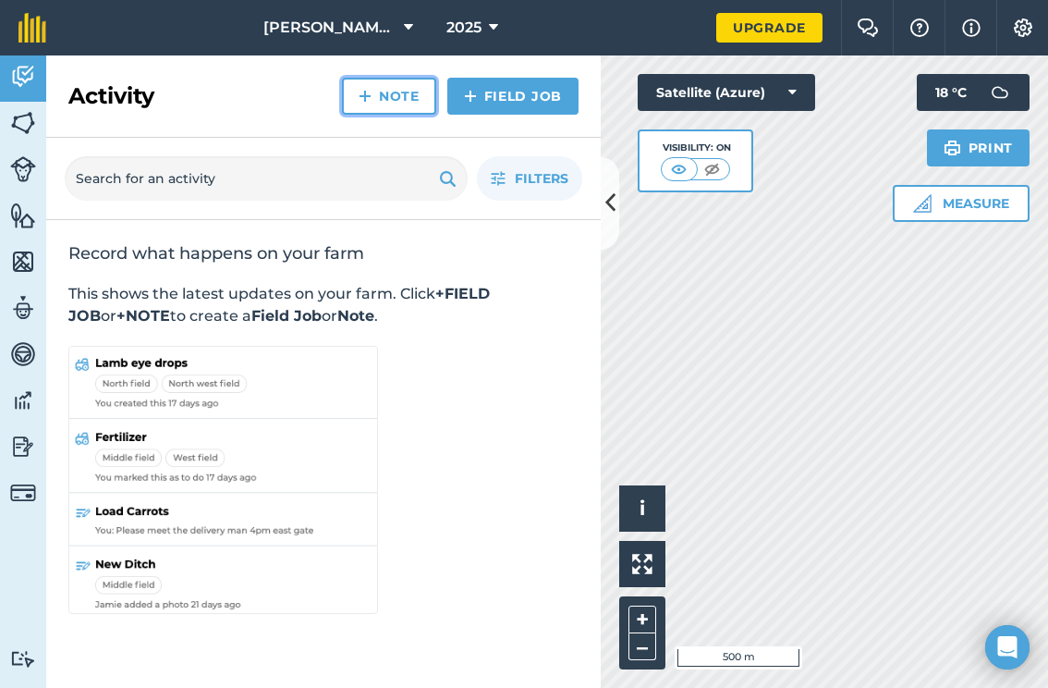
click at [369, 86] on img at bounding box center [365, 96] width 13 height 22
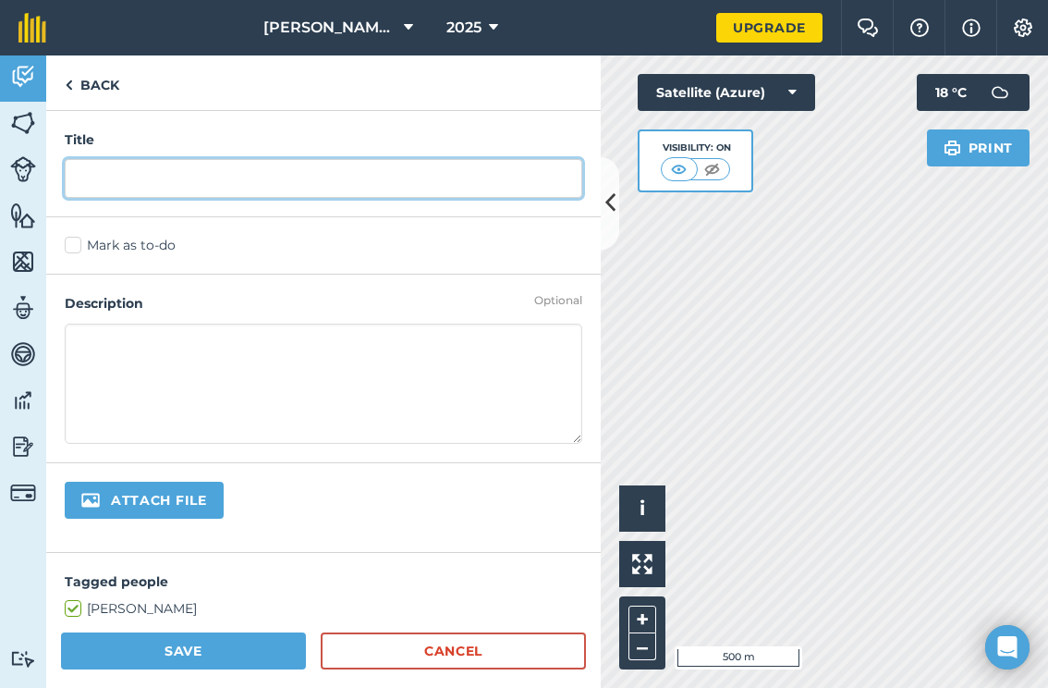
click at [305, 179] on input "text" at bounding box center [324, 178] width 518 height 39
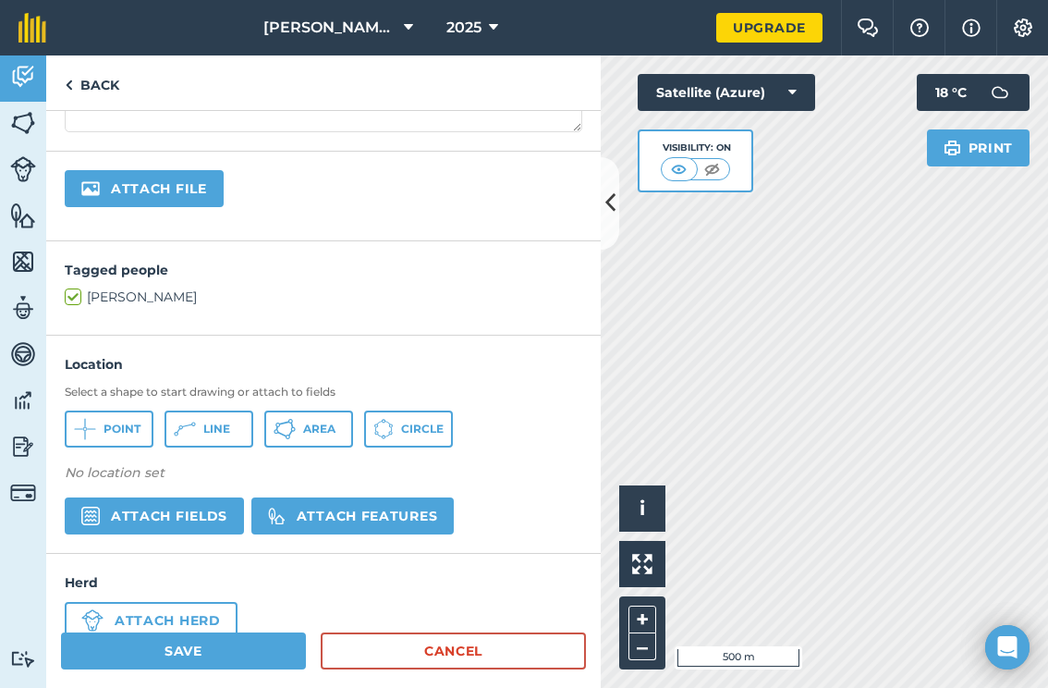
scroll to position [356, 0]
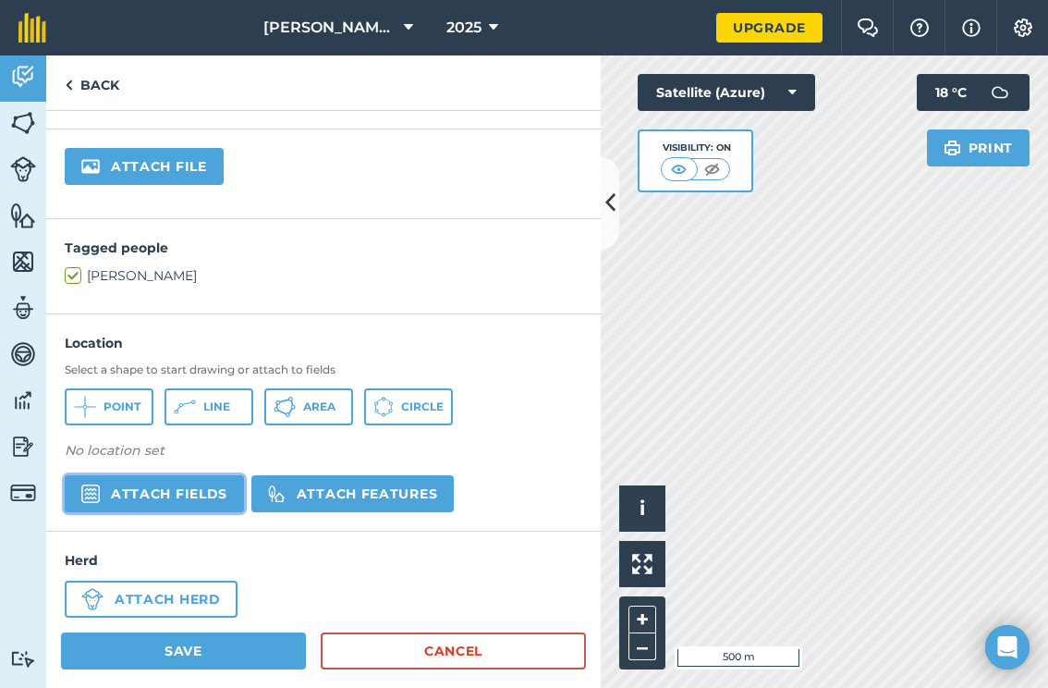
click at [140, 475] on button "Attach fields" at bounding box center [154, 493] width 179 height 37
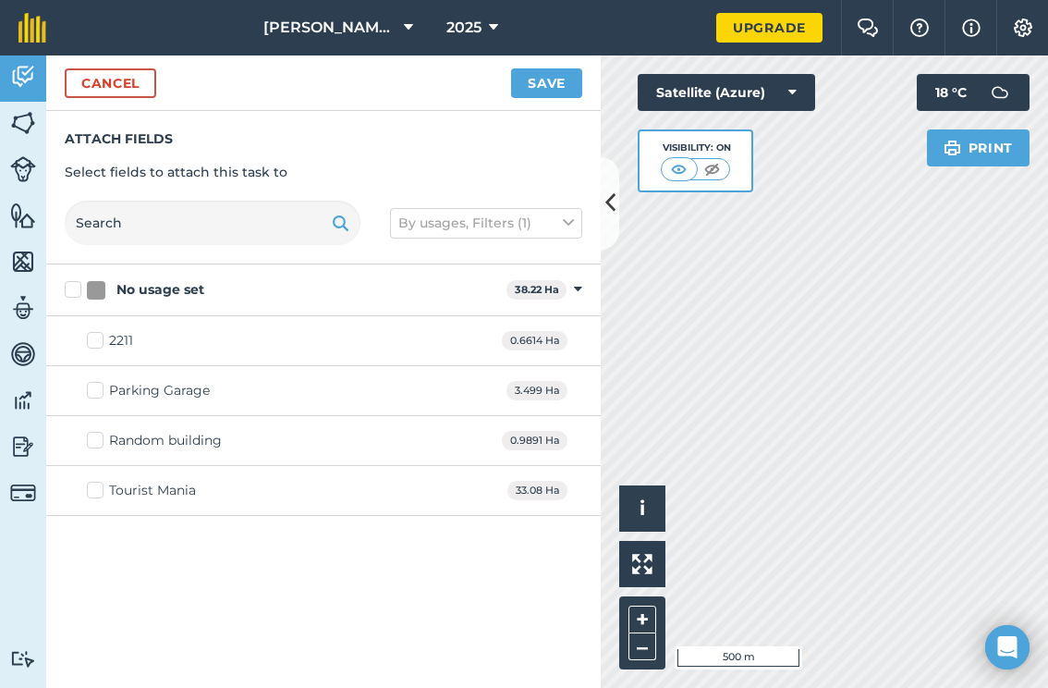
click at [134, 339] on div "2211 0.6614 Ha" at bounding box center [323, 341] width 555 height 50
click at [103, 327] on div "2211 0.6614 Ha" at bounding box center [323, 341] width 555 height 50
click at [103, 339] on label "2211" at bounding box center [110, 340] width 46 height 19
click at [99, 339] on input "2211" at bounding box center [93, 337] width 12 height 12
checkbox input "true"
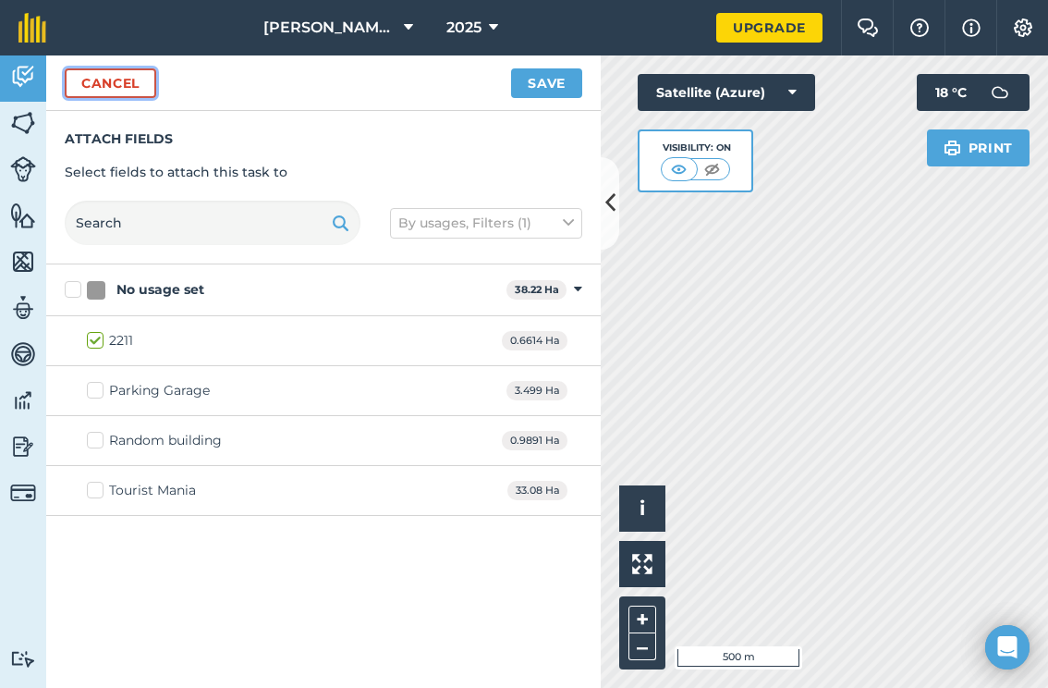
click at [82, 91] on button "Cancel" at bounding box center [111, 83] width 92 height 30
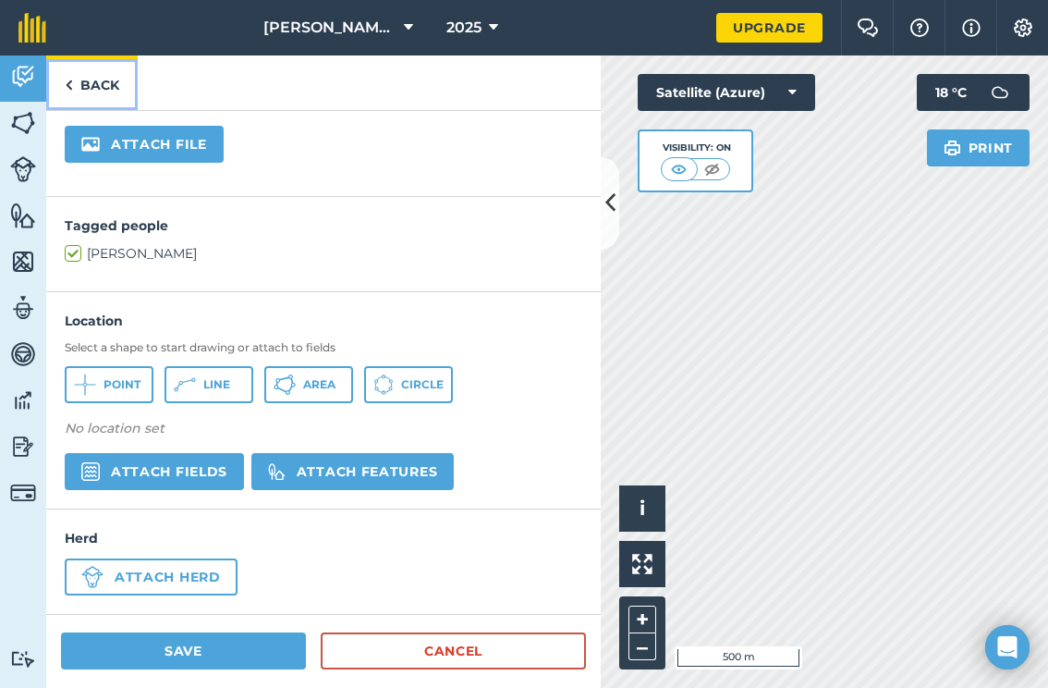
click at [69, 89] on img at bounding box center [69, 85] width 8 height 22
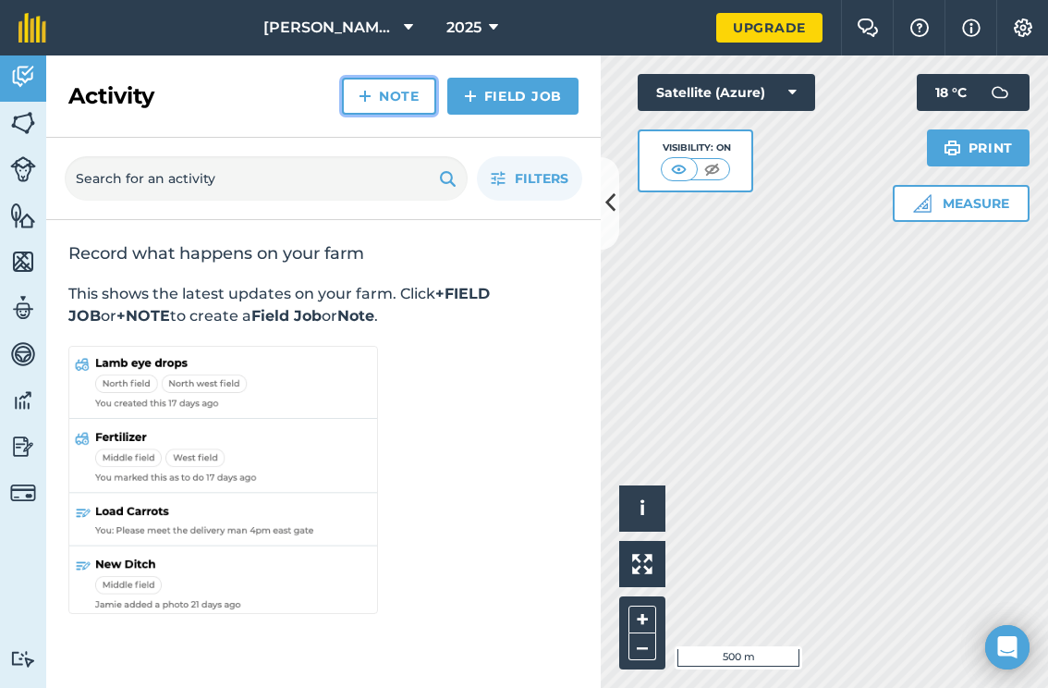
click at [389, 101] on link "Note" at bounding box center [389, 96] width 94 height 37
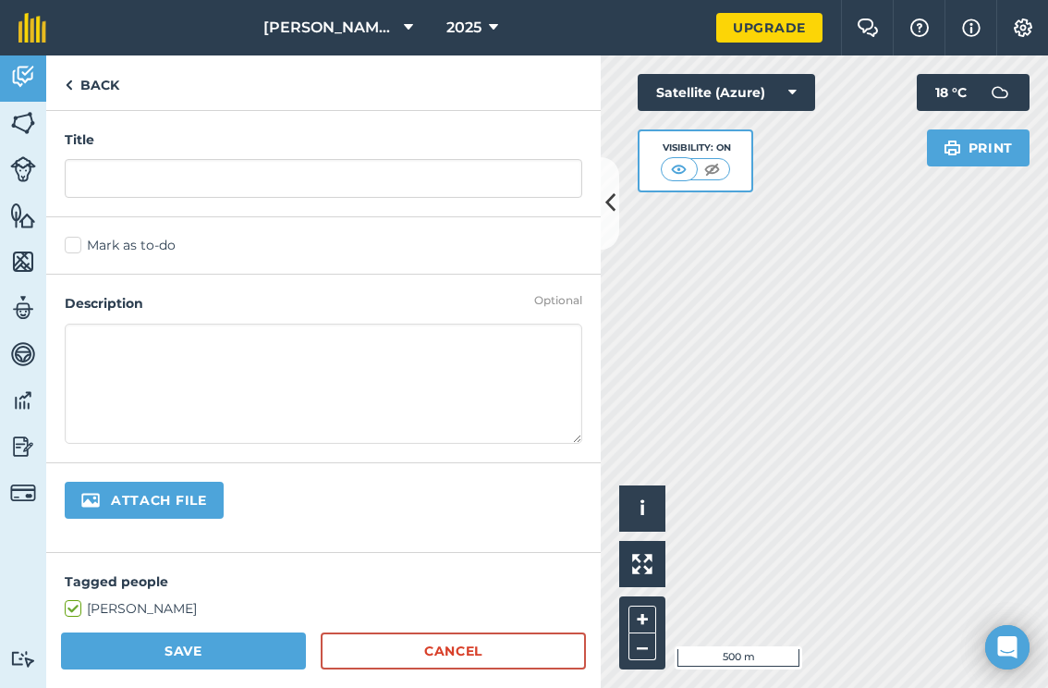
scroll to position [356, 0]
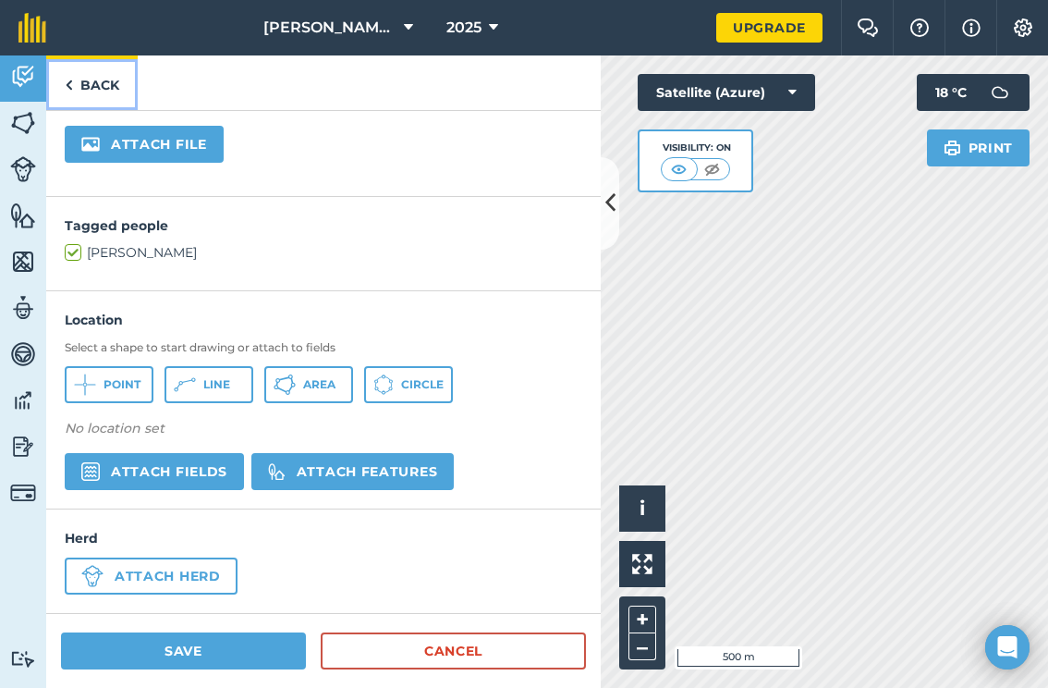
click at [67, 79] on img at bounding box center [69, 85] width 8 height 22
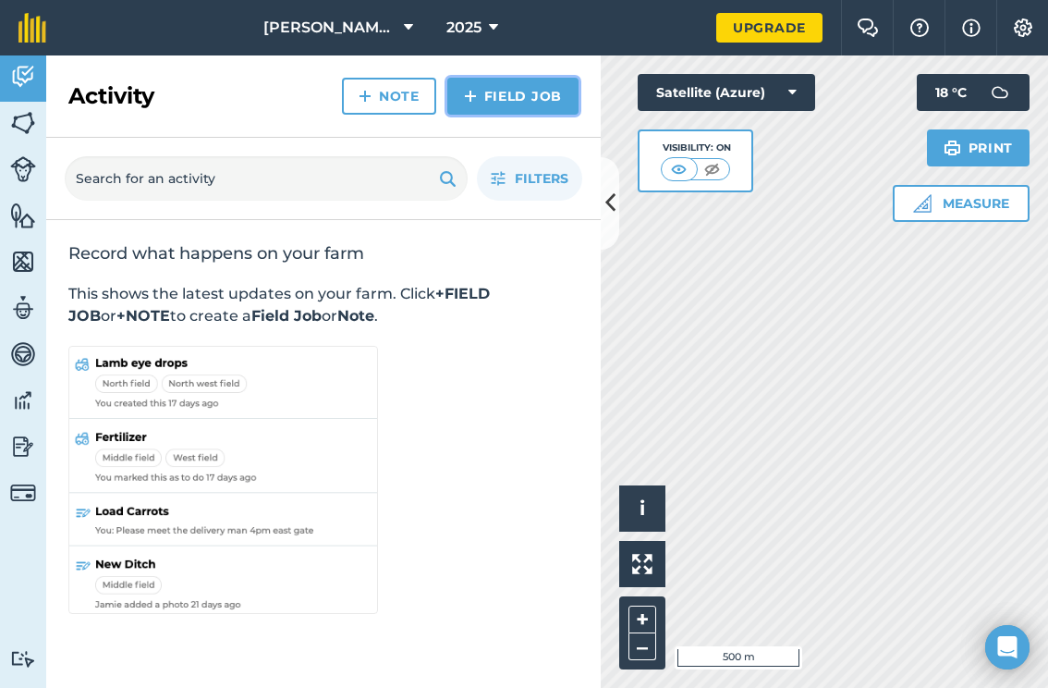
click at [550, 93] on link "Field Job" at bounding box center [512, 96] width 131 height 37
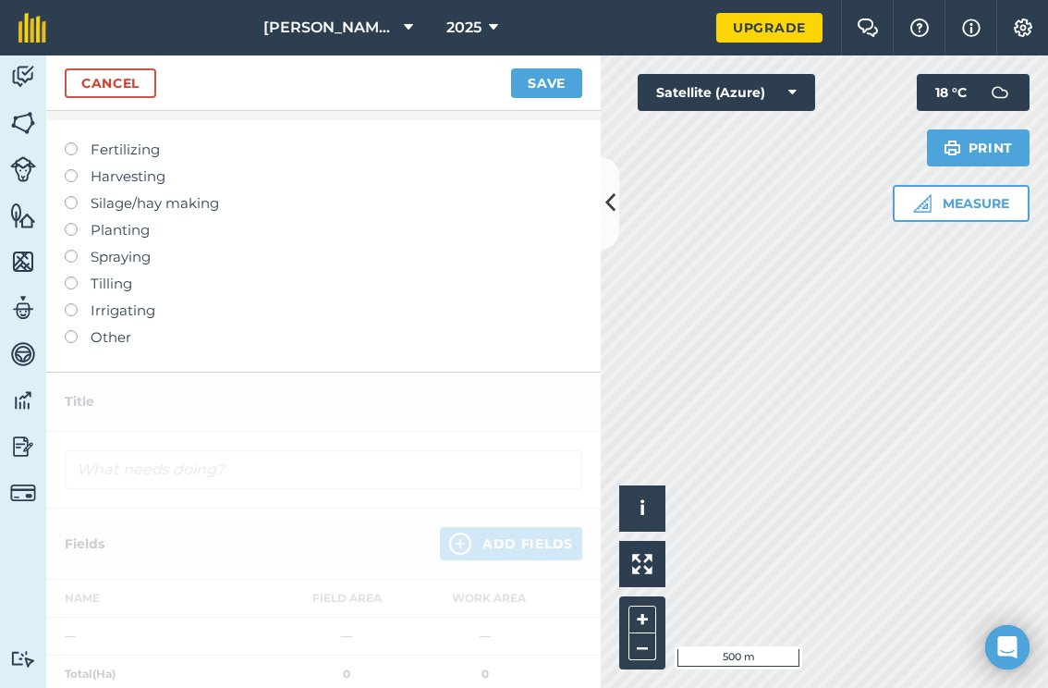
scroll to position [47, 0]
click at [94, 339] on label "Other" at bounding box center [324, 338] width 518 height 22
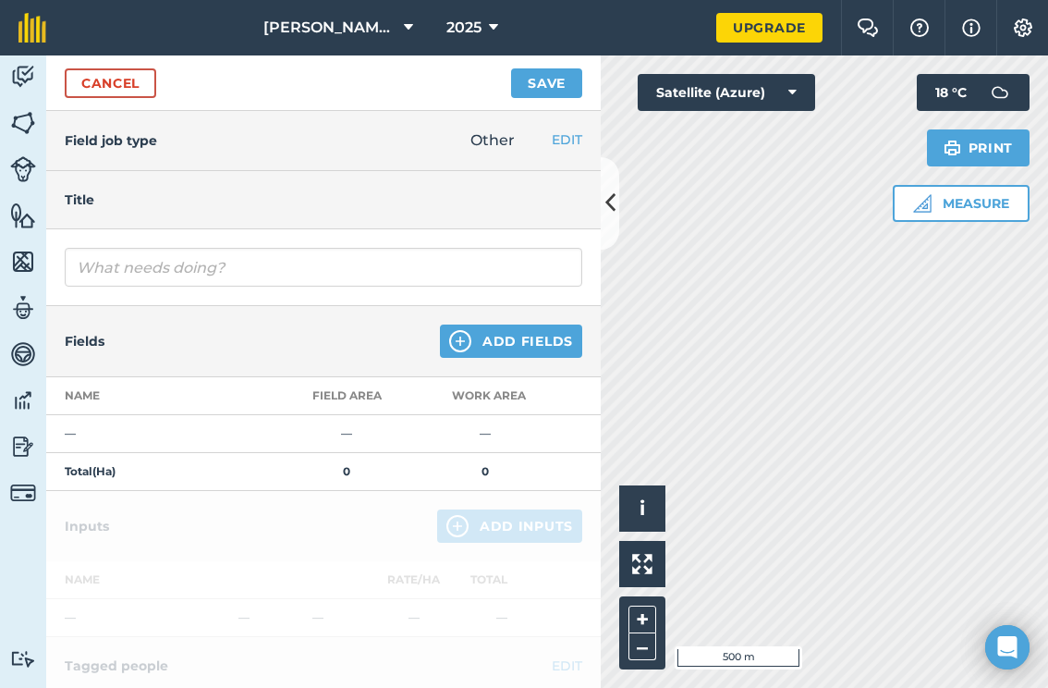
click at [163, 247] on div at bounding box center [323, 267] width 555 height 77
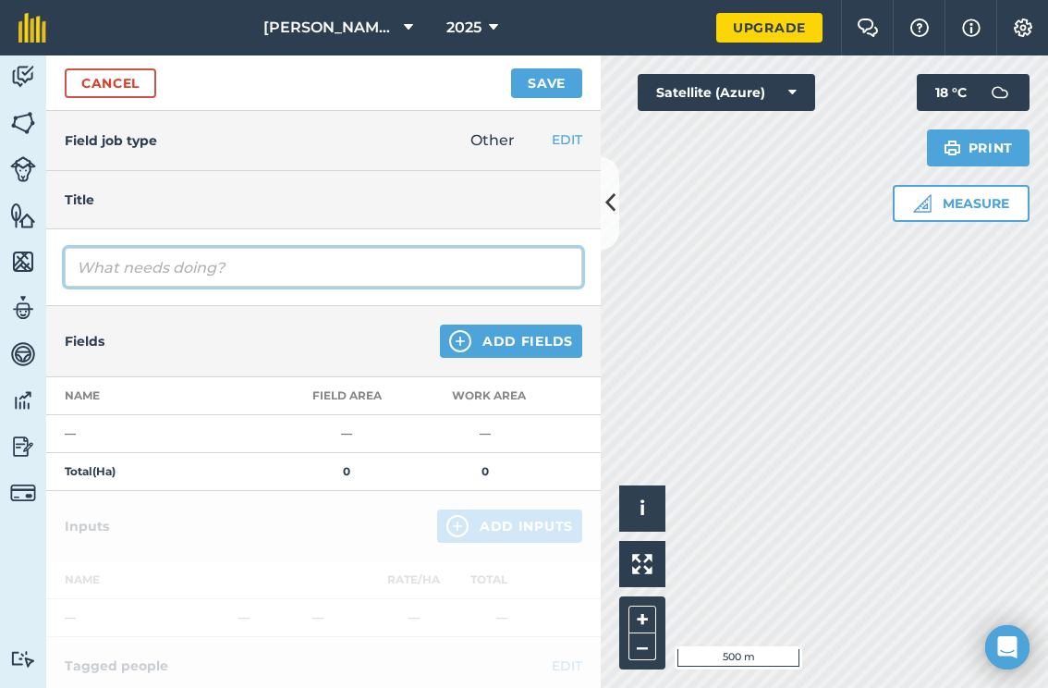
click at [180, 251] on input "text" at bounding box center [324, 267] width 518 height 39
type input "LW Pass 1"
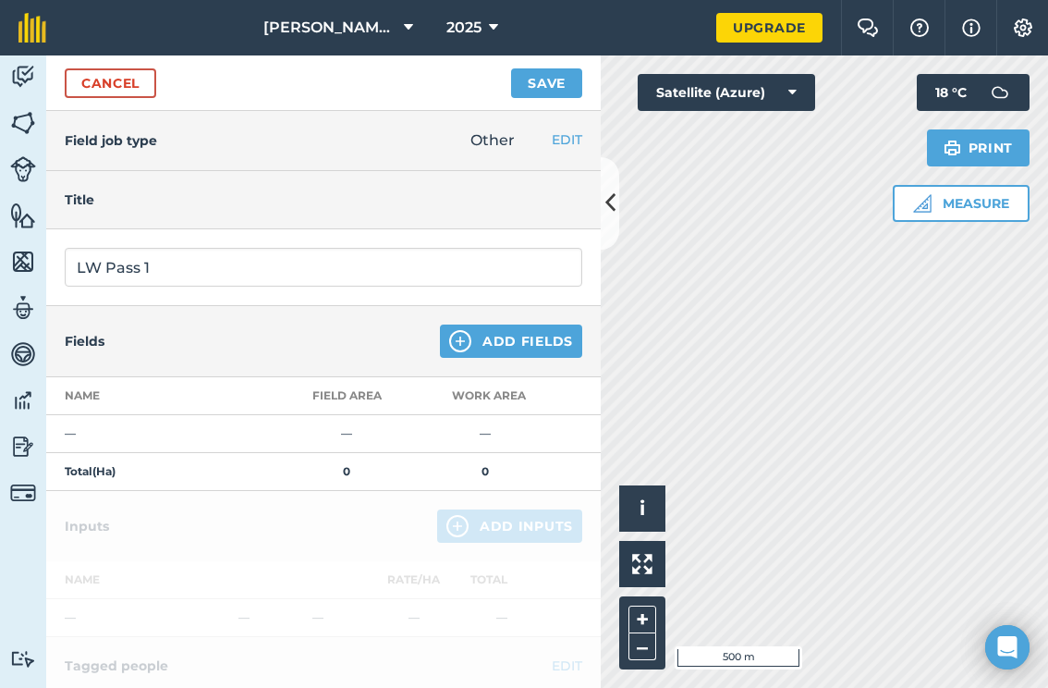
click at [261, 312] on div "Fields Add Fields" at bounding box center [323, 341] width 555 height 71
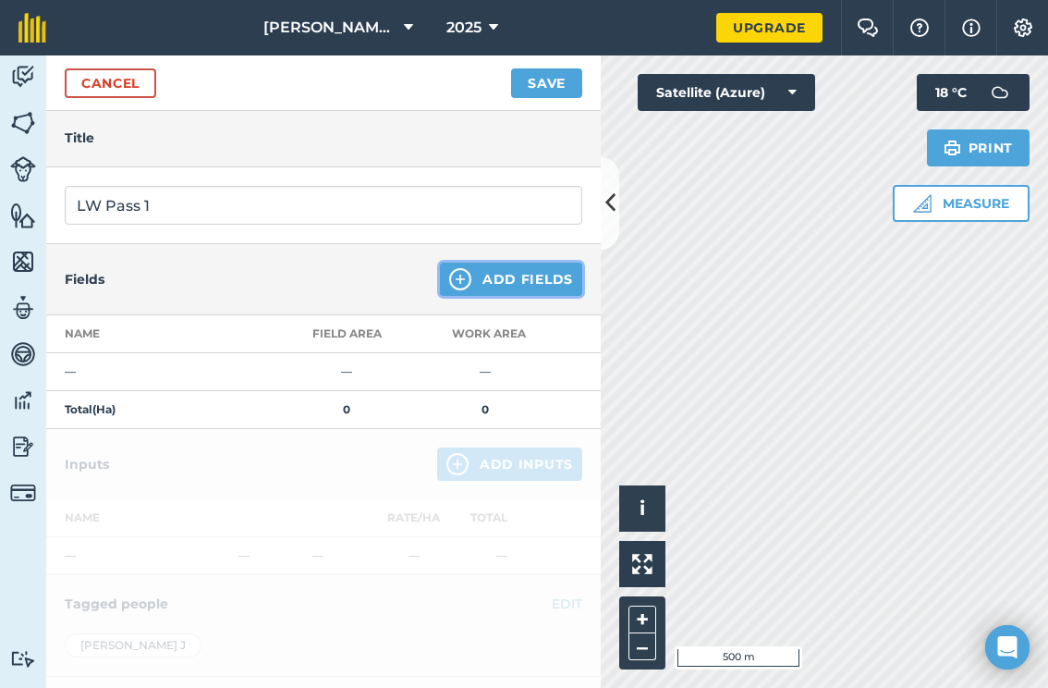
click at [499, 280] on button "Add Fields" at bounding box center [511, 279] width 142 height 33
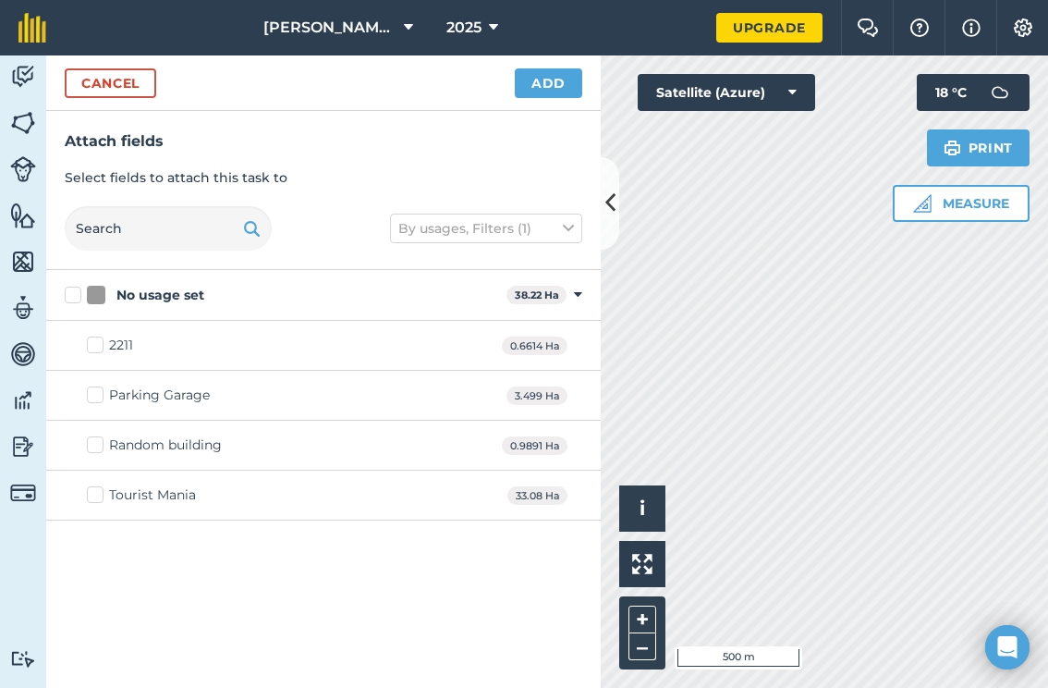
click at [198, 363] on div "2211 0.6614 Ha" at bounding box center [323, 346] width 555 height 50
click at [98, 349] on label "2211" at bounding box center [110, 345] width 46 height 19
click at [98, 348] on input "2211" at bounding box center [93, 342] width 12 height 12
checkbox input "true"
click at [98, 403] on label "Parking Garage" at bounding box center [148, 395] width 123 height 19
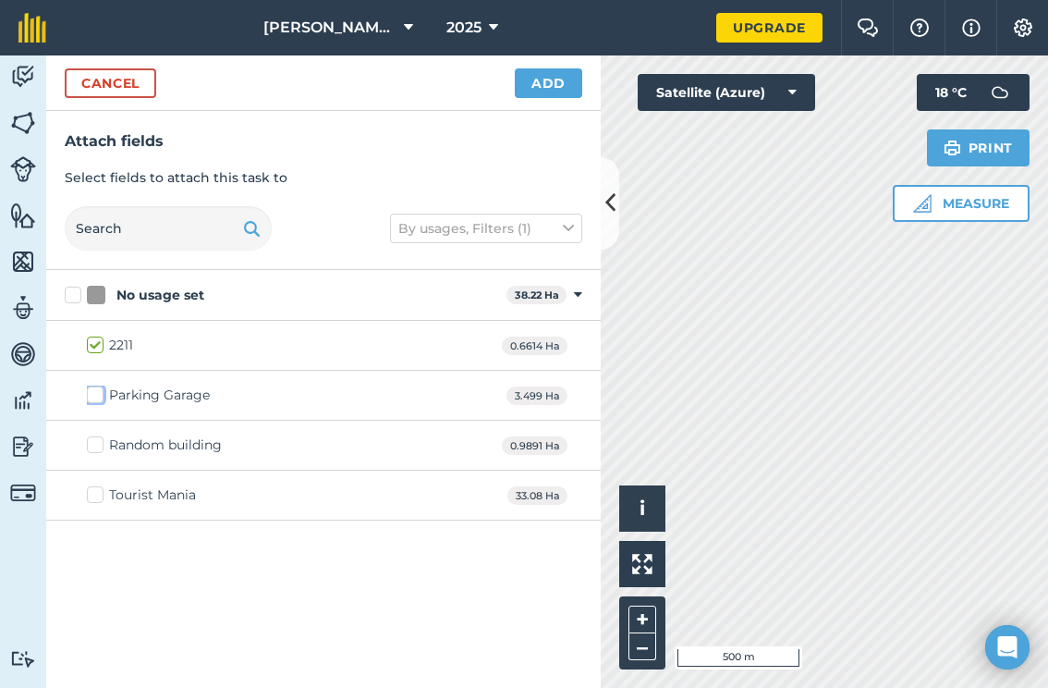
click at [98, 398] on input "Parking Garage" at bounding box center [93, 392] width 12 height 12
checkbox input "true"
click at [88, 447] on label "Random building" at bounding box center [154, 444] width 135 height 19
click at [88, 447] on input "Random building" at bounding box center [93, 441] width 12 height 12
checkbox input "true"
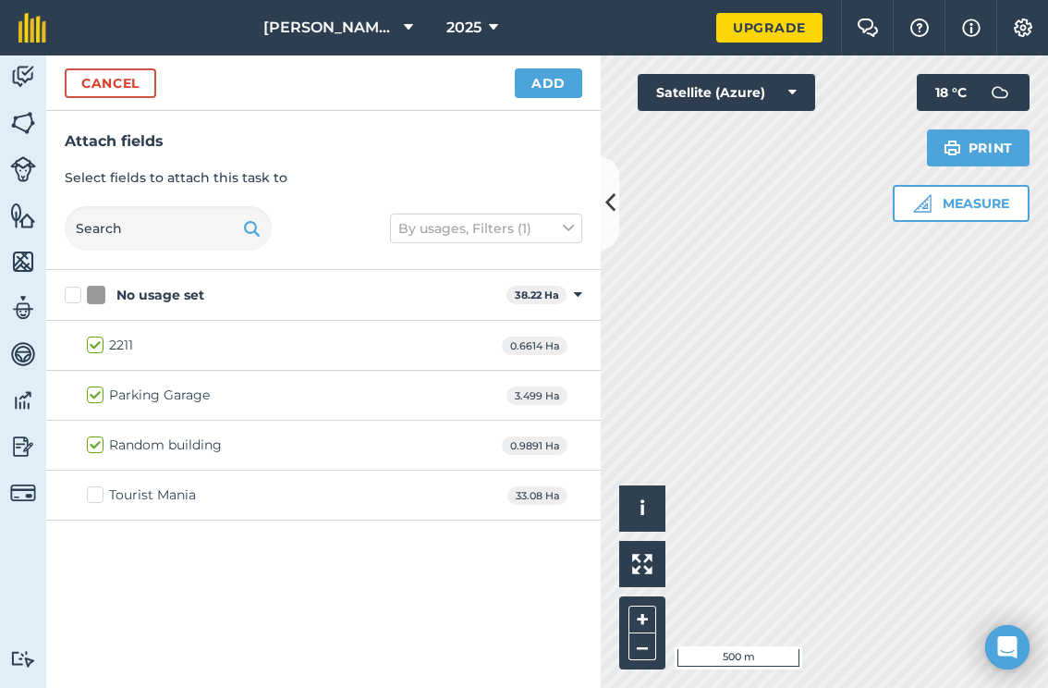
click at [89, 489] on label "Tourist Mania" at bounding box center [141, 494] width 109 height 19
click at [89, 489] on input "Tourist Mania" at bounding box center [93, 491] width 12 height 12
checkbox input "true"
click at [528, 104] on div "Cancel Add" at bounding box center [323, 82] width 555 height 55
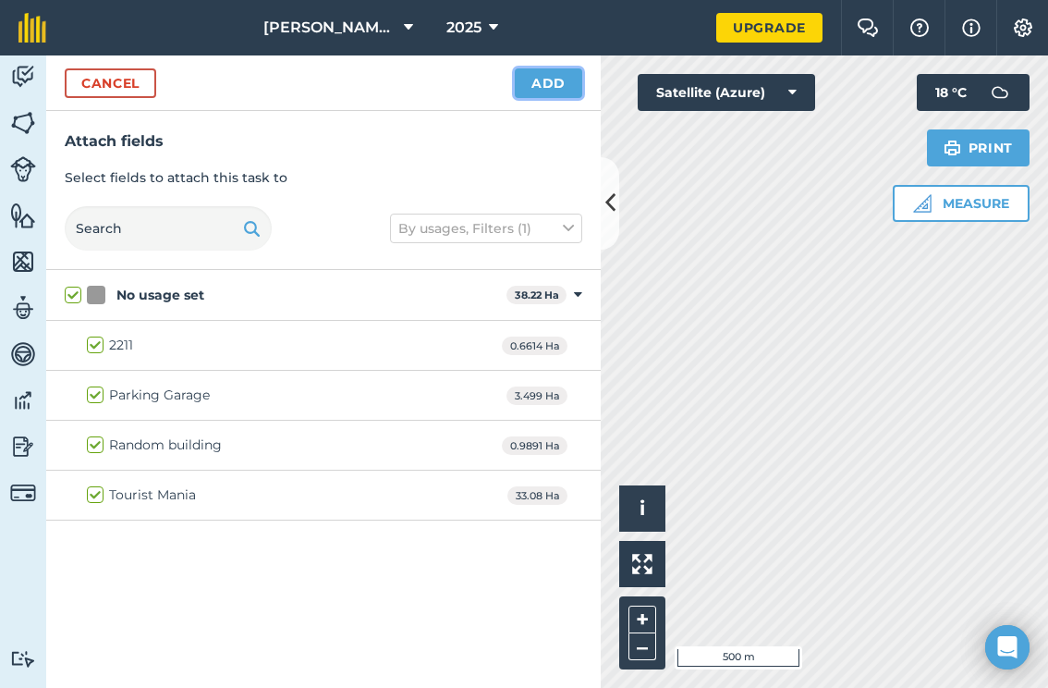
click at [534, 89] on button "Add" at bounding box center [548, 83] width 67 height 30
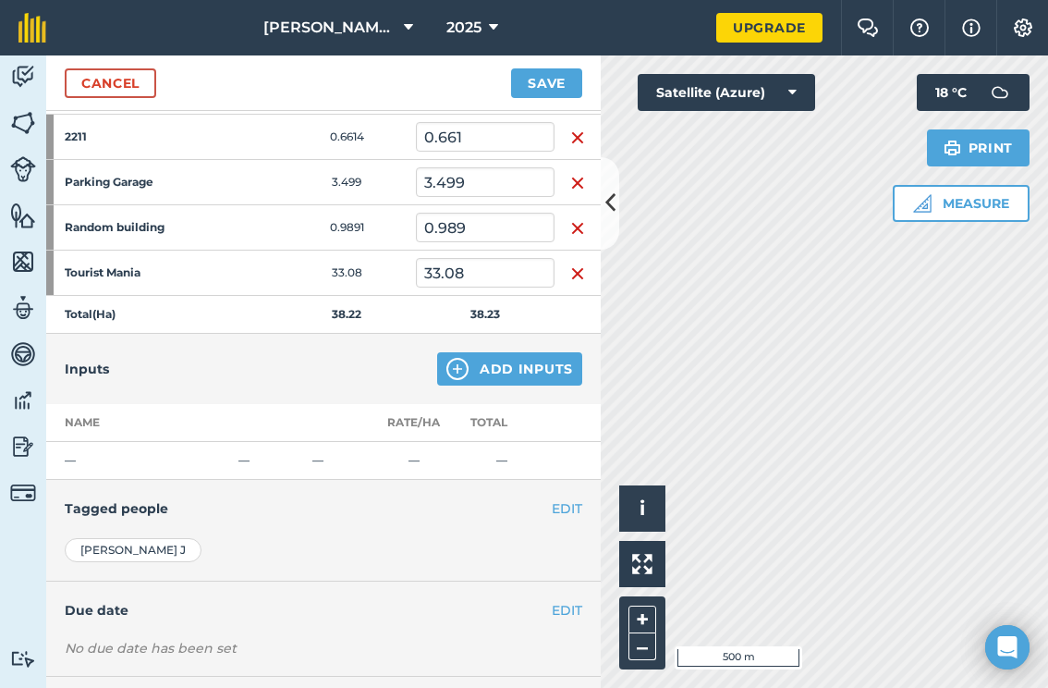
scroll to position [301, 0]
click at [524, 377] on button "Add Inputs" at bounding box center [509, 367] width 145 height 33
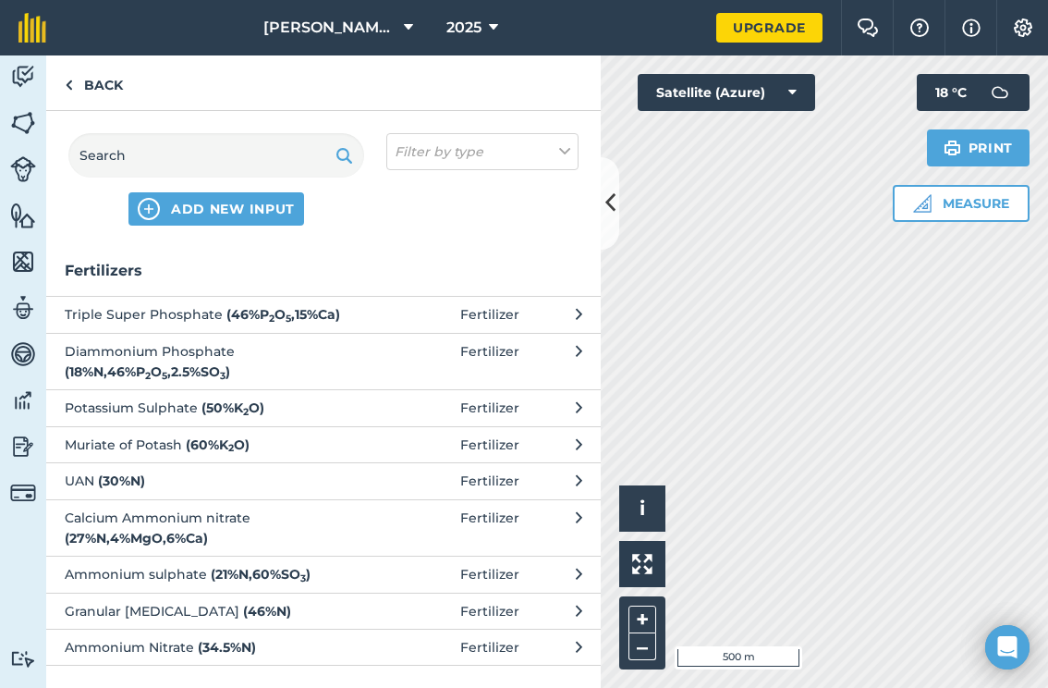
scroll to position [0, 0]
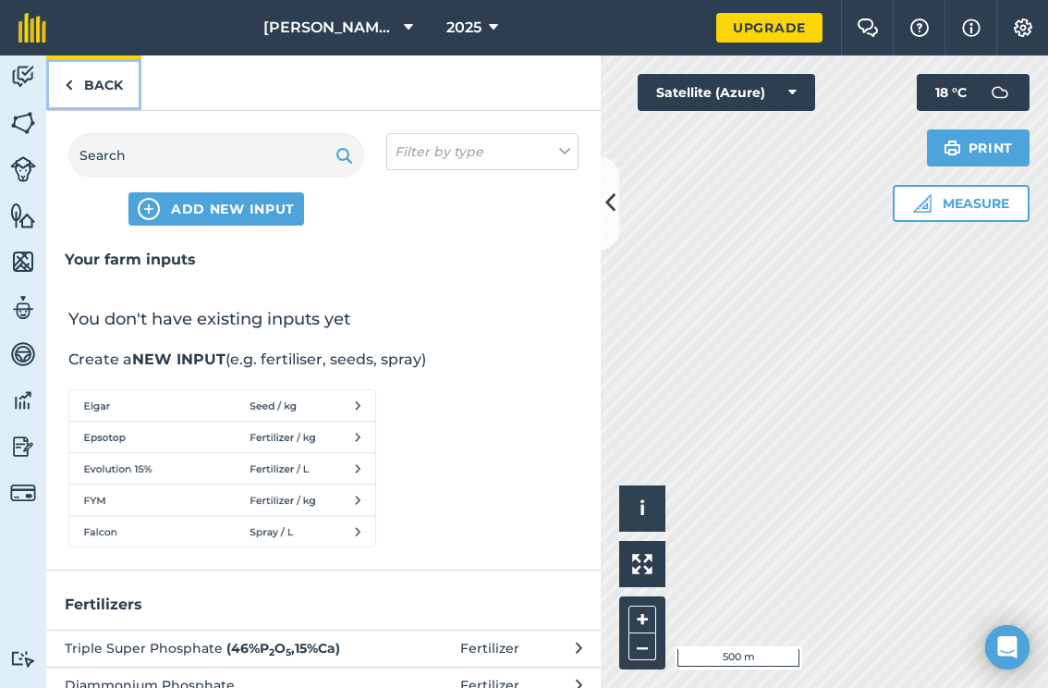
click at [68, 93] on img at bounding box center [69, 85] width 8 height 22
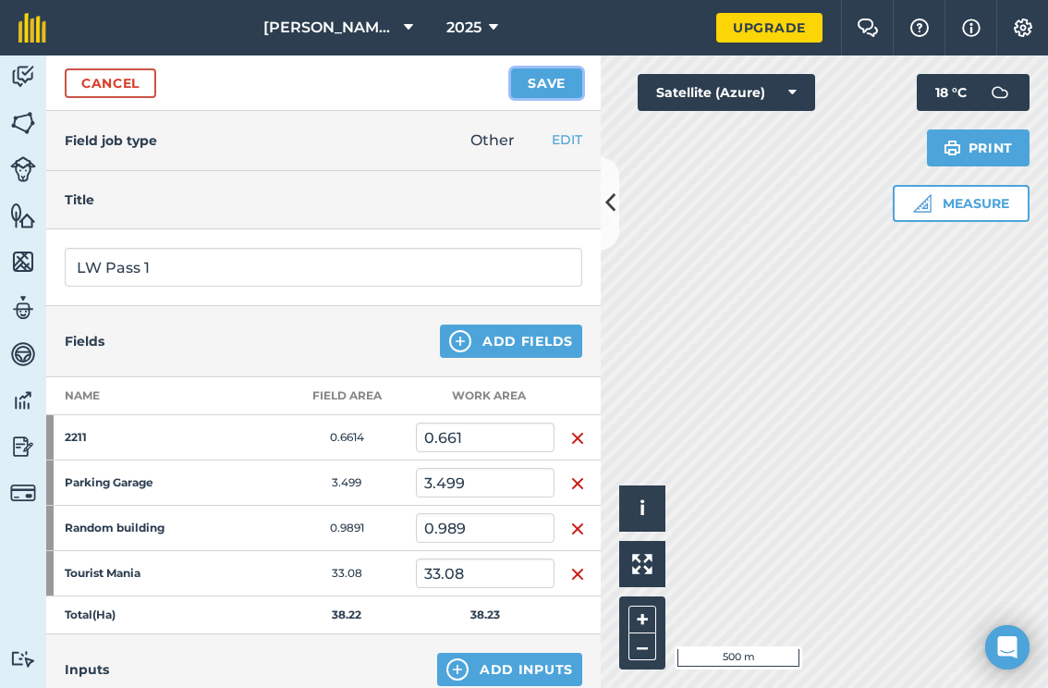
click at [545, 79] on button "Save" at bounding box center [546, 83] width 71 height 30
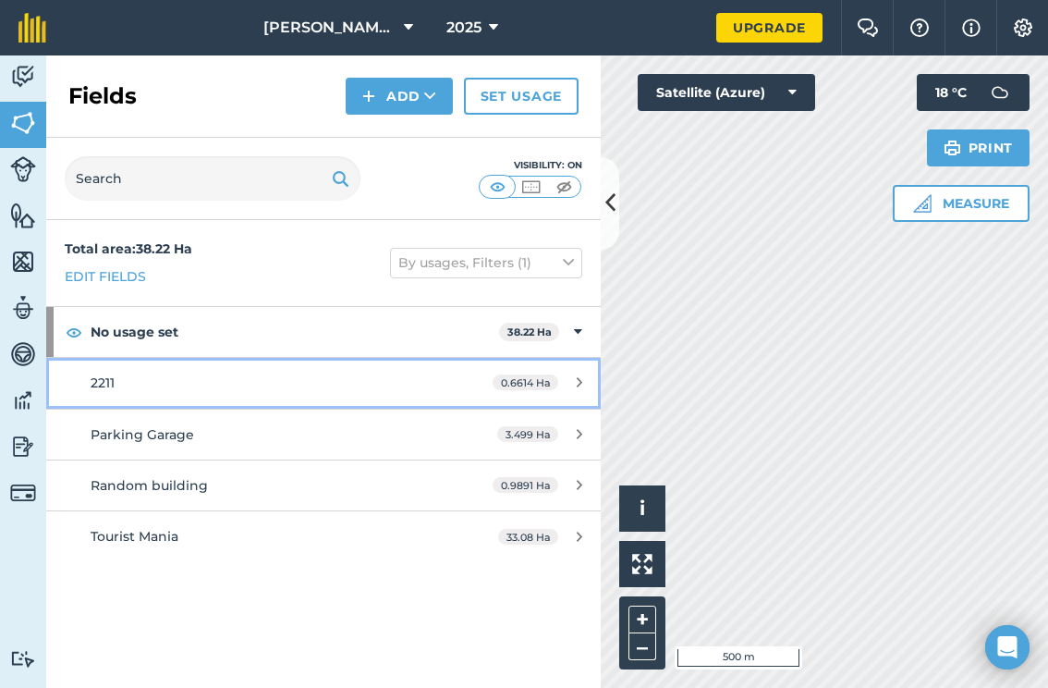
click at [159, 394] on link "2211 0.6614 Ha" at bounding box center [323, 383] width 555 height 50
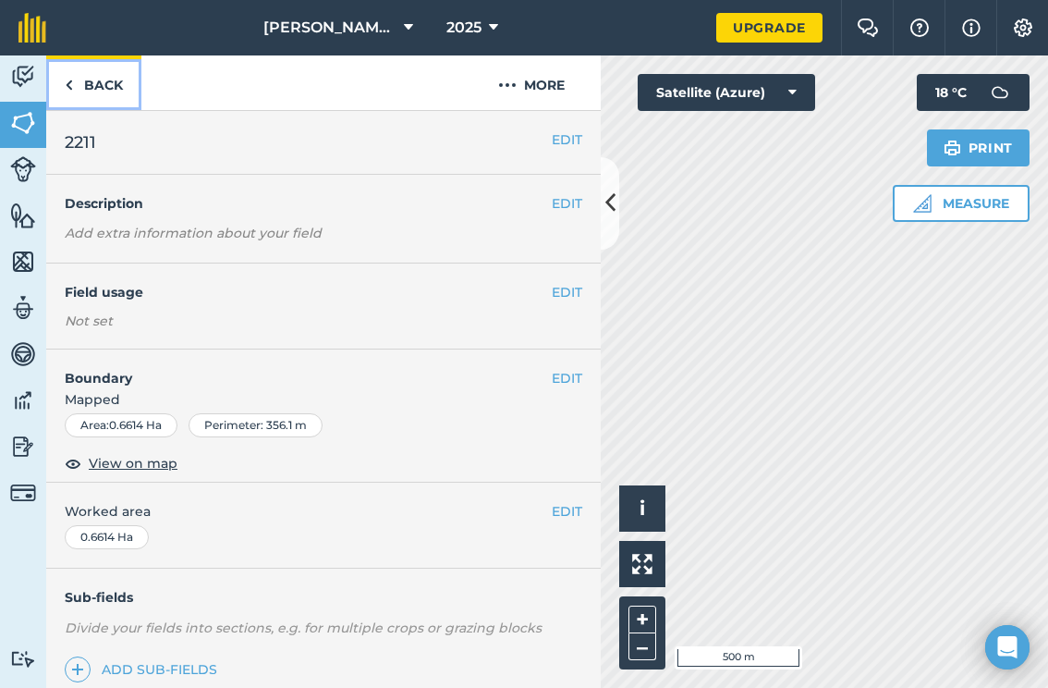
click at [69, 84] on img at bounding box center [69, 85] width 8 height 22
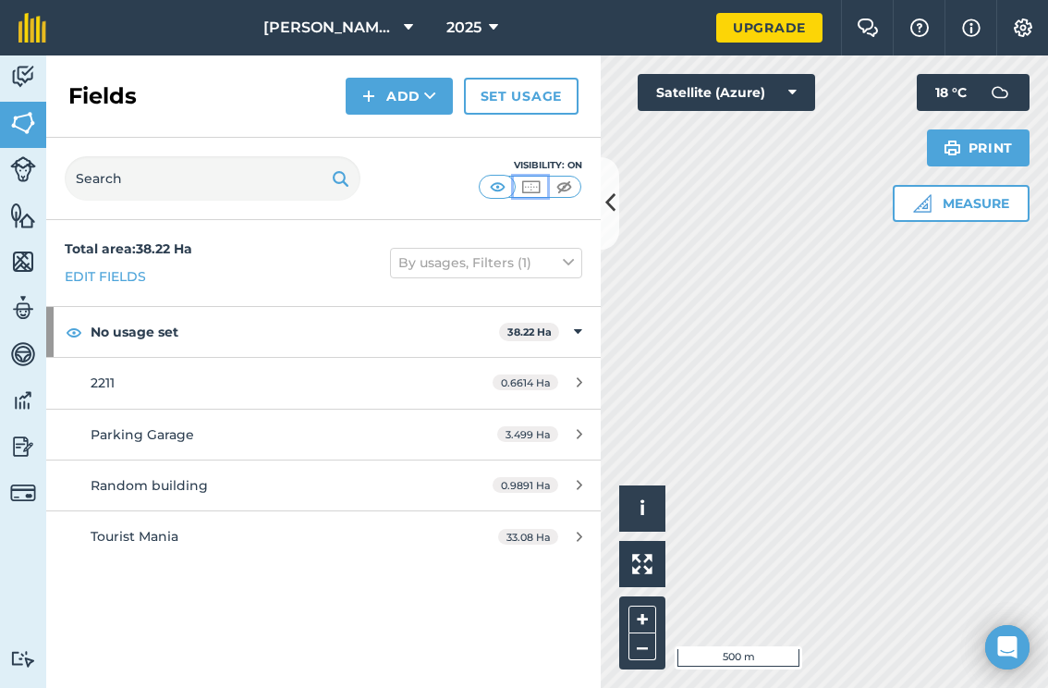
click at [535, 189] on img at bounding box center [531, 186] width 23 height 18
click at [563, 187] on img at bounding box center [564, 186] width 23 height 18
click at [506, 187] on img at bounding box center [497, 186] width 23 height 18
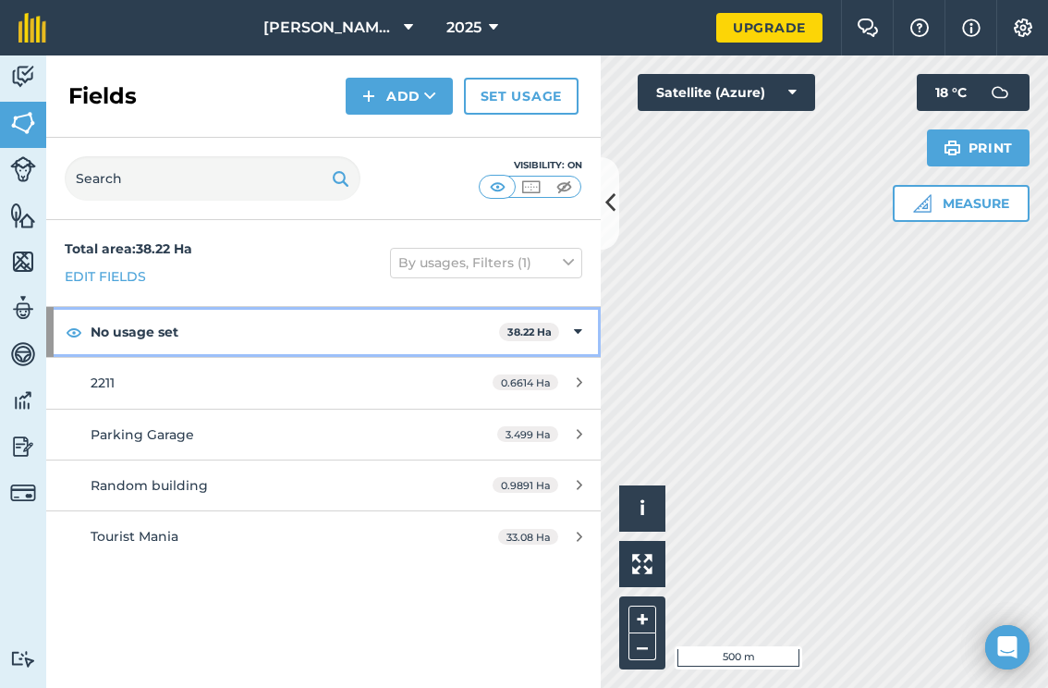
click at [575, 338] on icon at bounding box center [578, 332] width 8 height 20
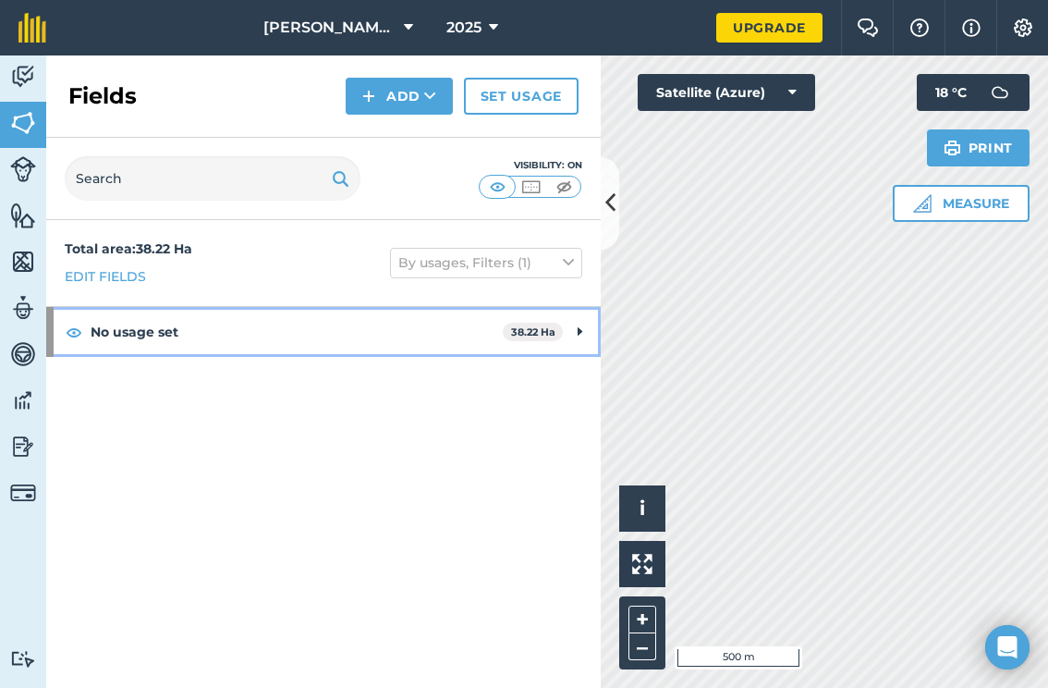
click at [575, 338] on div "No usage set 38.22 Ha" at bounding box center [323, 332] width 555 height 50
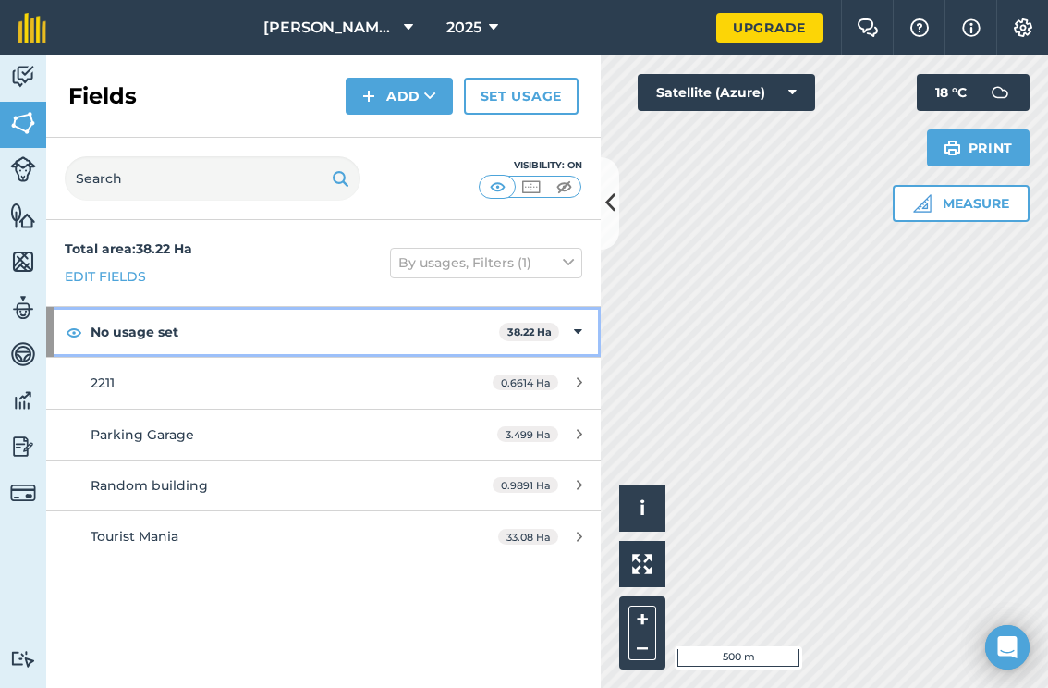
click at [142, 326] on strong "No usage set" at bounding box center [295, 332] width 409 height 50
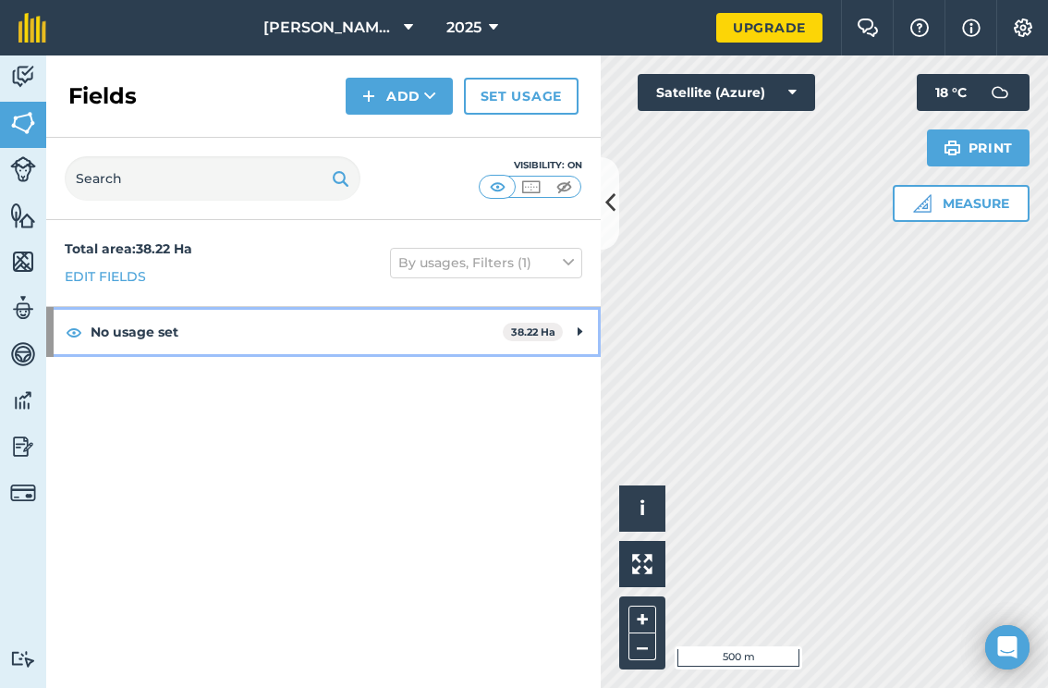
click at [199, 347] on strong "No usage set" at bounding box center [297, 332] width 412 height 50
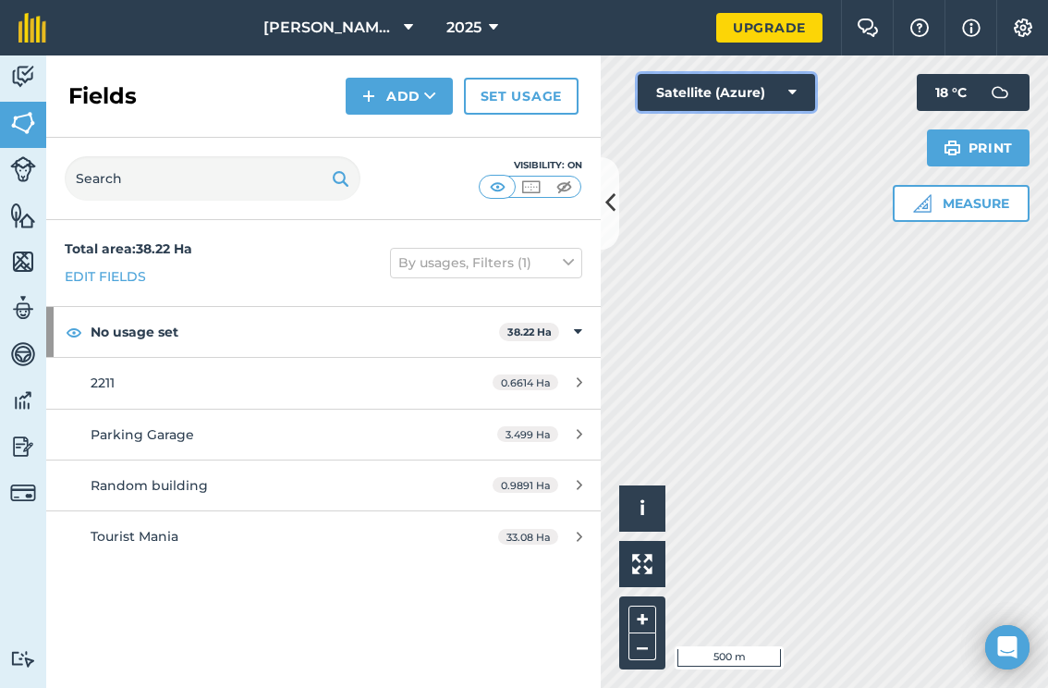
click at [769, 99] on button "Satellite (Azure)" at bounding box center [726, 92] width 177 height 37
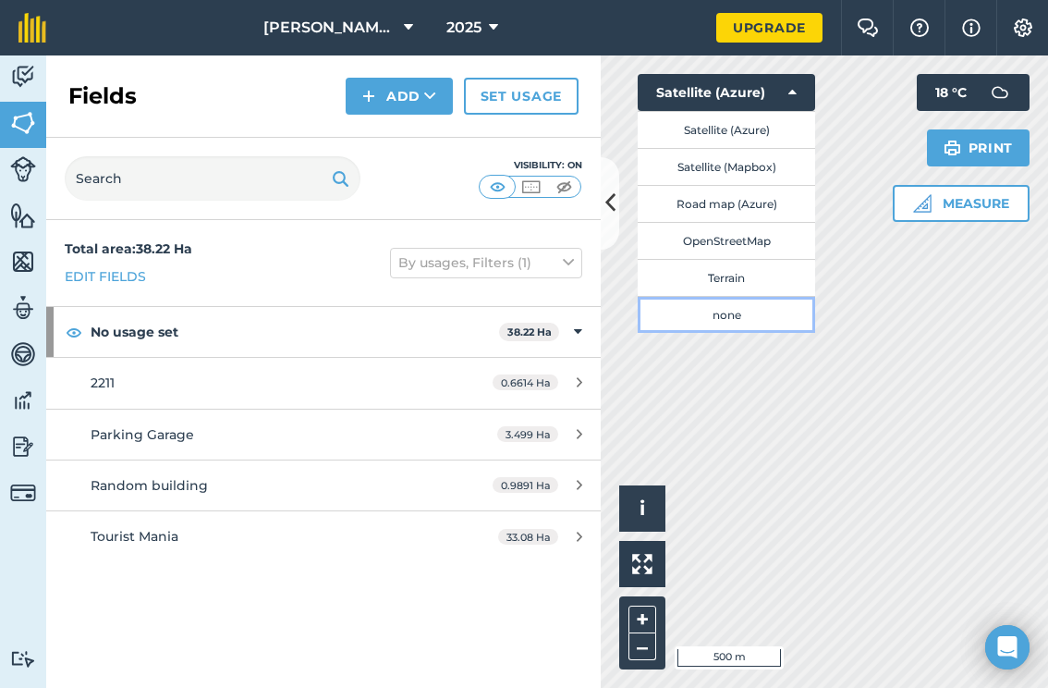
click at [748, 300] on button "none" at bounding box center [726, 314] width 177 height 37
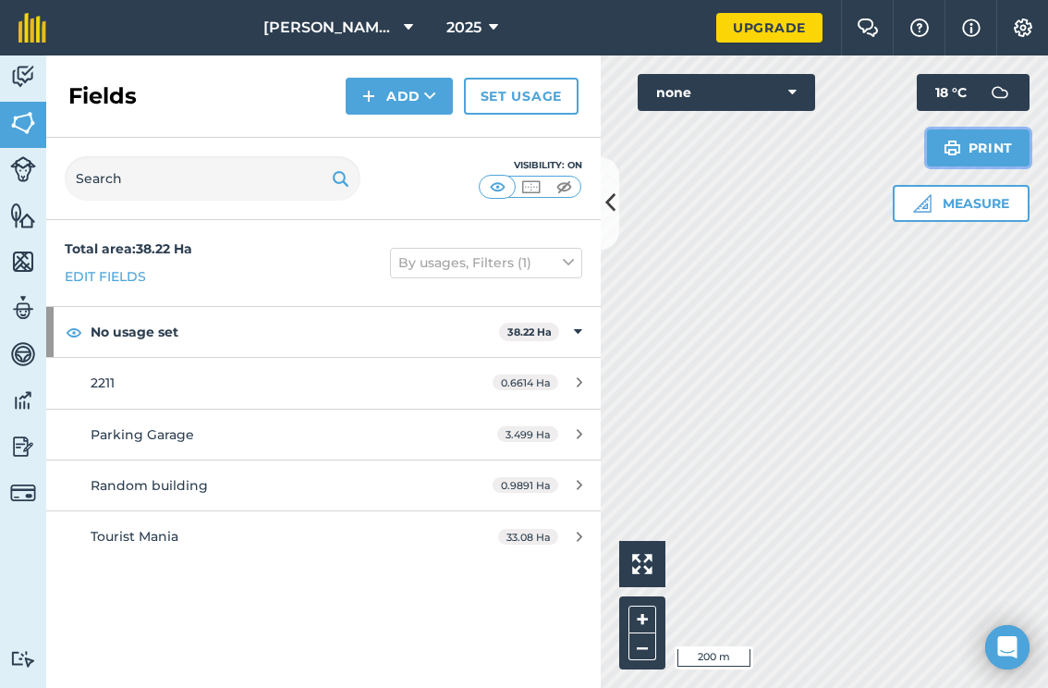
click at [975, 147] on button "Print" at bounding box center [979, 147] width 104 height 37
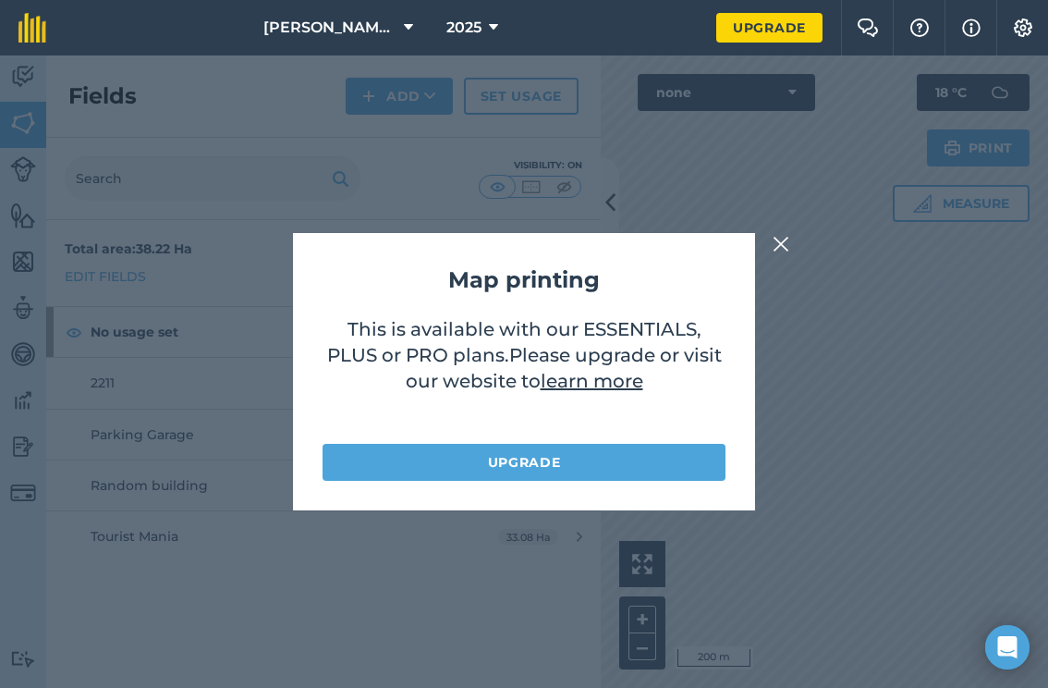
click at [790, 248] on button at bounding box center [781, 244] width 22 height 22
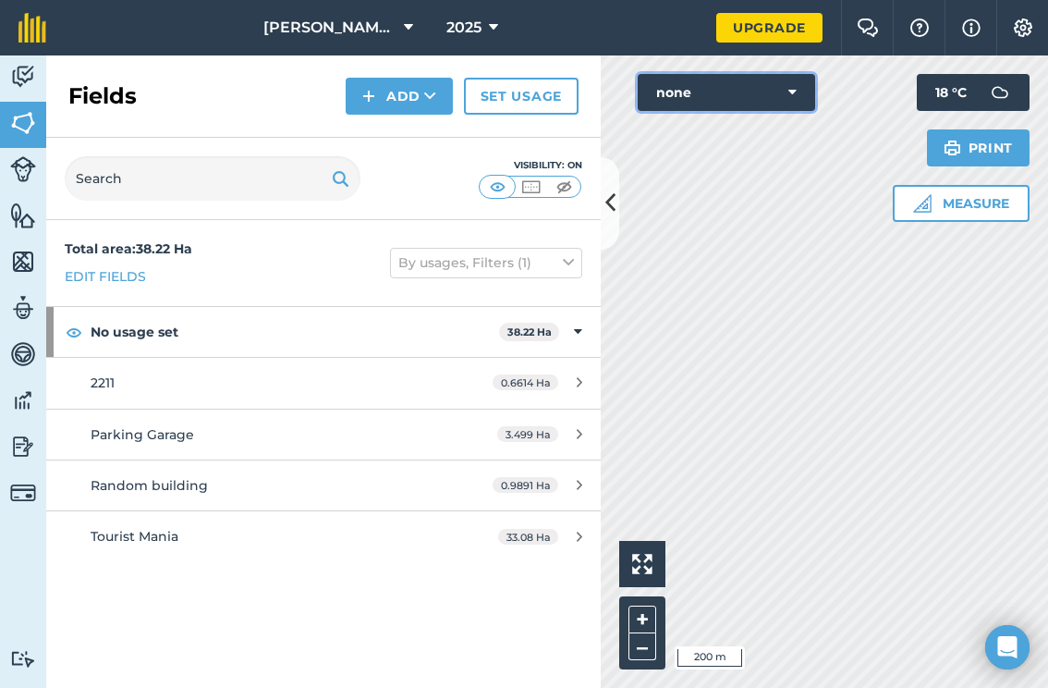
click at [729, 80] on button "none" at bounding box center [726, 92] width 177 height 37
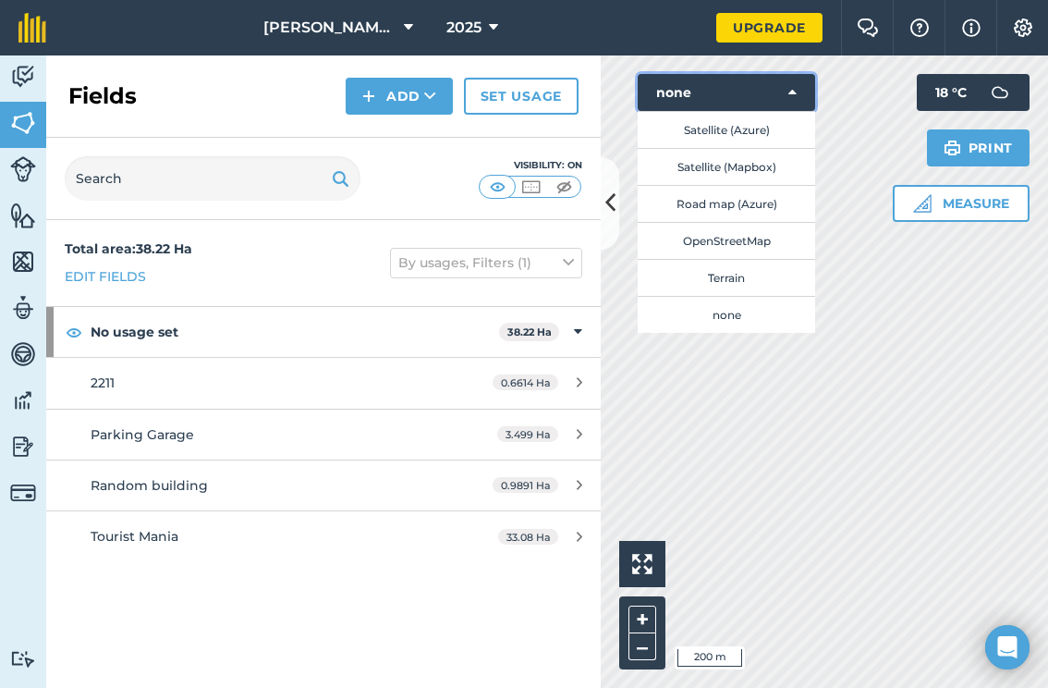
click at [729, 80] on button "none" at bounding box center [726, 92] width 177 height 37
